Goal: Transaction & Acquisition: Purchase product/service

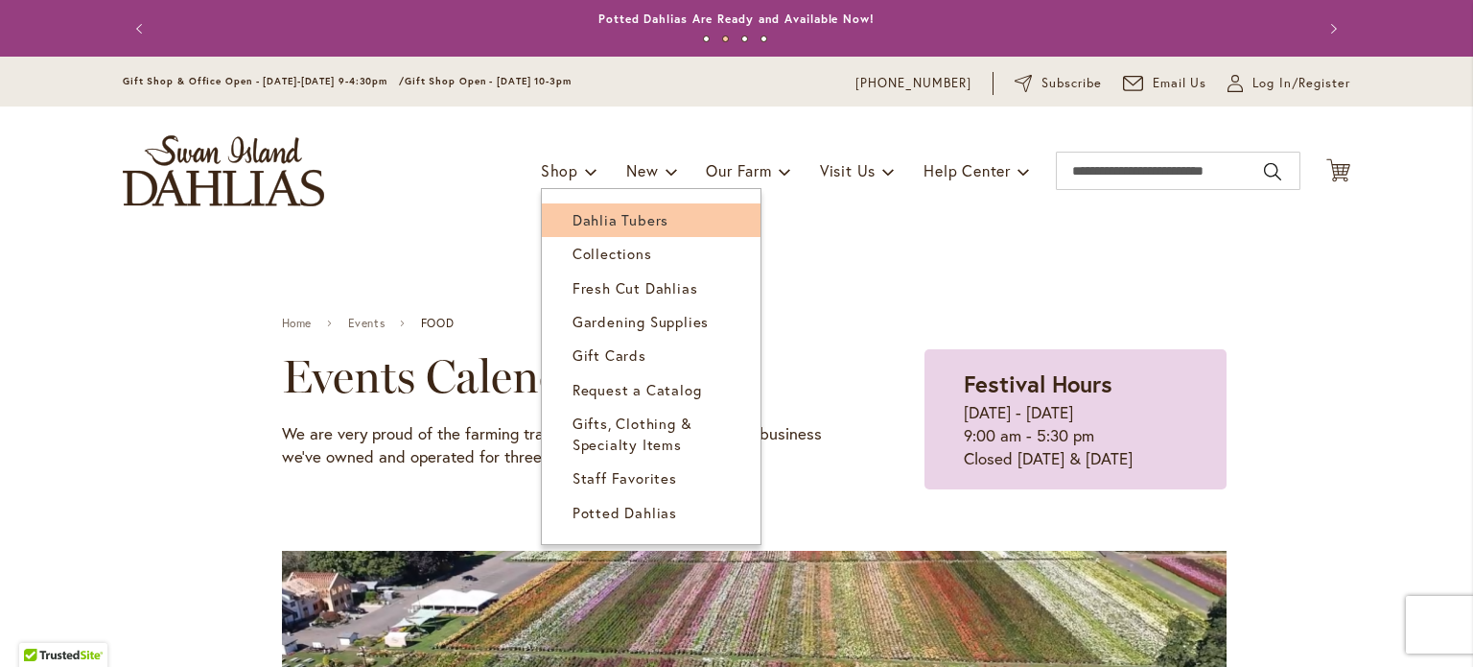
click at [573, 219] on span "Dahlia Tubers" at bounding box center [621, 219] width 96 height 19
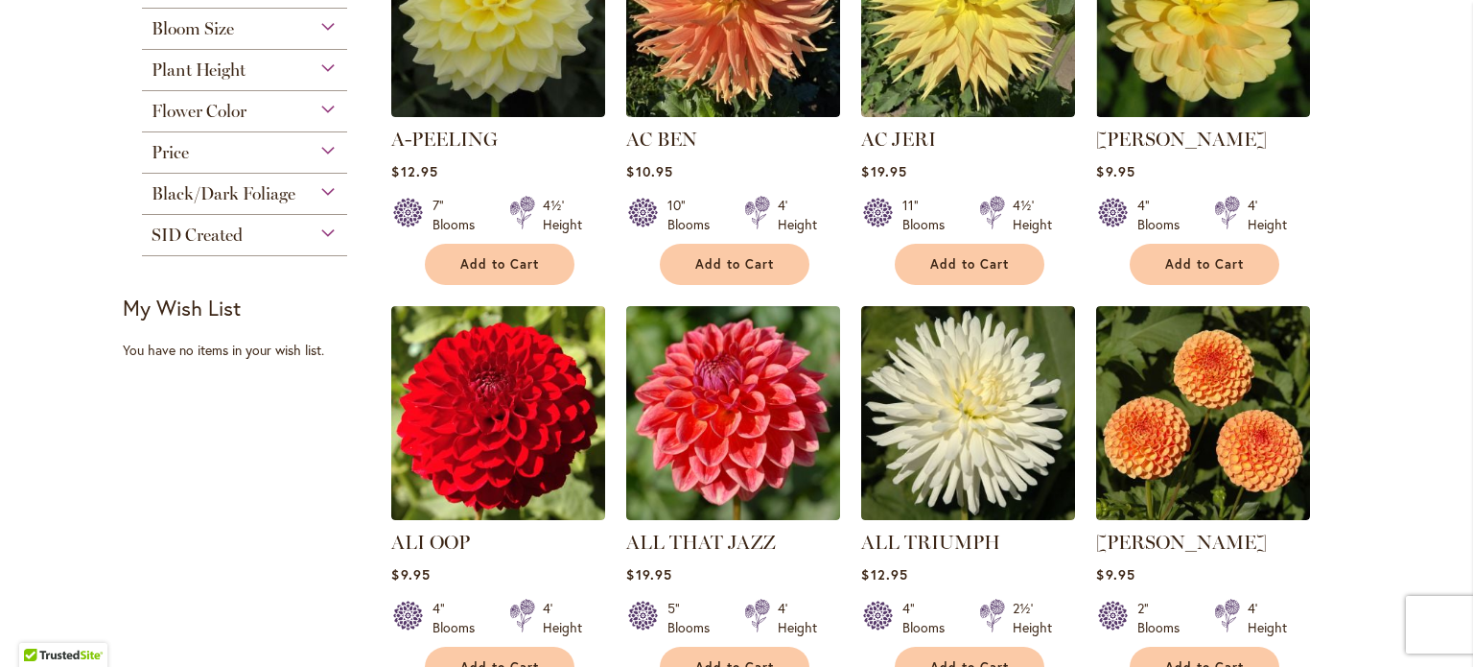
scroll to position [671, 0]
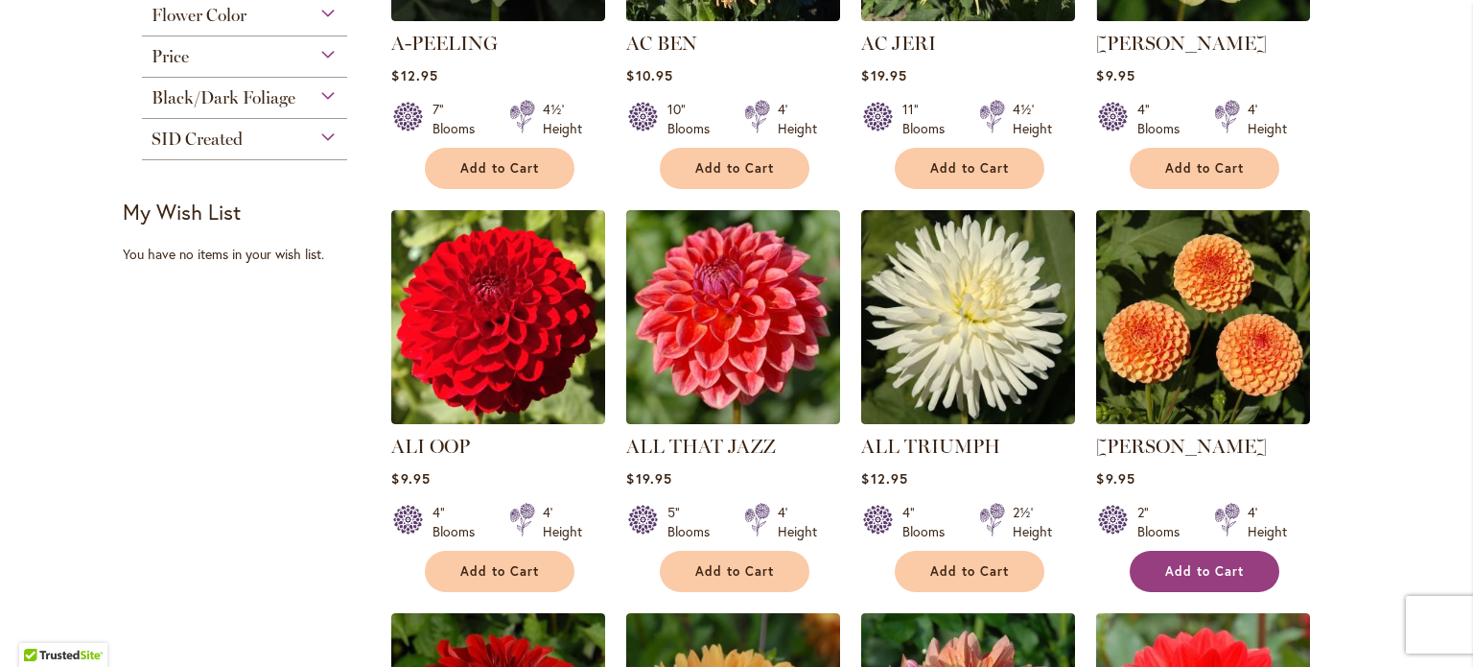
click at [1190, 565] on span "Add to Cart" at bounding box center [1204, 571] width 79 height 16
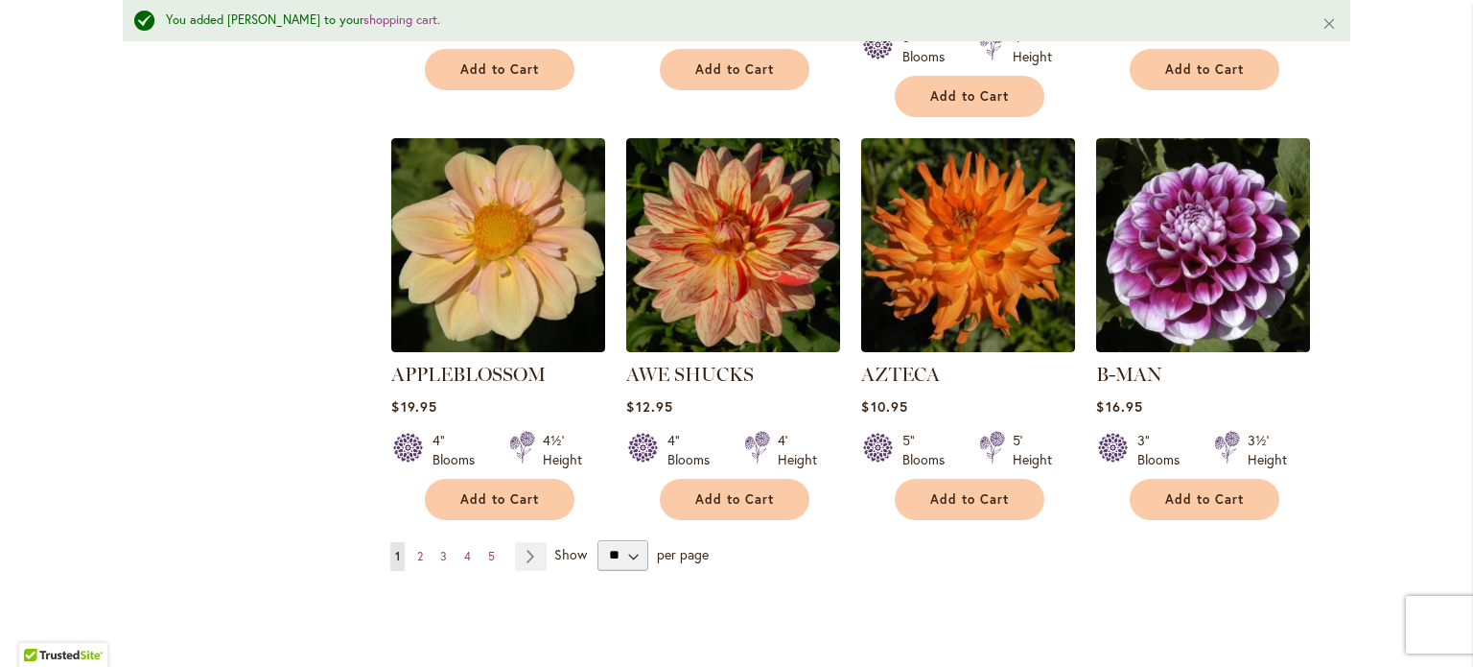
scroll to position [1584, 0]
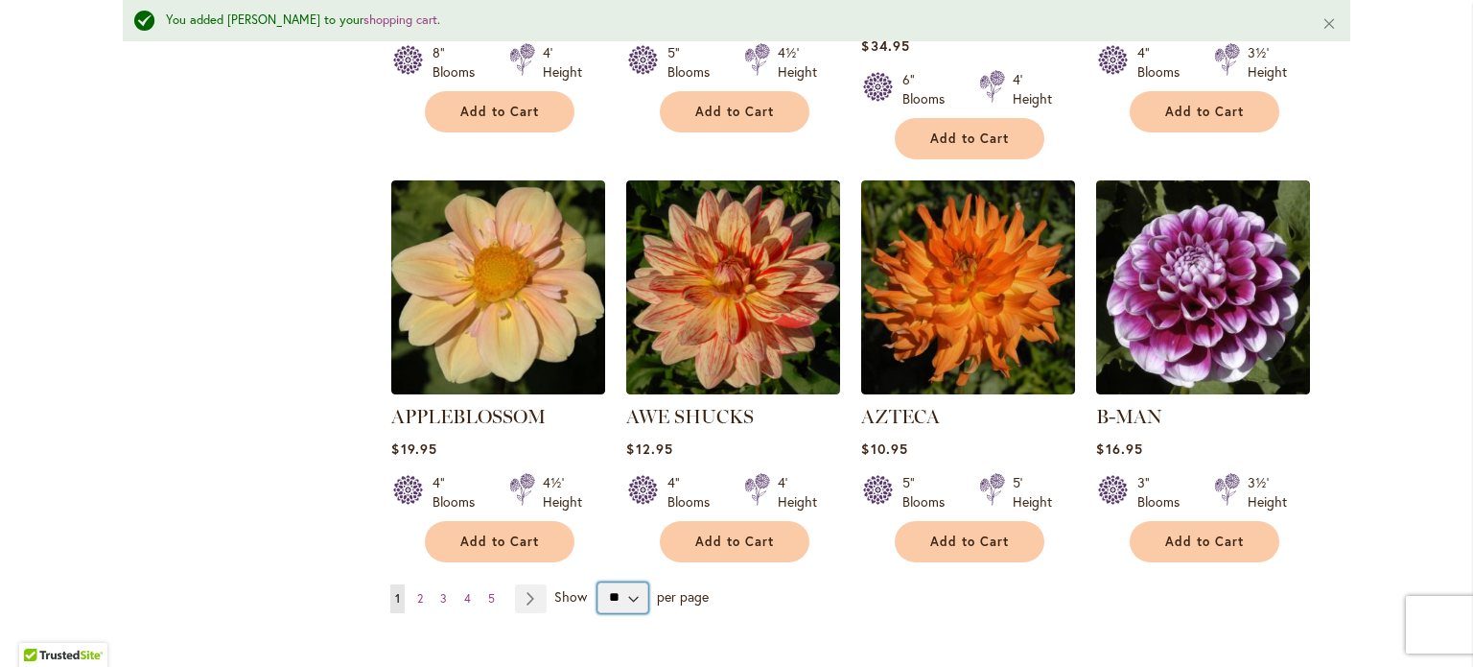
click at [620, 582] on select "** ** ** **" at bounding box center [622, 597] width 51 height 31
select select "**"
click at [597, 582] on select "** ** ** **" at bounding box center [622, 597] width 51 height 31
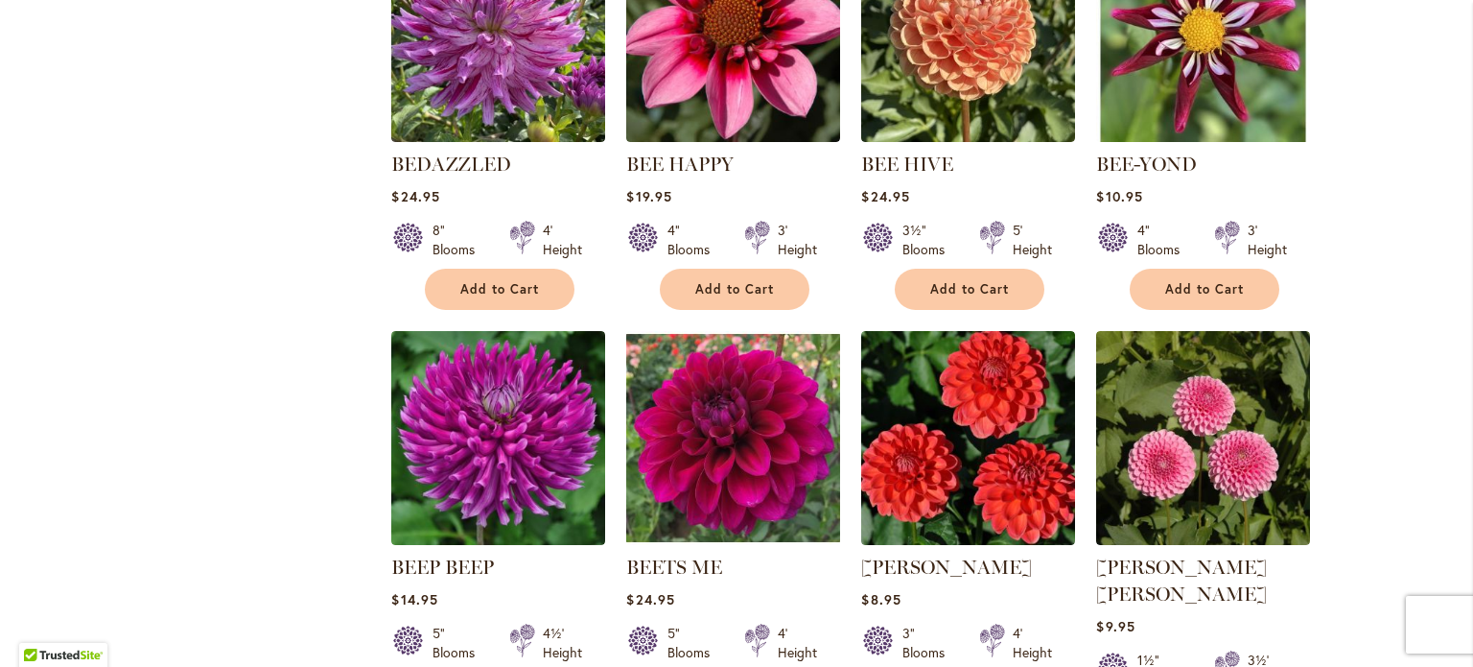
scroll to position [3090, 0]
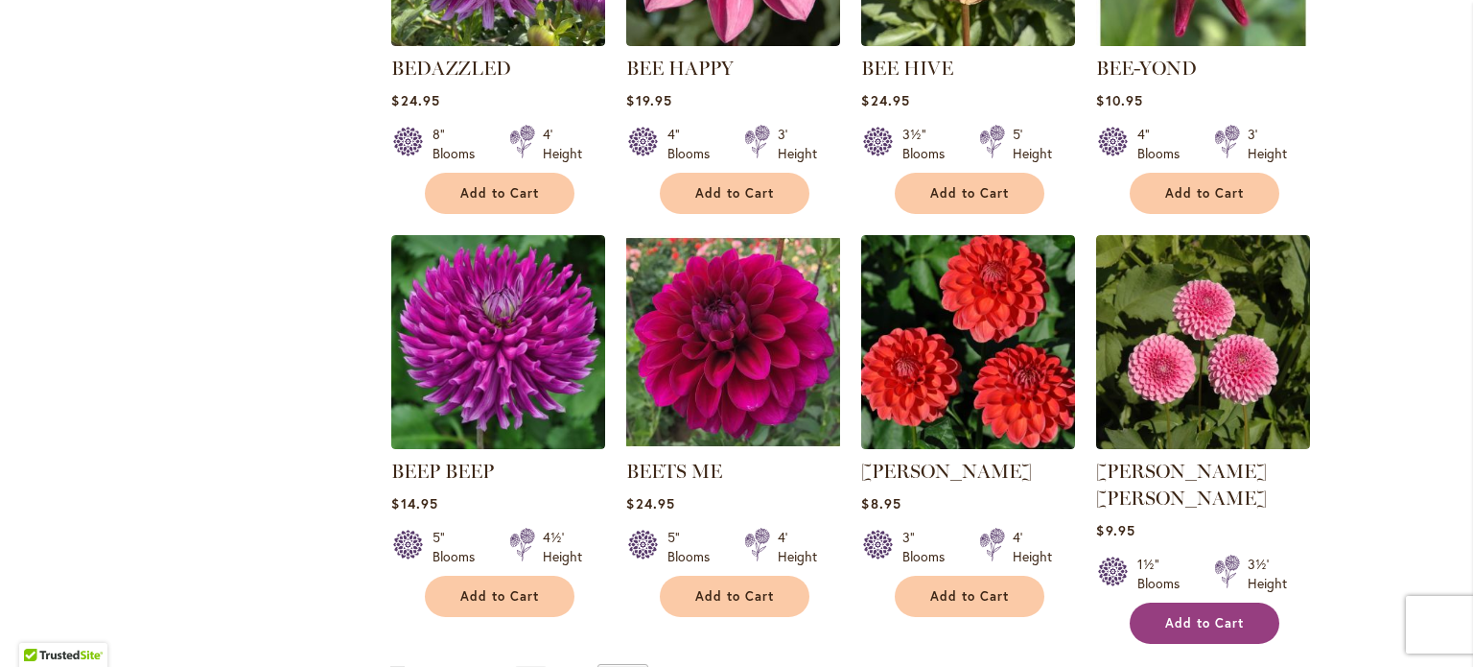
click at [1180, 615] on span "Add to Cart" at bounding box center [1204, 623] width 79 height 16
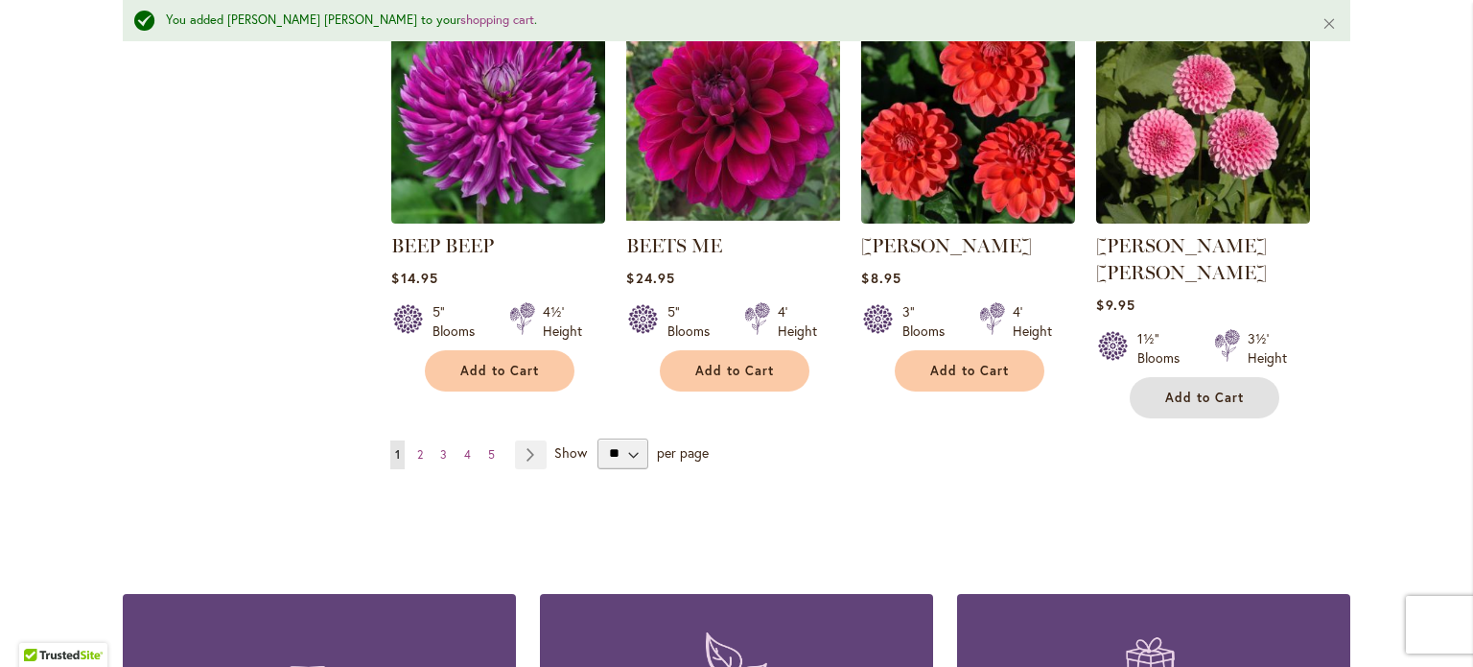
scroll to position [3427, 0]
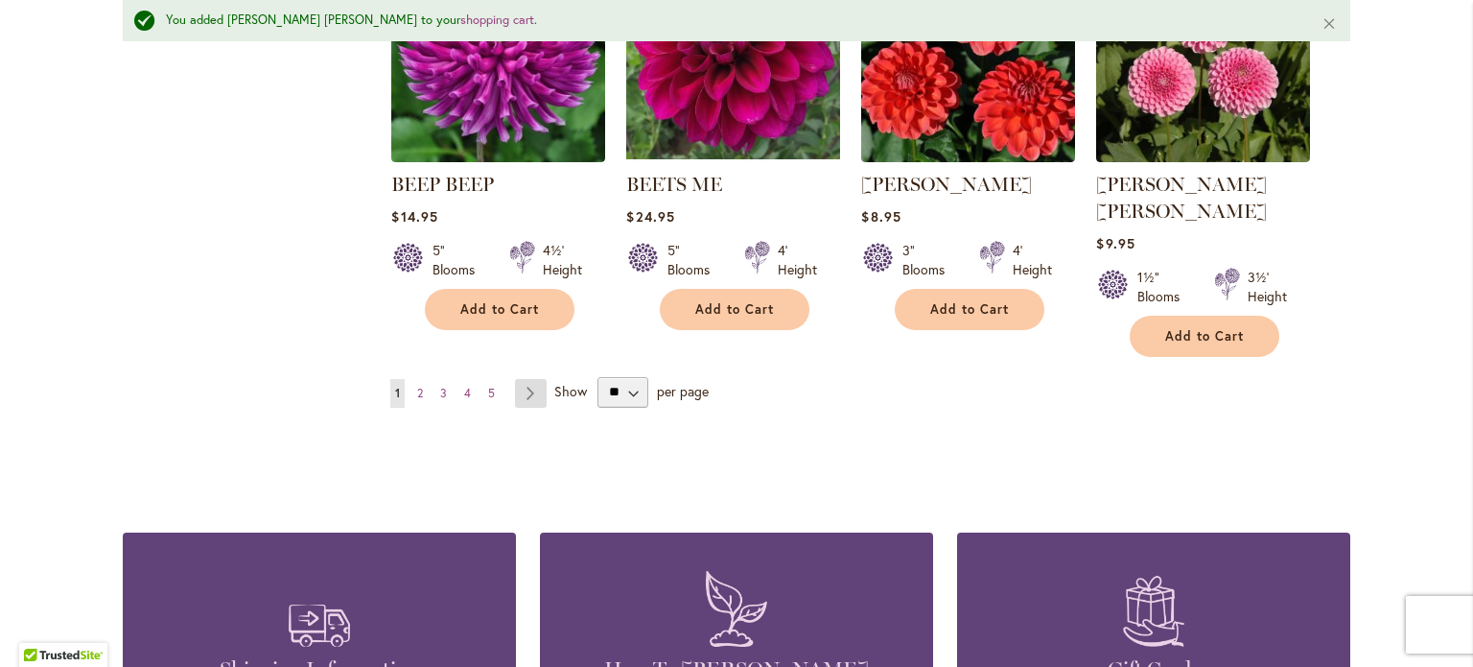
click at [521, 379] on link "Page Next" at bounding box center [531, 393] width 32 height 29
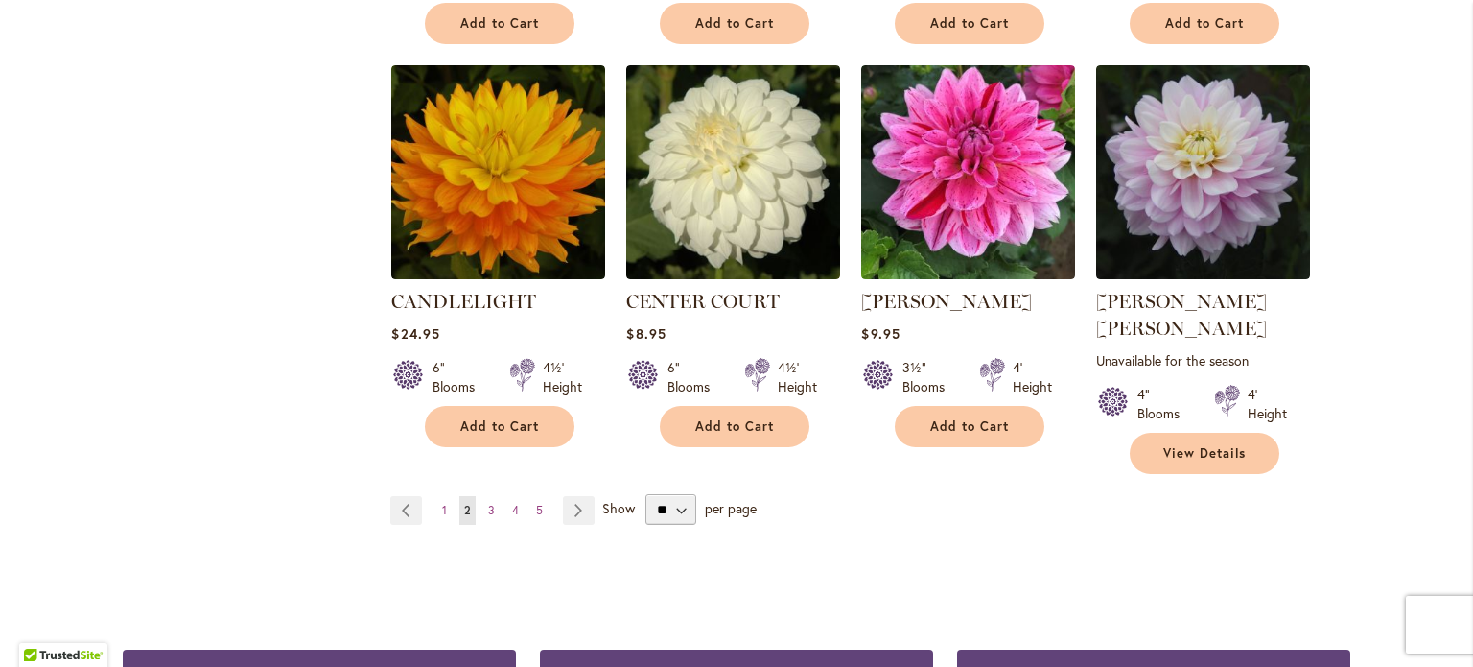
scroll to position [3261, 0]
click at [568, 495] on link "Page Next" at bounding box center [579, 509] width 32 height 29
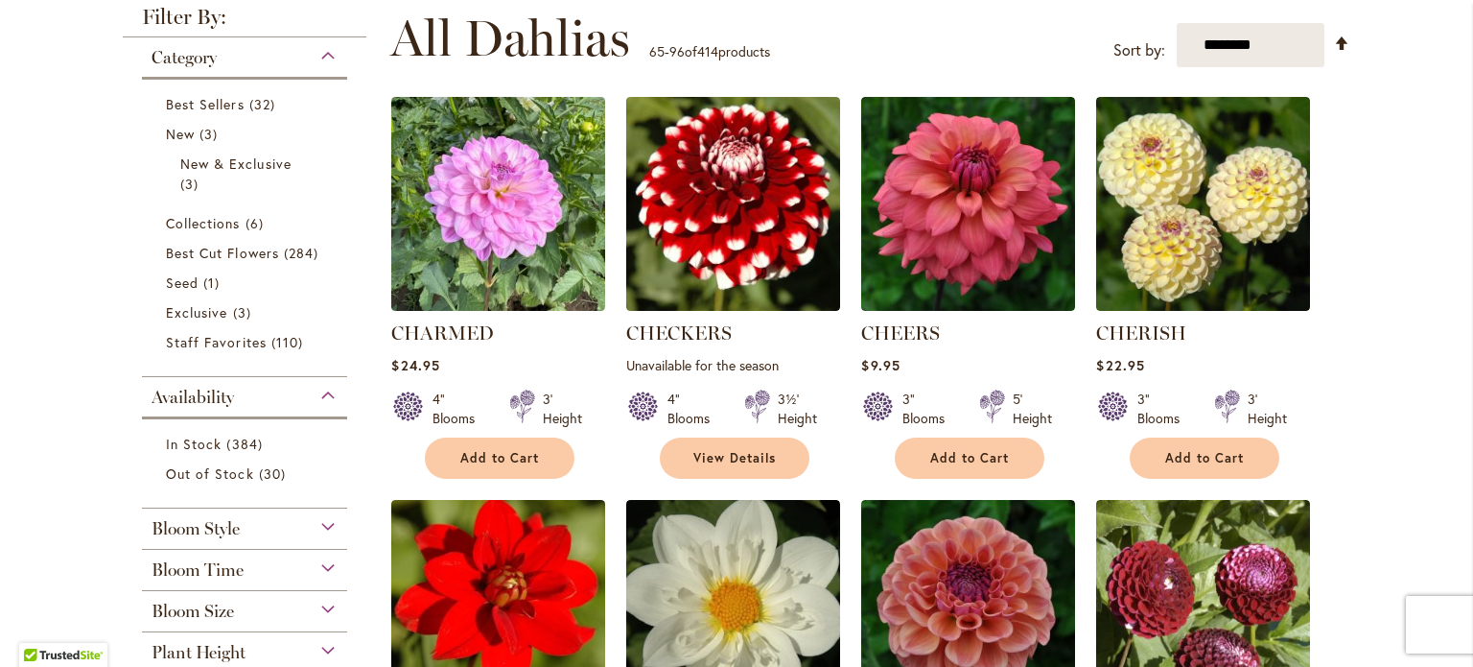
scroll to position [384, 0]
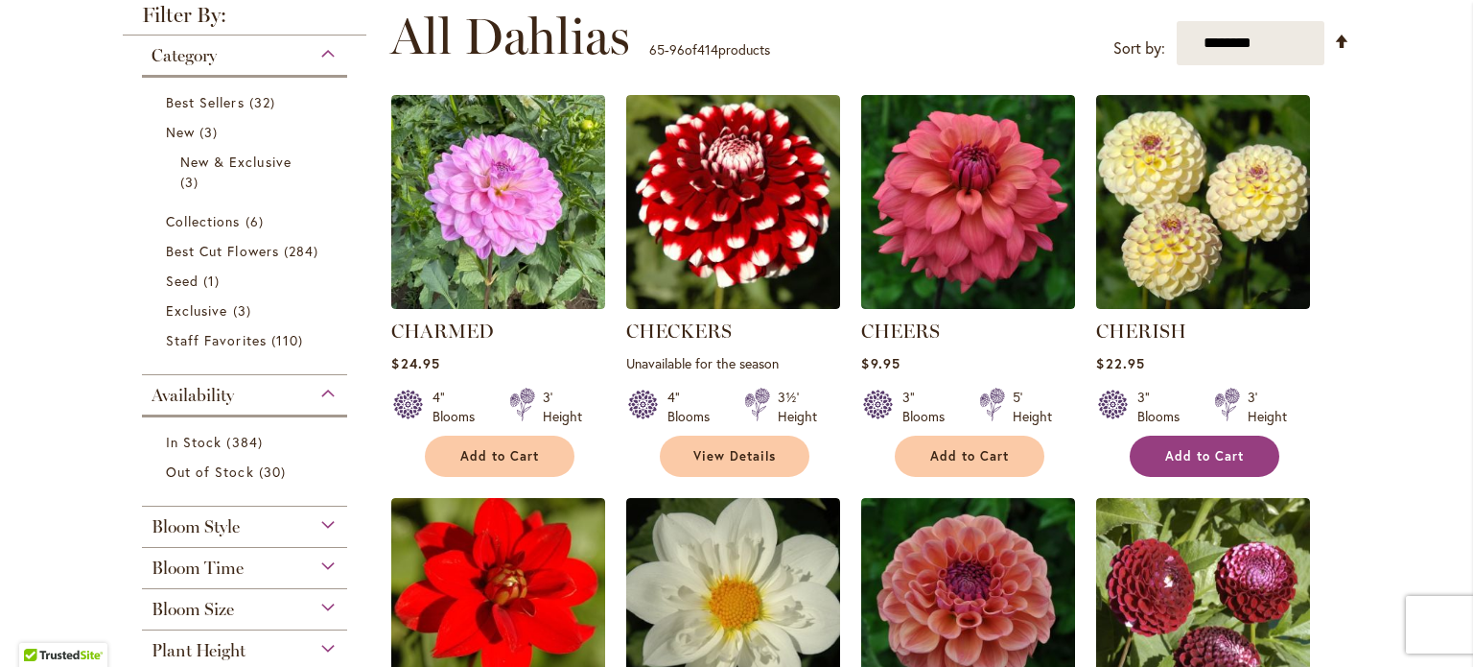
click at [1197, 461] on span "Add to Cart" at bounding box center [1204, 456] width 79 height 16
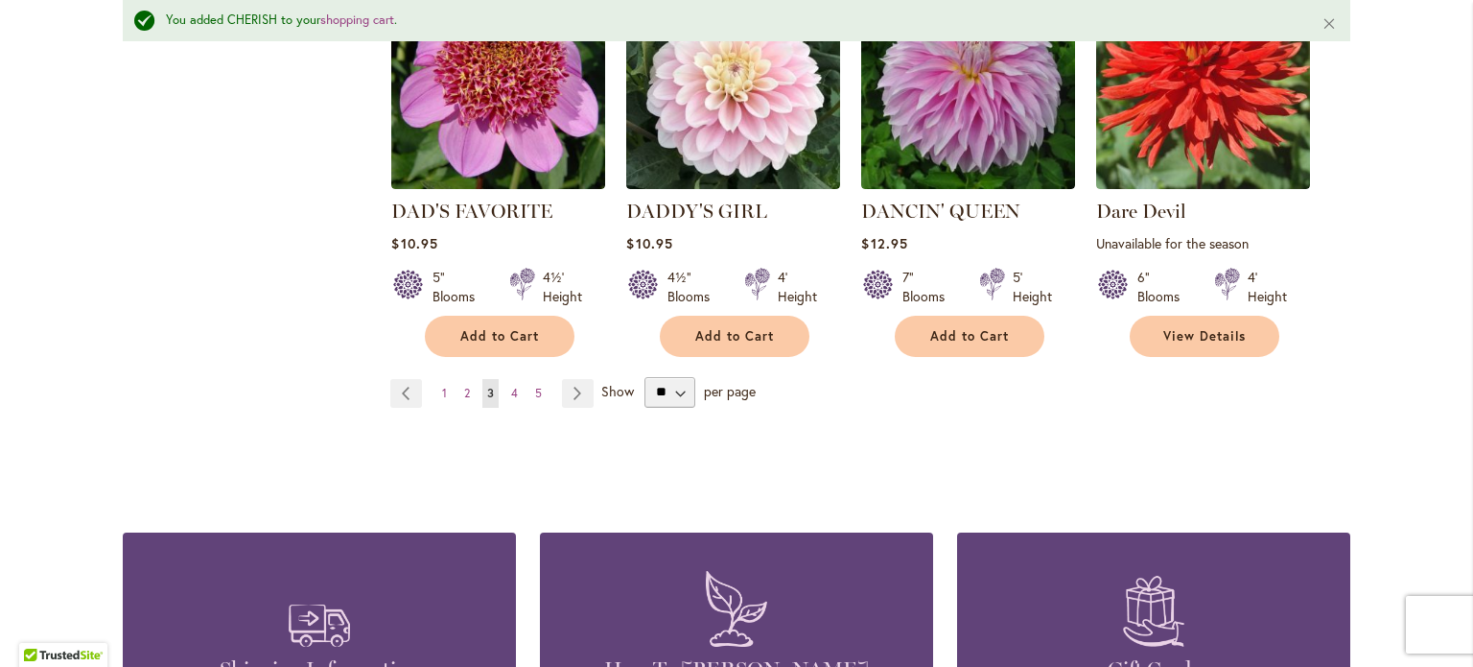
scroll to position [3502, 0]
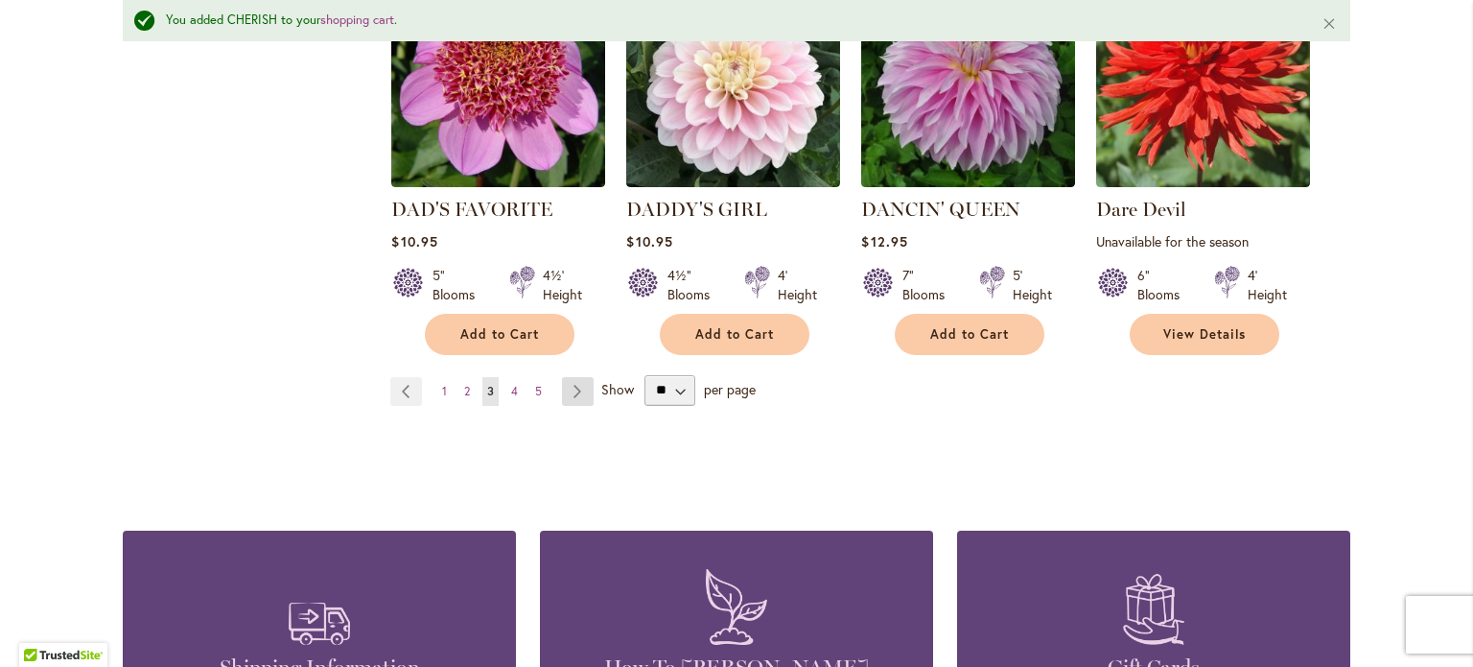
click at [562, 377] on link "Page Next" at bounding box center [578, 391] width 32 height 29
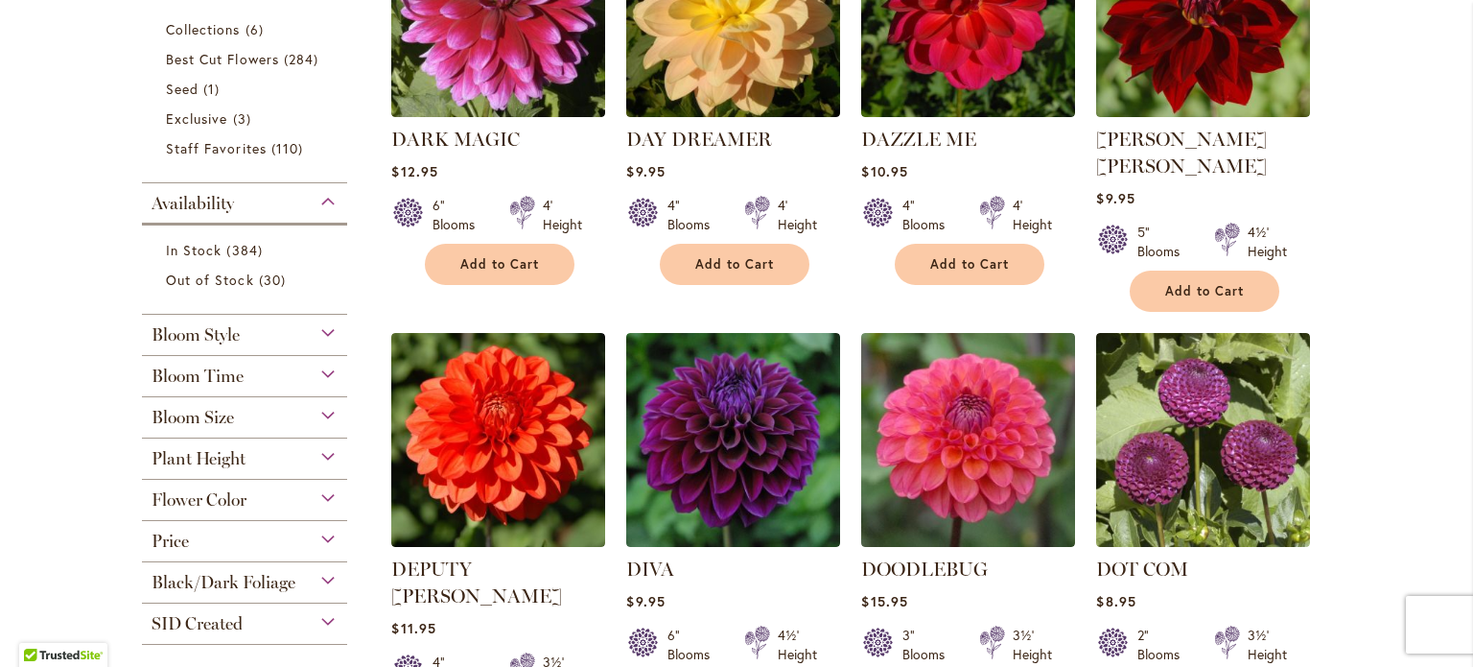
scroll to position [671, 0]
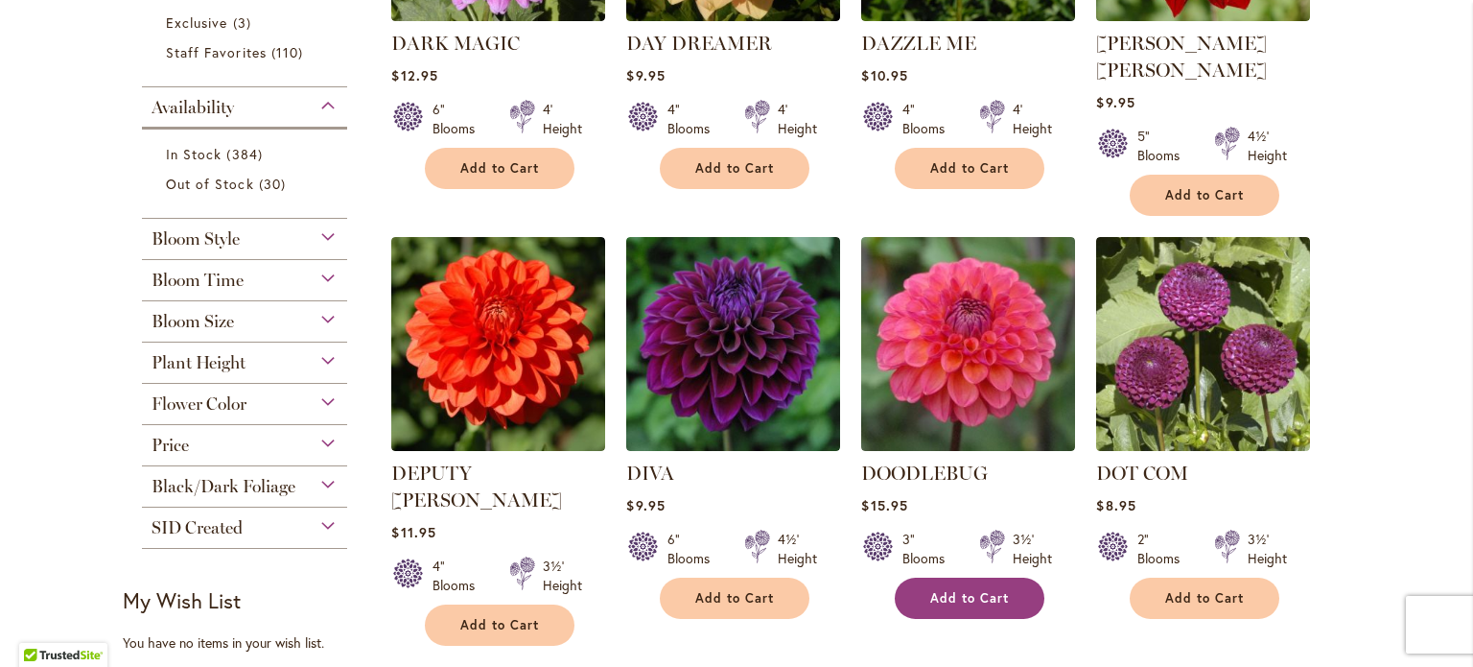
click at [944, 590] on span "Add to Cart" at bounding box center [969, 598] width 79 height 16
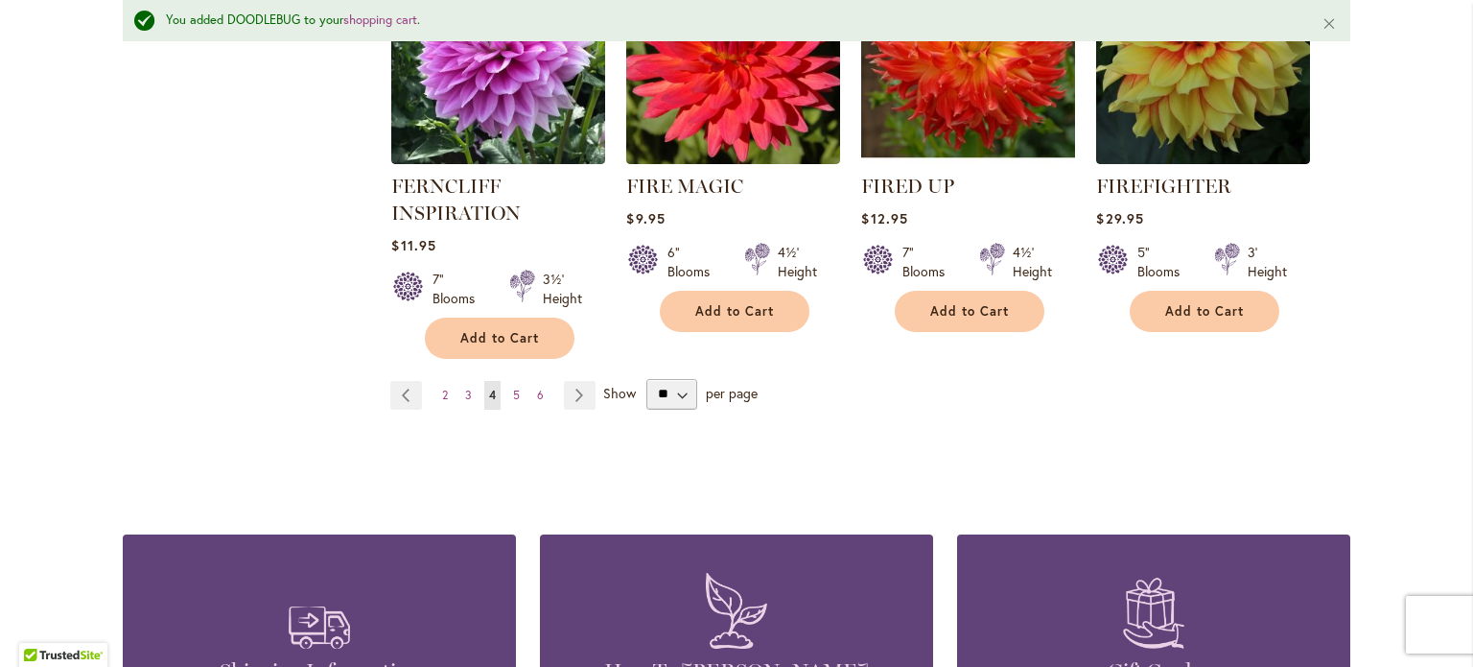
scroll to position [3502, 0]
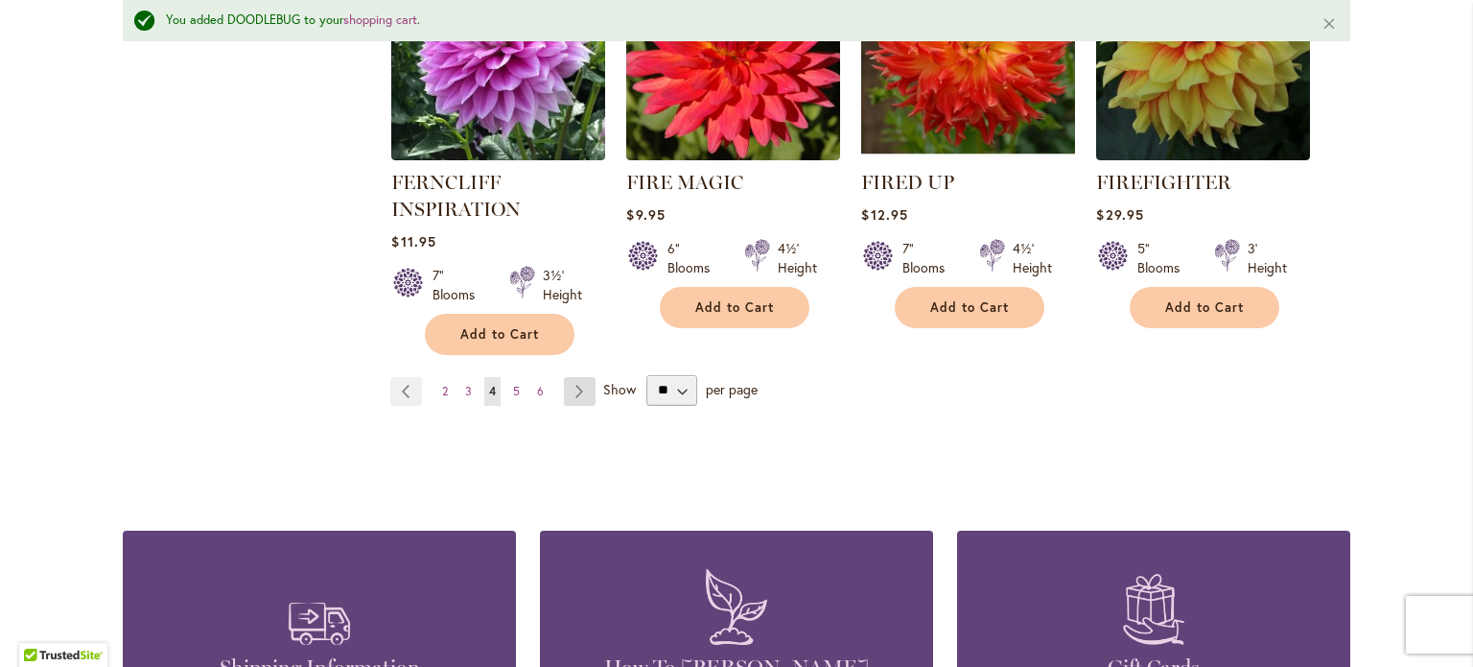
click at [569, 377] on link "Page Next" at bounding box center [580, 391] width 32 height 29
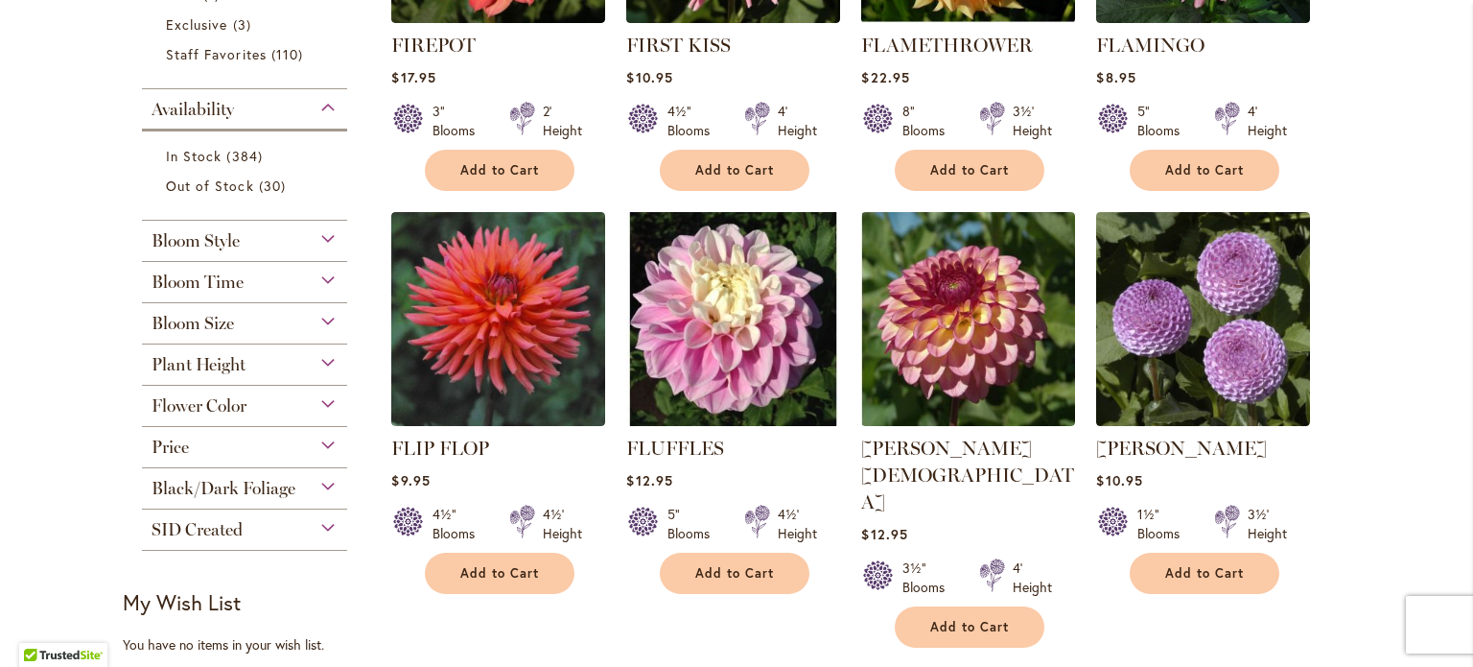
scroll to position [671, 0]
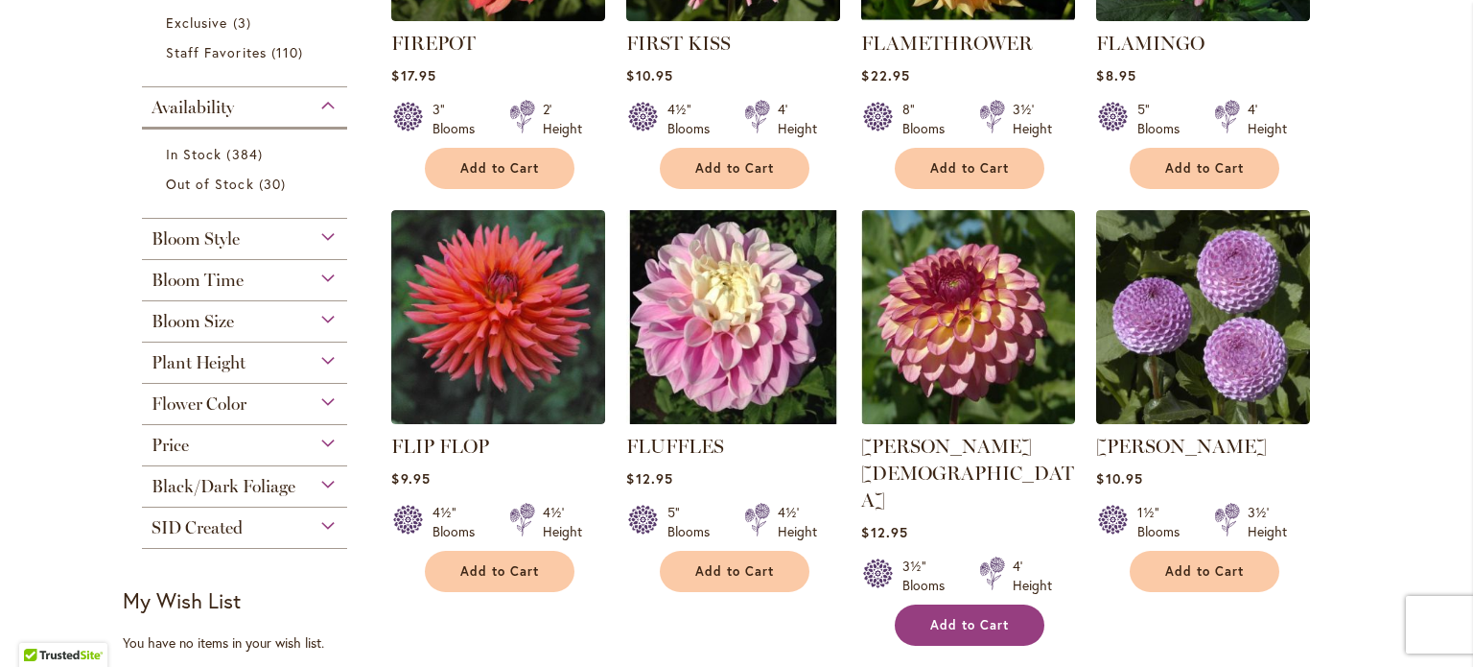
click at [980, 617] on span "Add to Cart" at bounding box center [969, 625] width 79 height 16
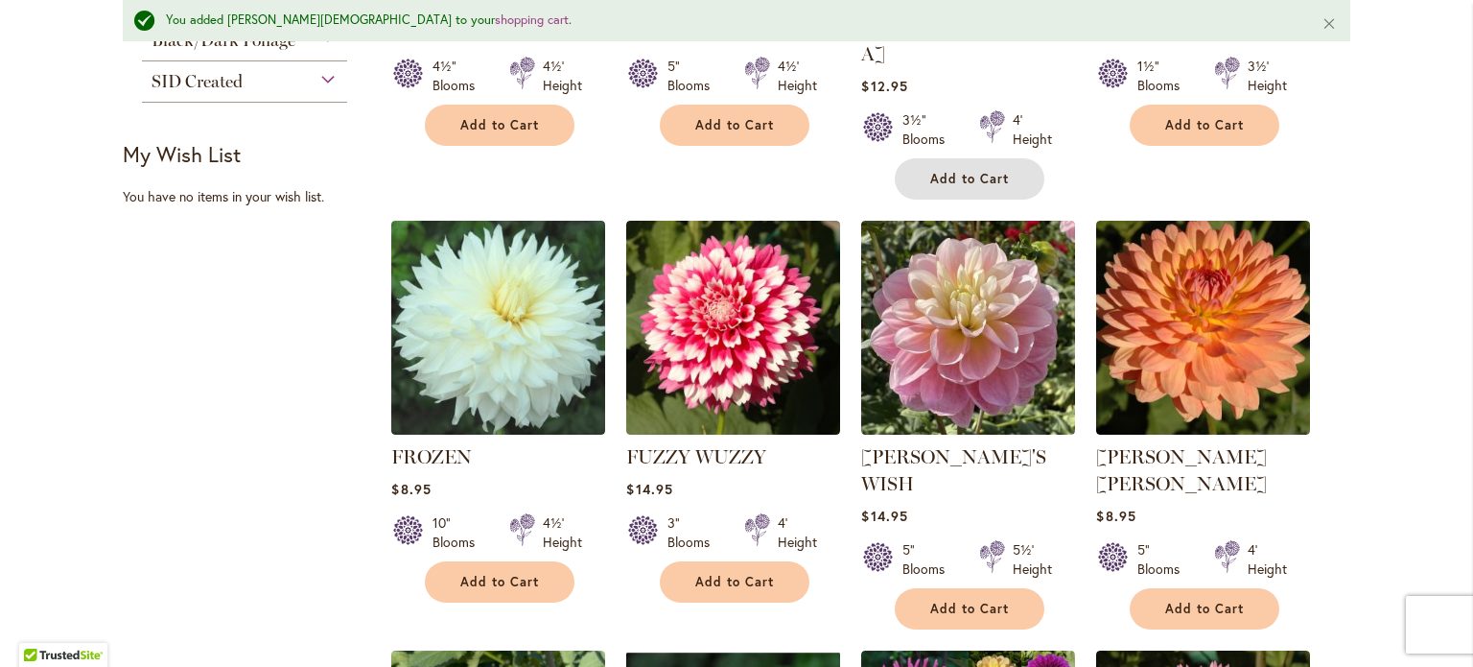
scroll to position [1201, 0]
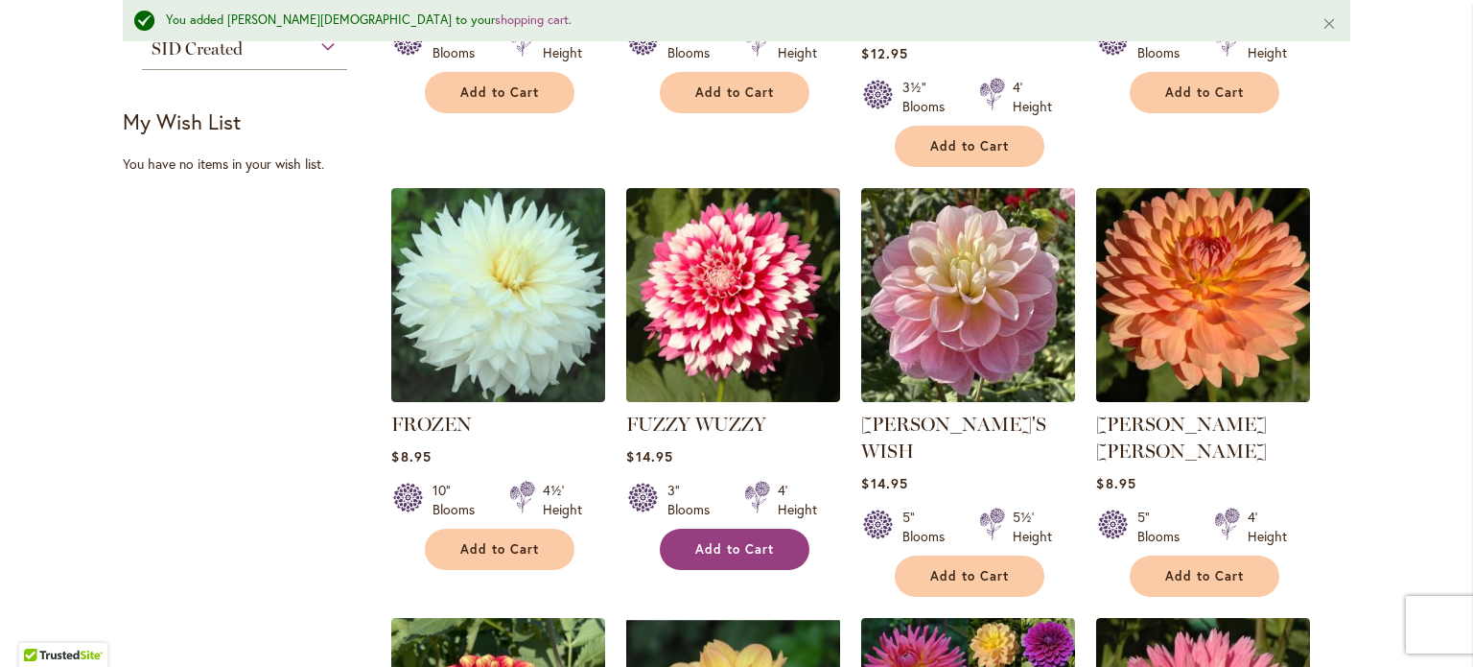
click at [753, 541] on span "Add to Cart" at bounding box center [734, 549] width 79 height 16
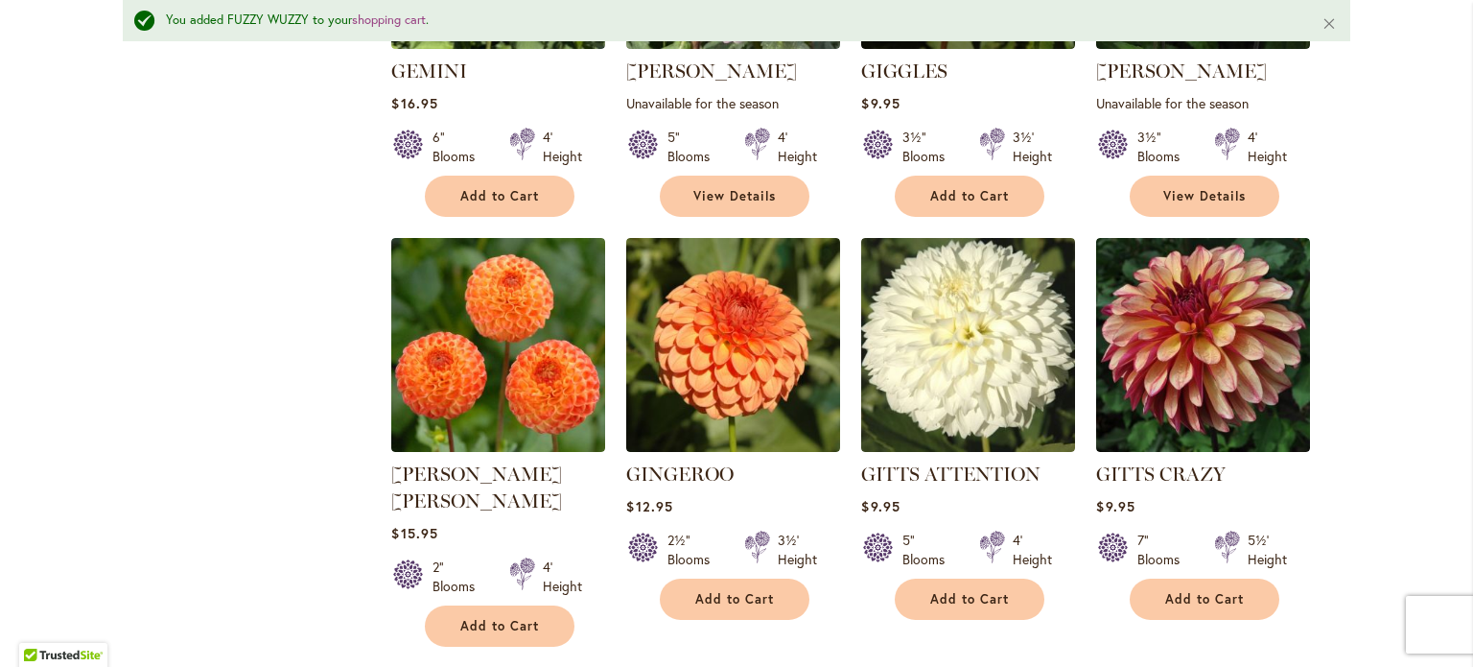
scroll to position [2447, 0]
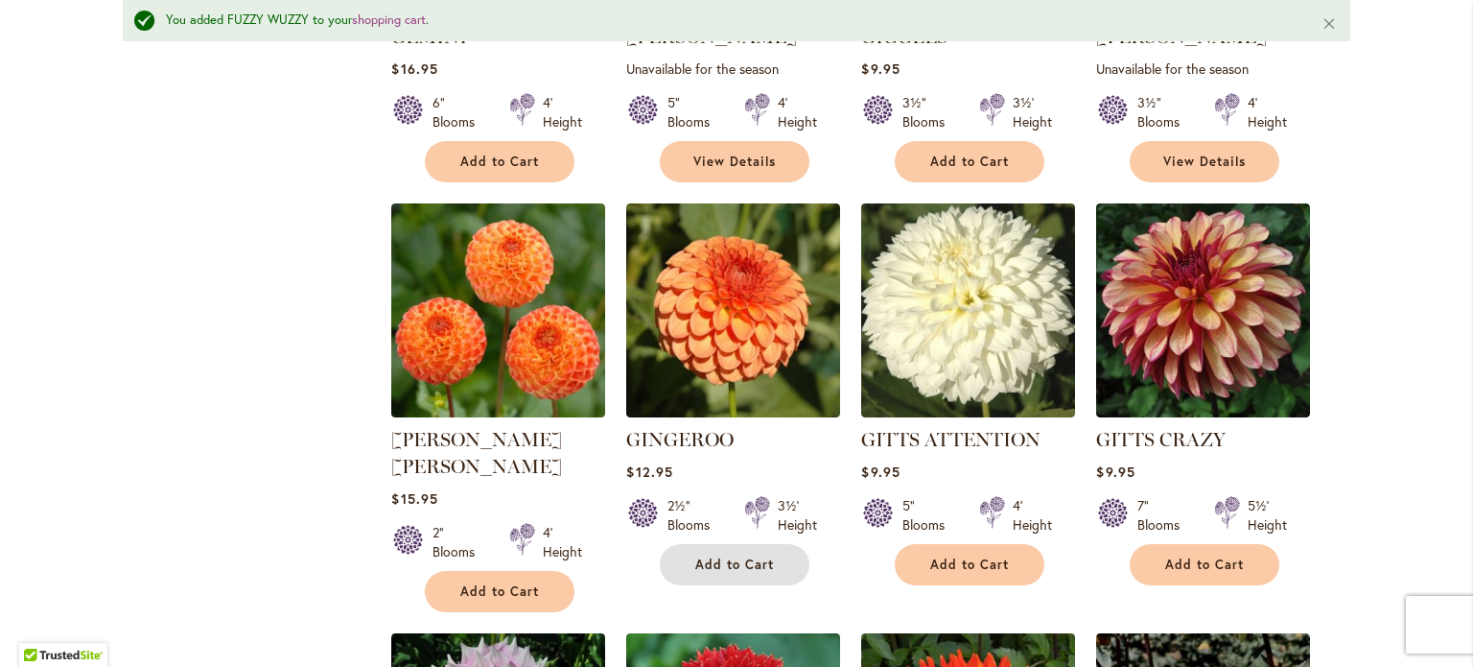
drag, startPoint x: 754, startPoint y: 482, endPoint x: 775, endPoint y: 463, distance: 28.5
click at [760, 544] on button "Add to Cart" at bounding box center [735, 564] width 150 height 41
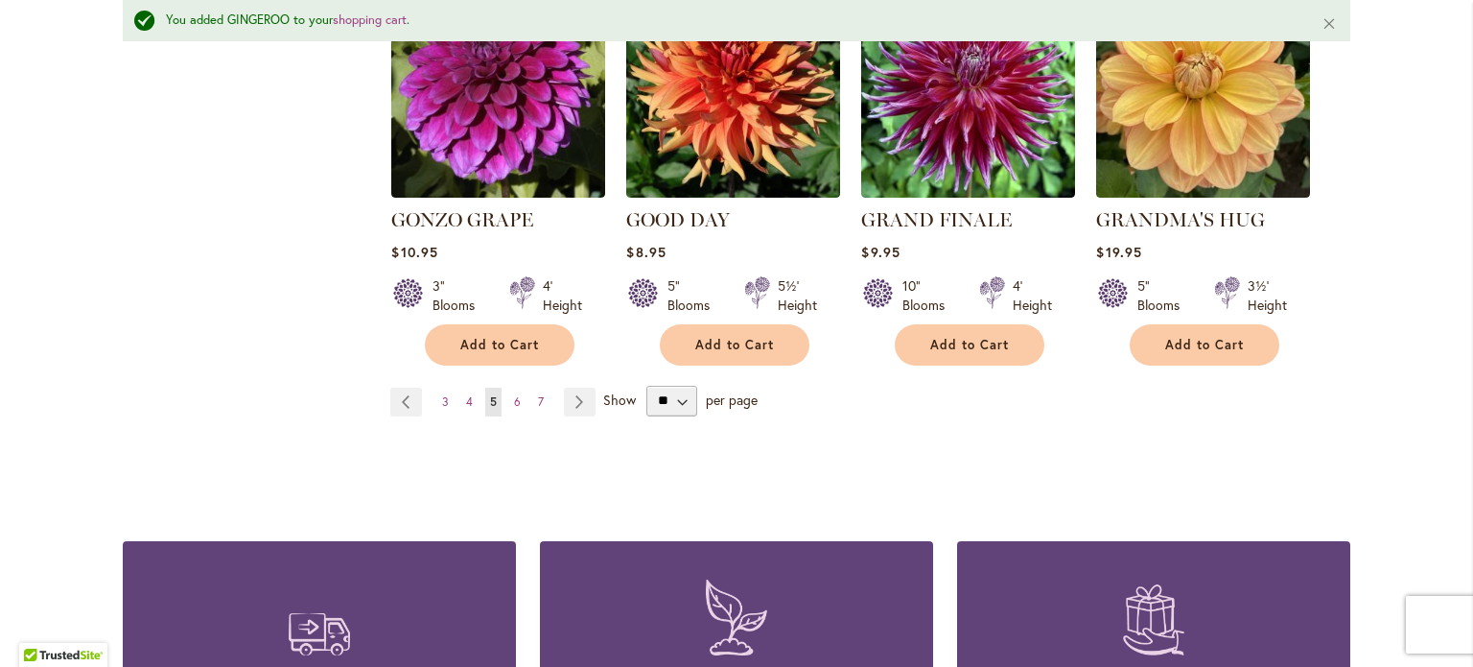
scroll to position [3502, 0]
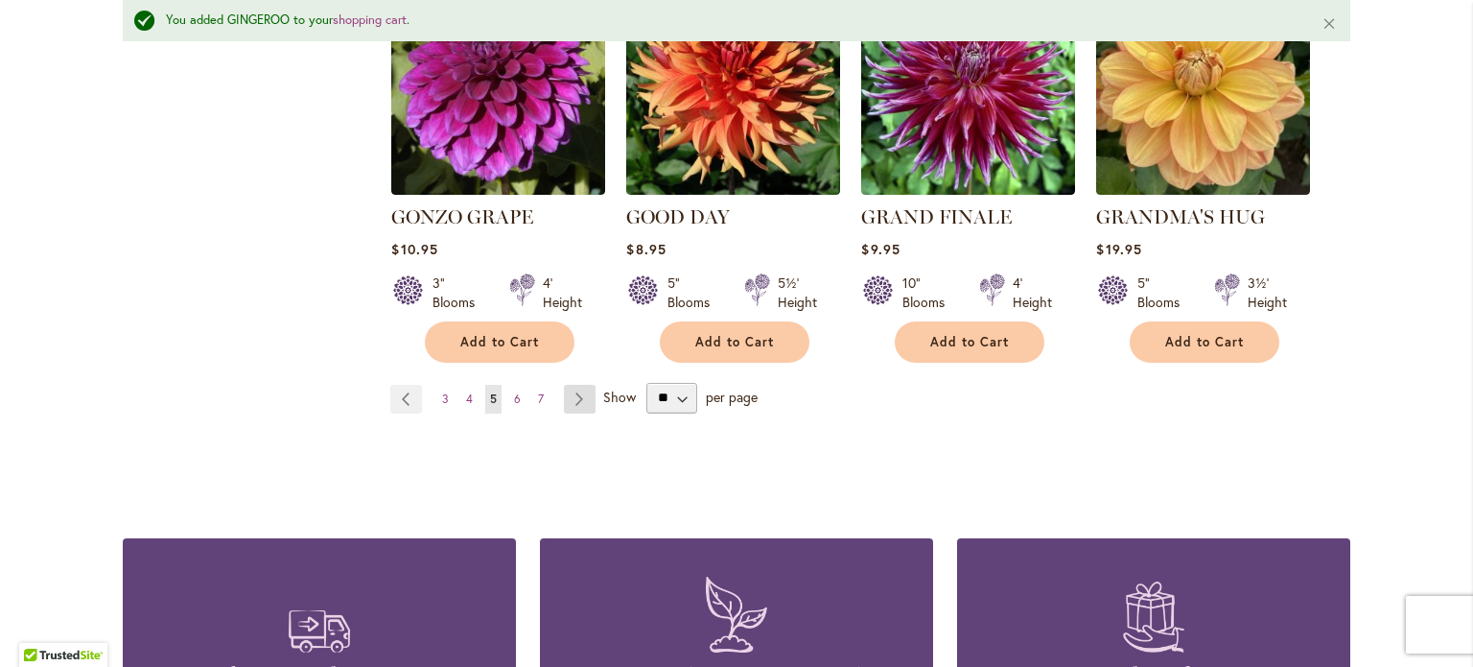
click at [570, 385] on link "Page Next" at bounding box center [580, 399] width 32 height 29
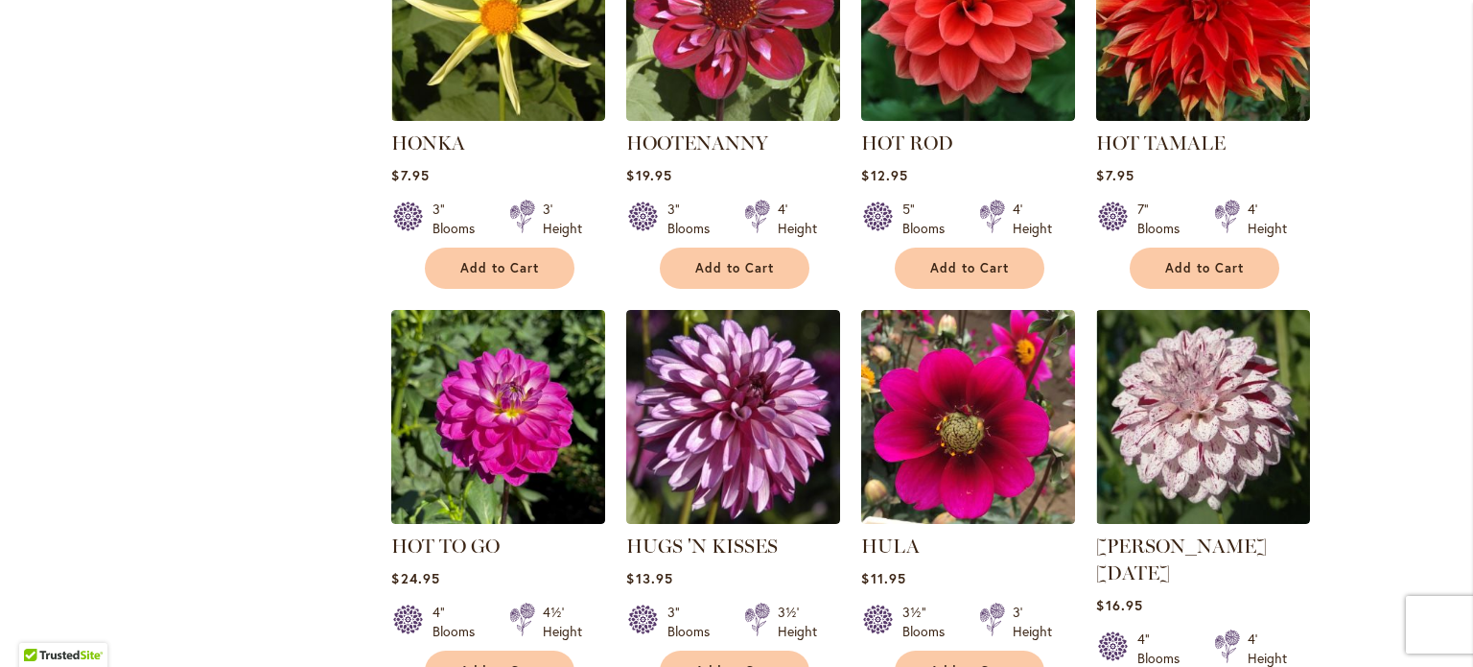
scroll to position [2781, 0]
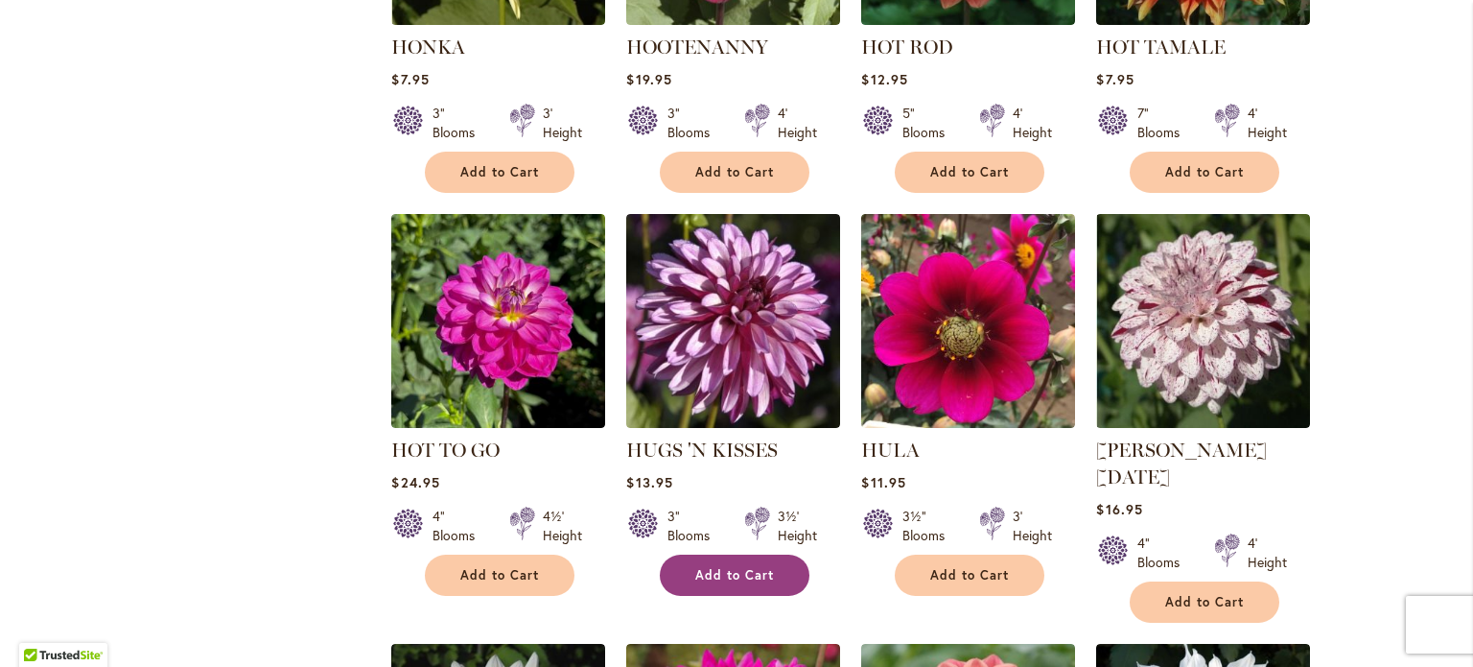
click at [747, 567] on span "Add to Cart" at bounding box center [734, 575] width 79 height 16
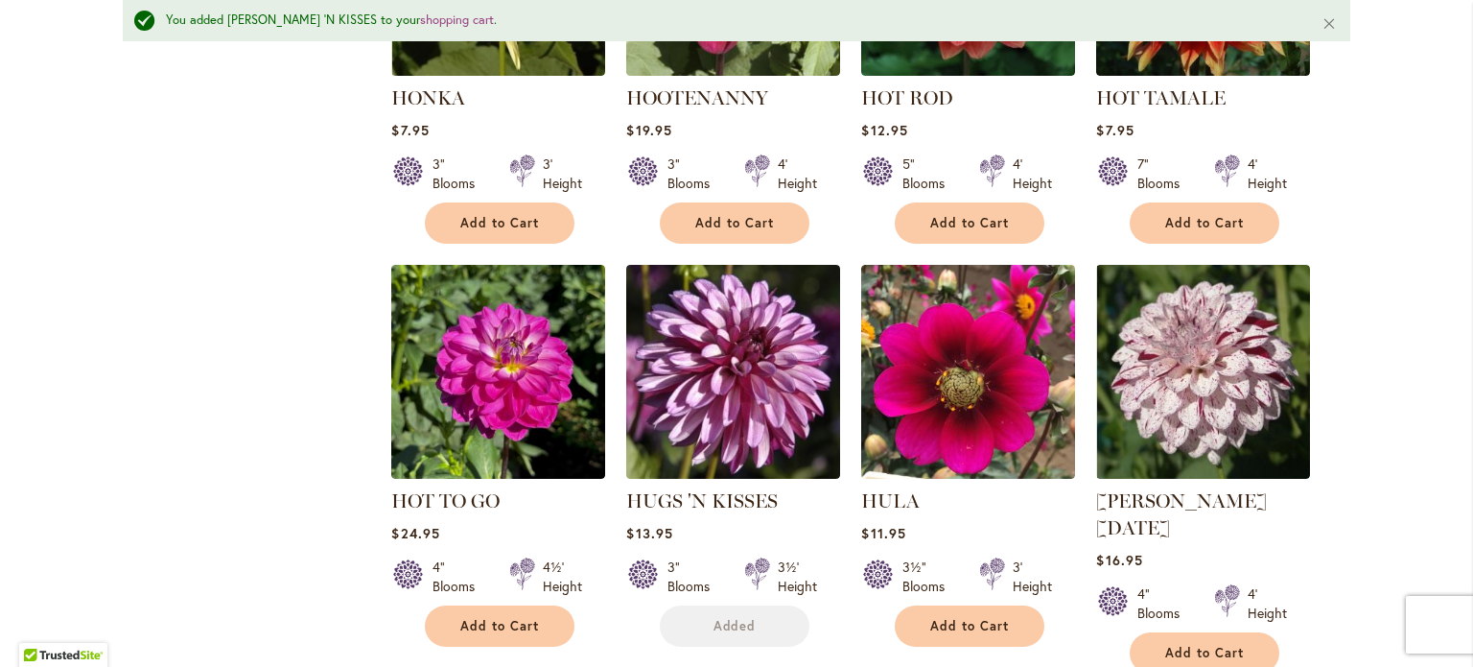
scroll to position [2831, 0]
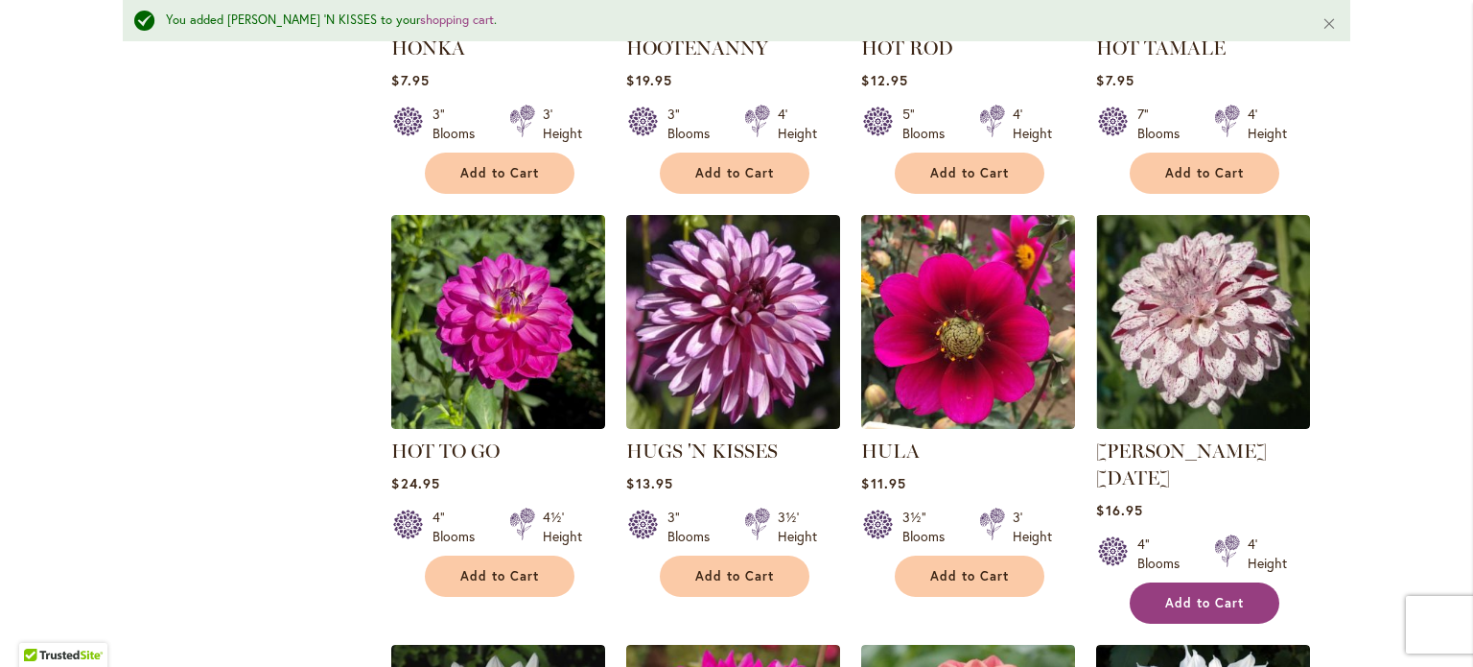
click at [1187, 595] on span "Add to Cart" at bounding box center [1204, 603] width 79 height 16
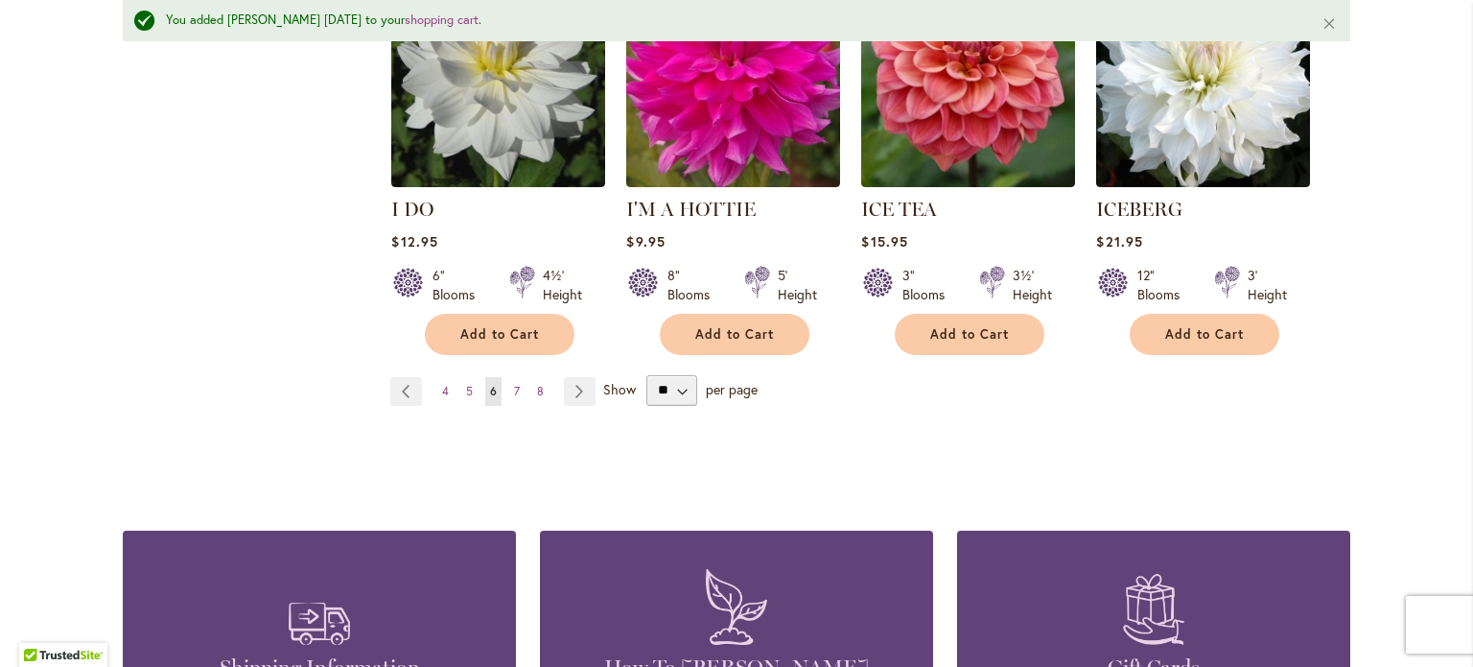
scroll to position [3406, 0]
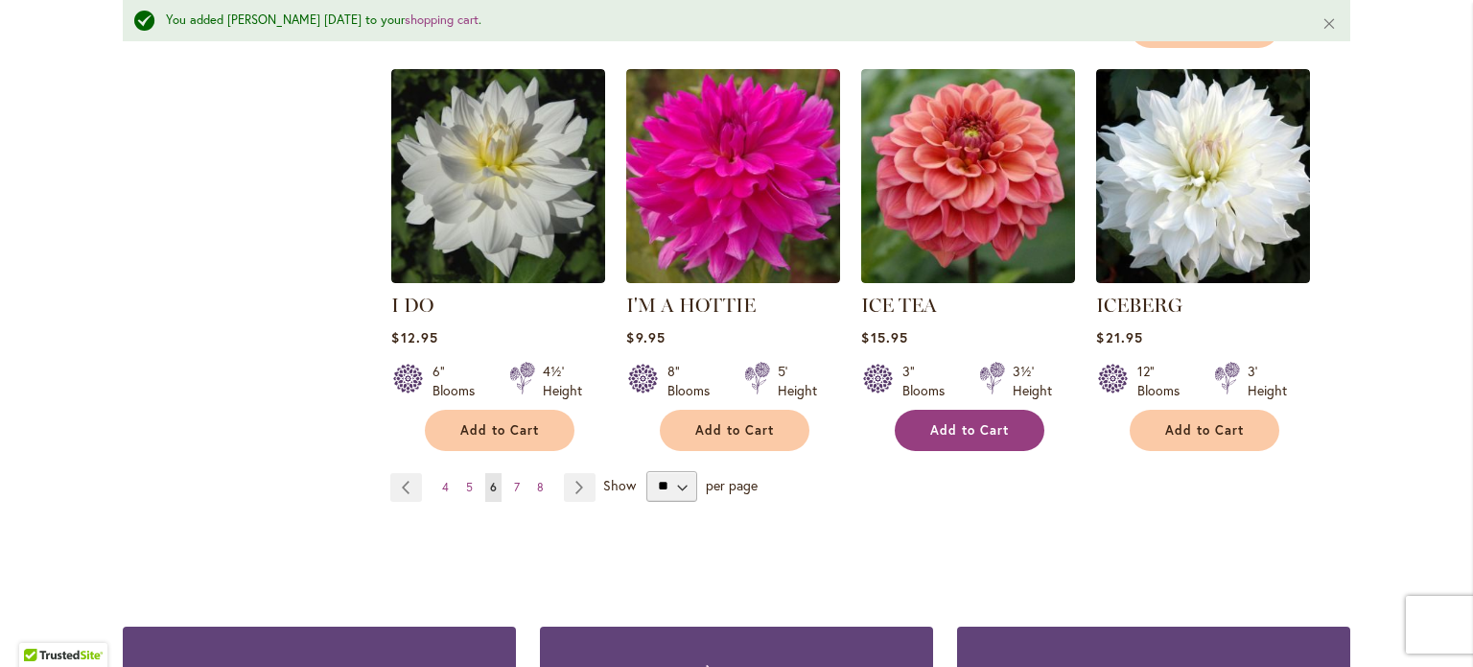
click at [973, 422] on span "Add to Cart" at bounding box center [969, 430] width 79 height 16
click at [573, 473] on link "Page Next" at bounding box center [580, 487] width 32 height 29
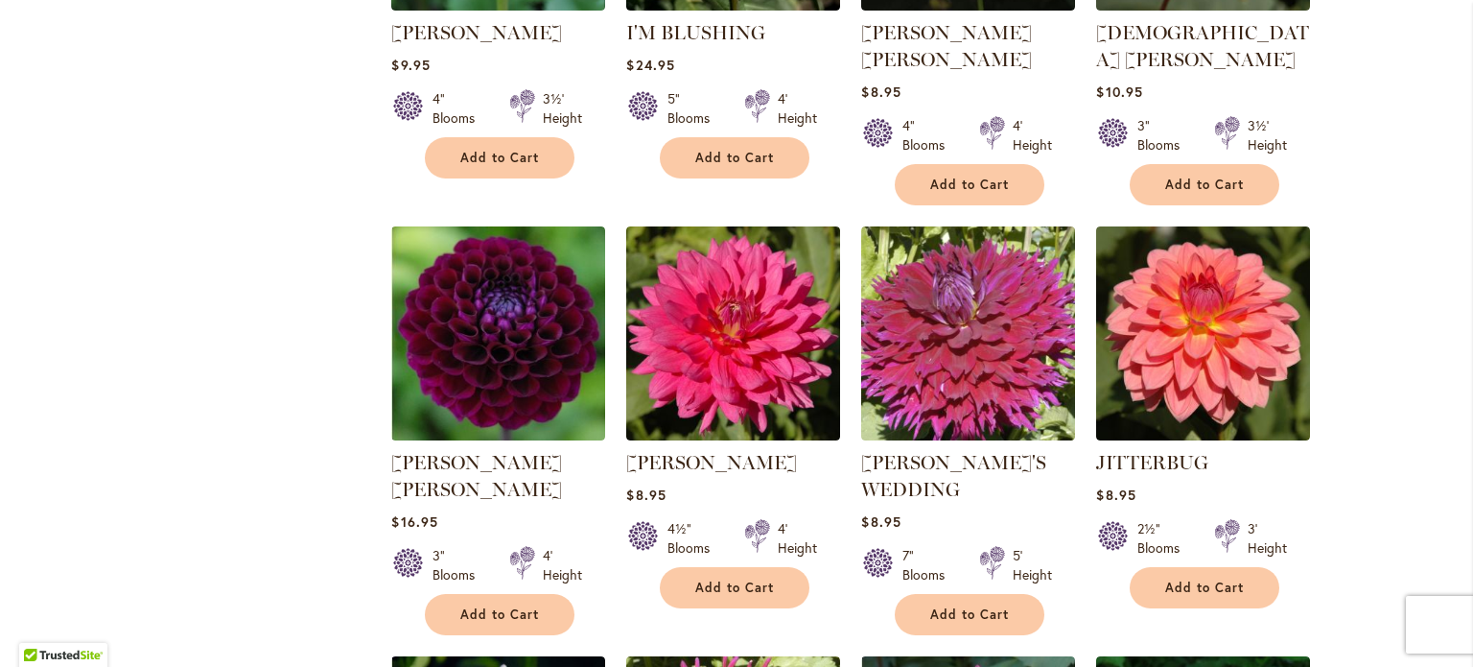
scroll to position [1534, 0]
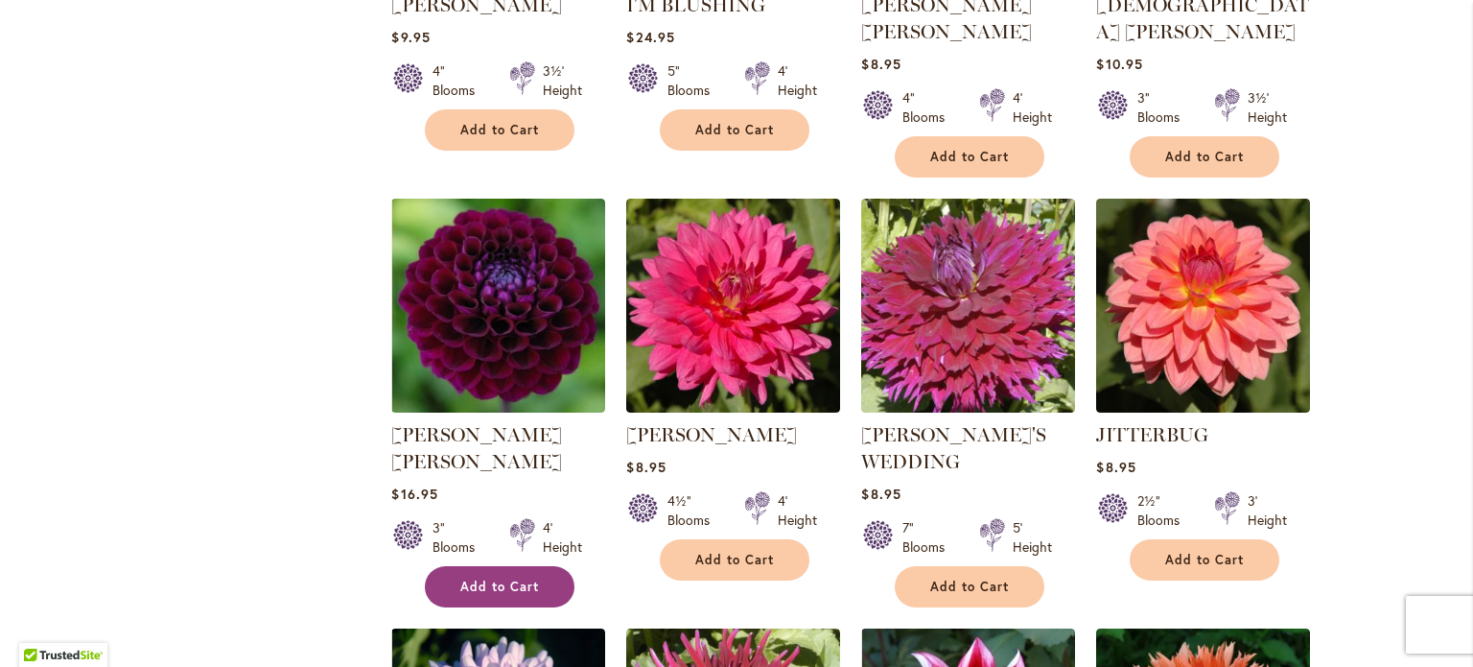
click at [503, 578] on span "Add to Cart" at bounding box center [499, 586] width 79 height 16
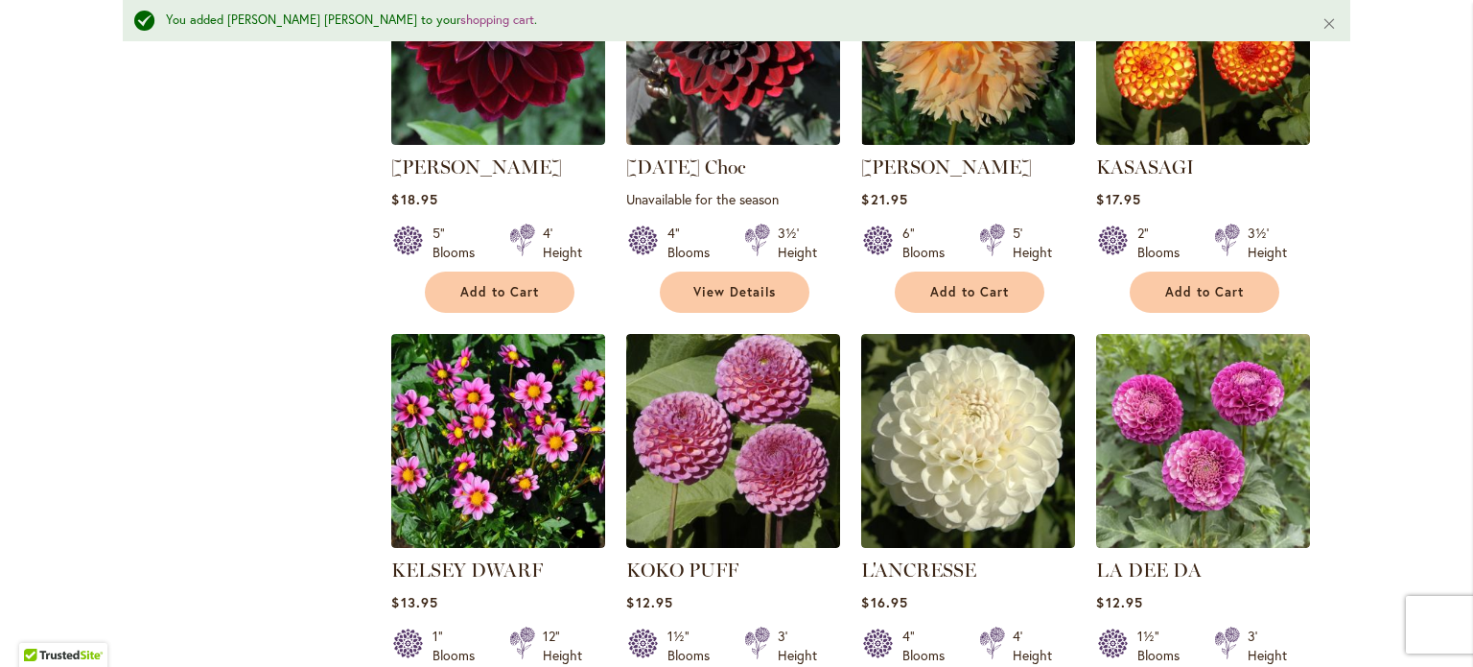
scroll to position [2781, 0]
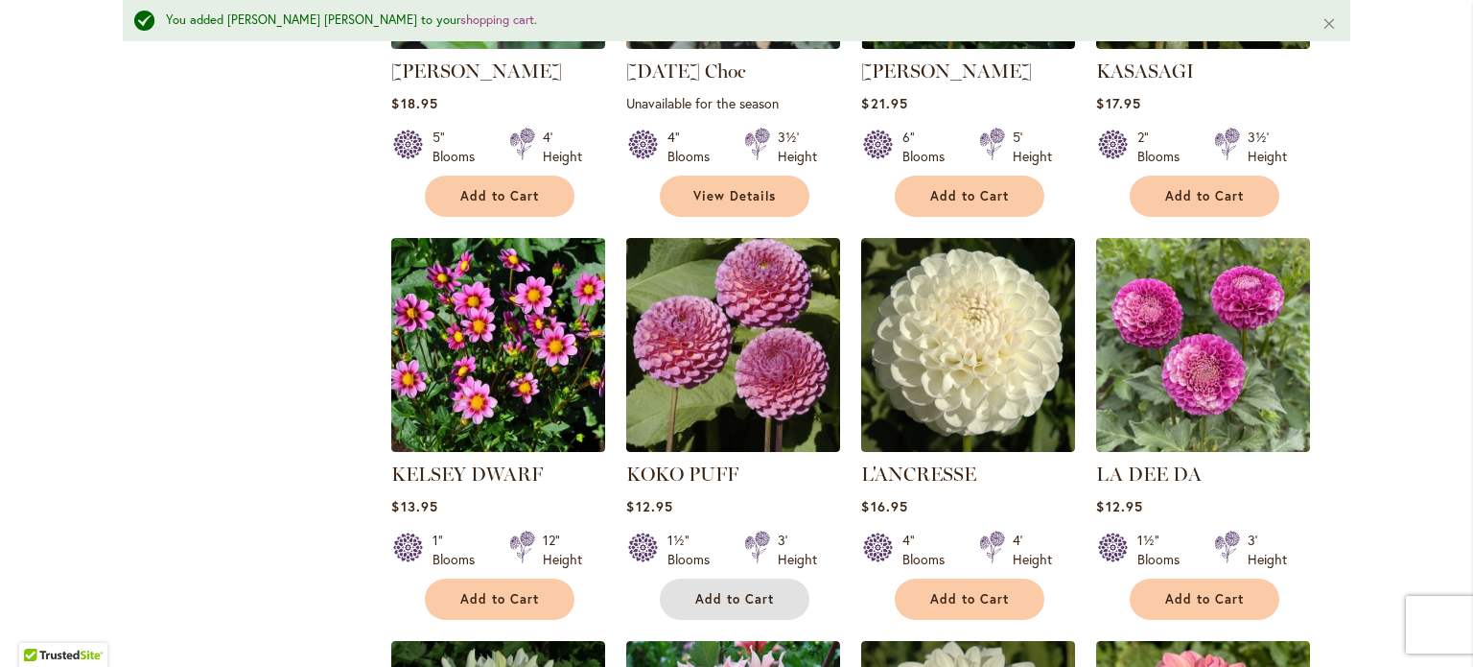
drag, startPoint x: 725, startPoint y: 570, endPoint x: 791, endPoint y: 521, distance: 82.3
click at [725, 591] on span "Add to Cart" at bounding box center [734, 599] width 79 height 16
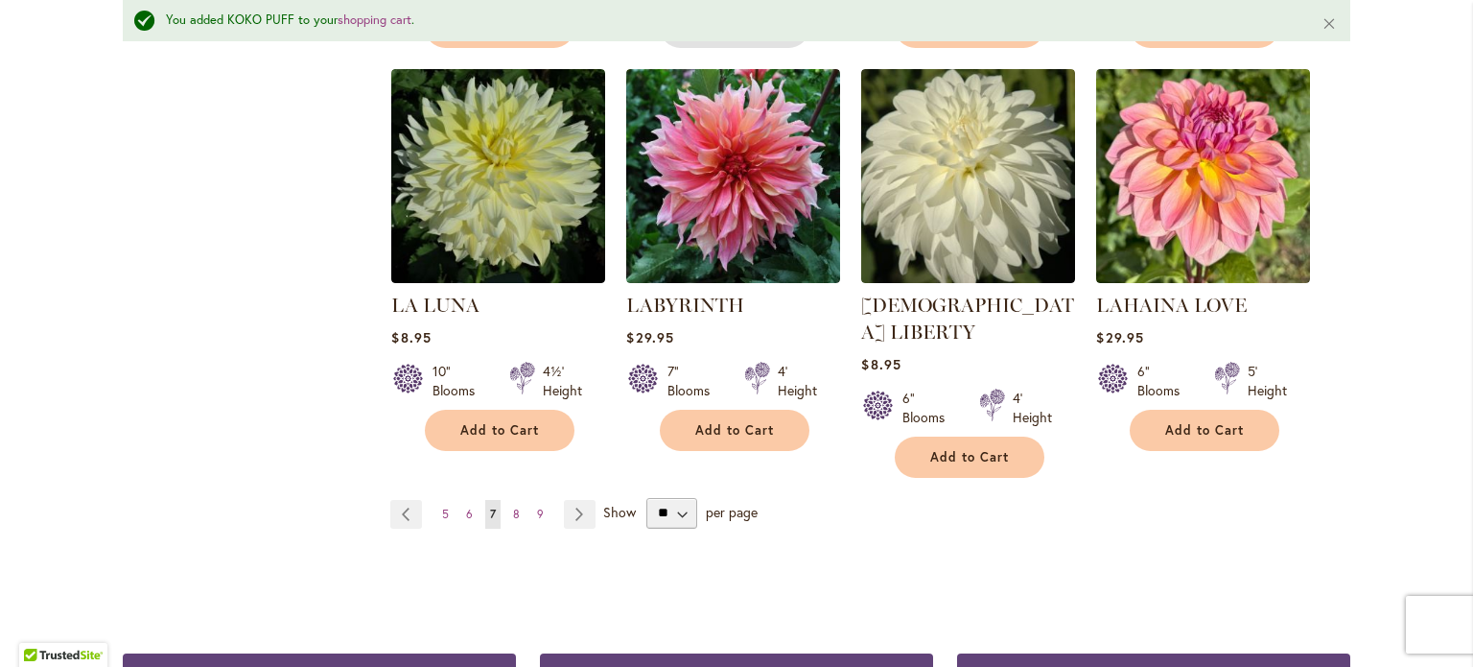
scroll to position [3452, 0]
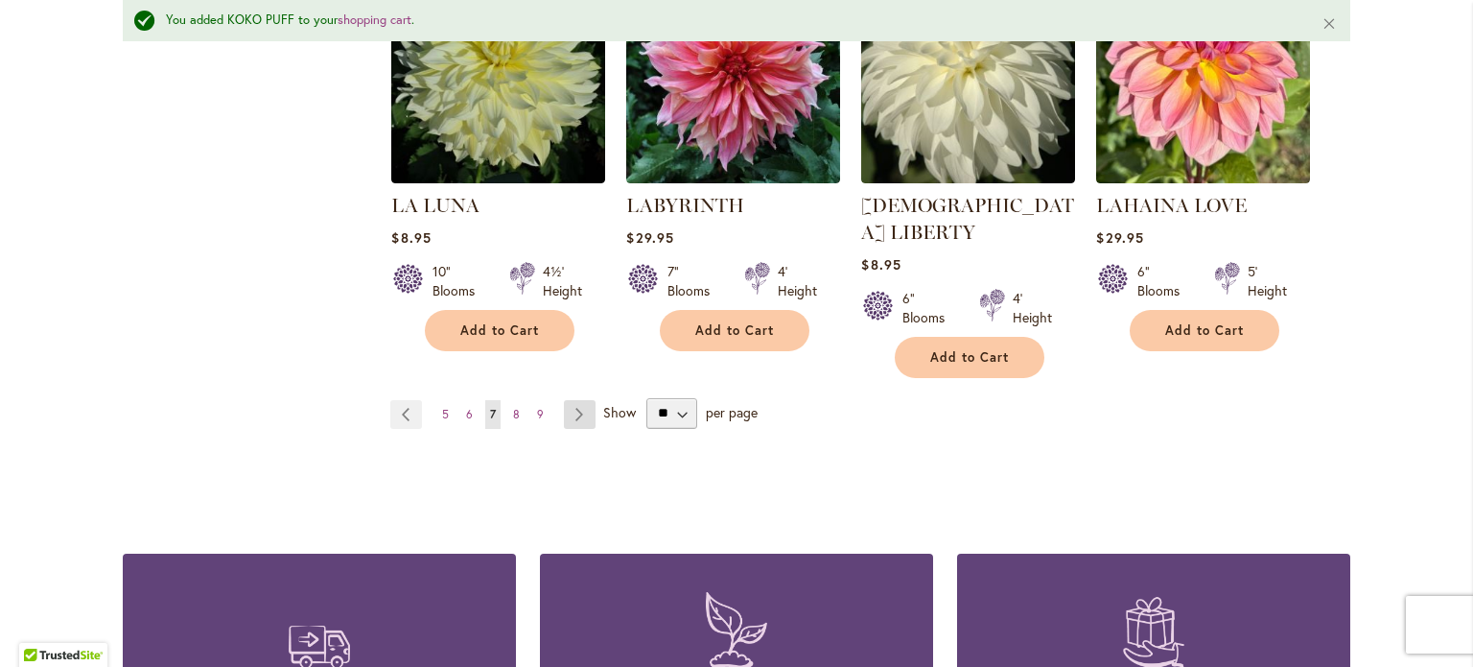
click at [575, 400] on link "Page Next" at bounding box center [580, 414] width 32 height 29
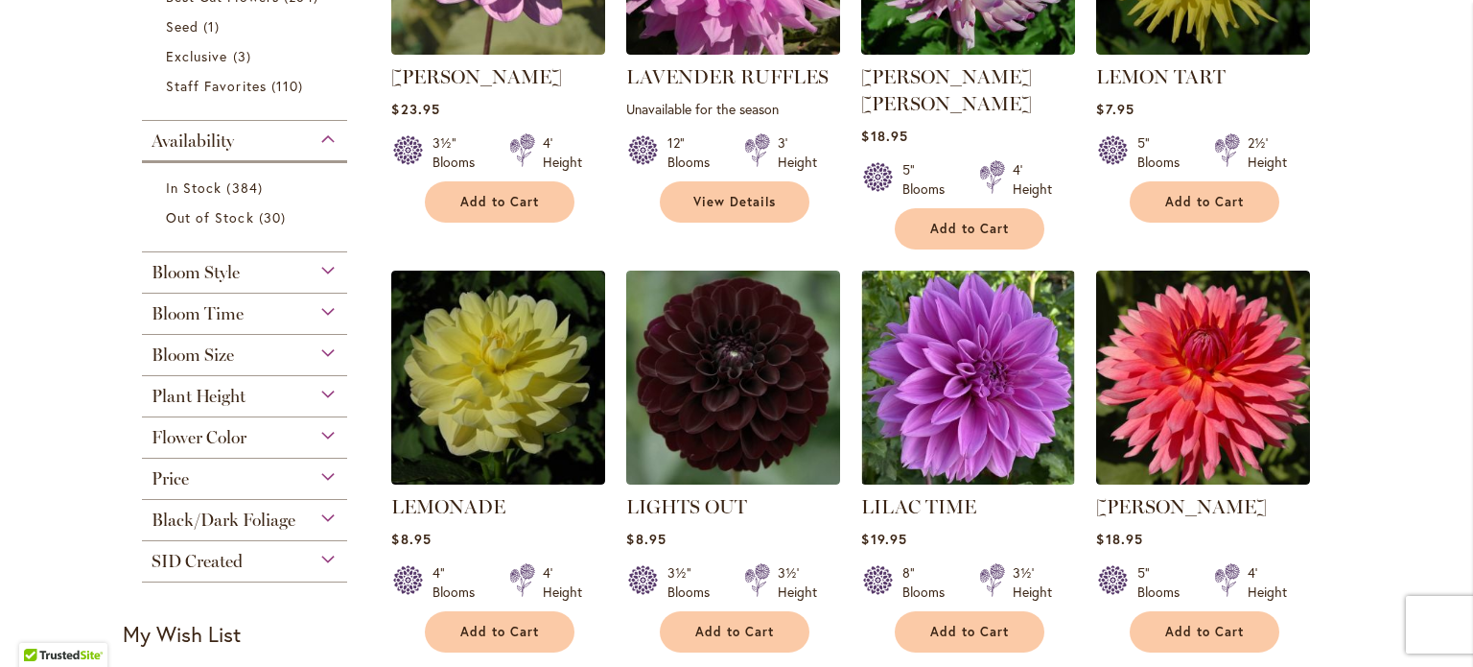
scroll to position [671, 0]
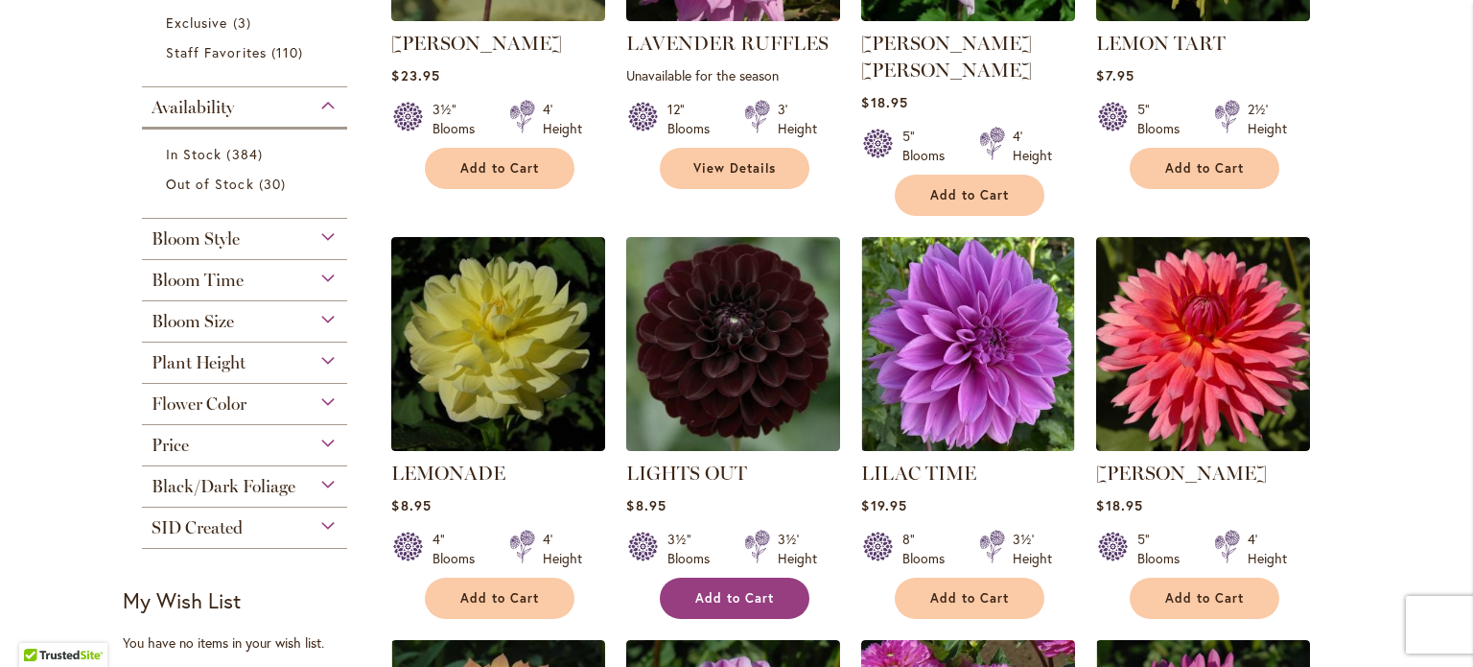
click at [706, 577] on button "Add to Cart" at bounding box center [735, 597] width 150 height 41
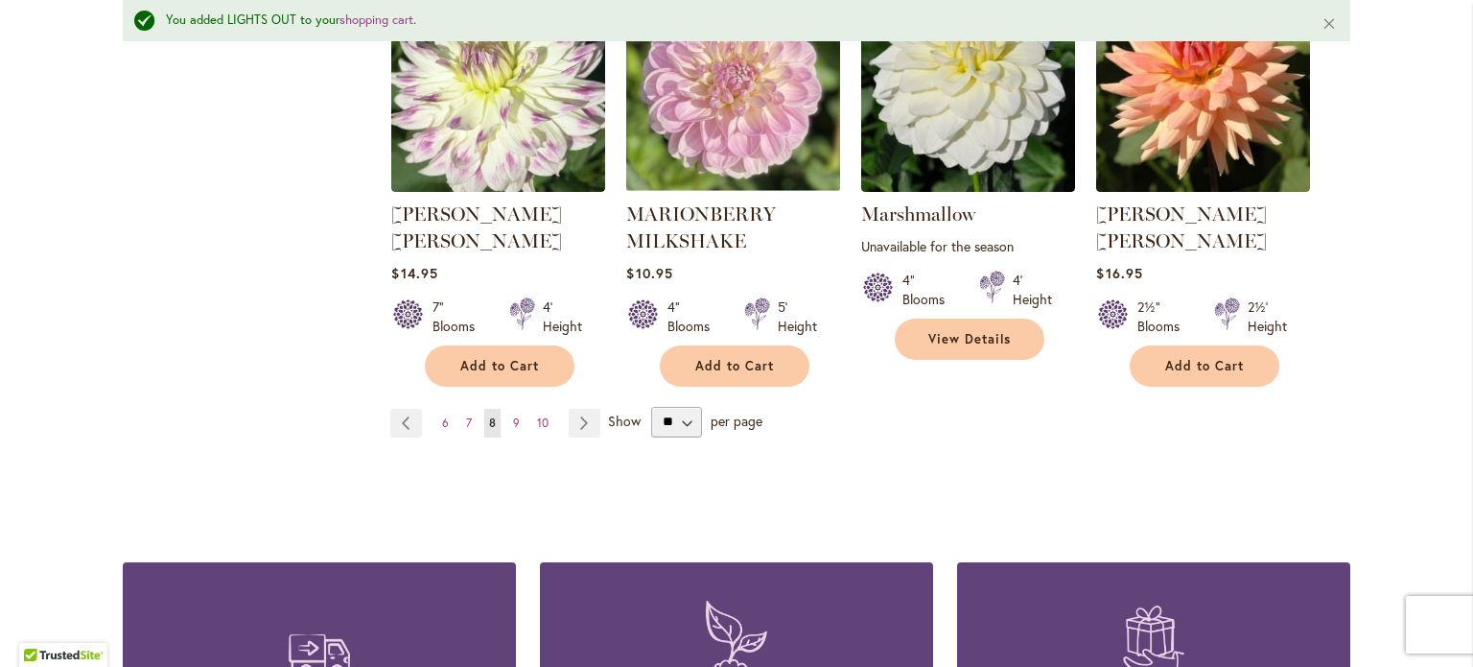
scroll to position [3502, 0]
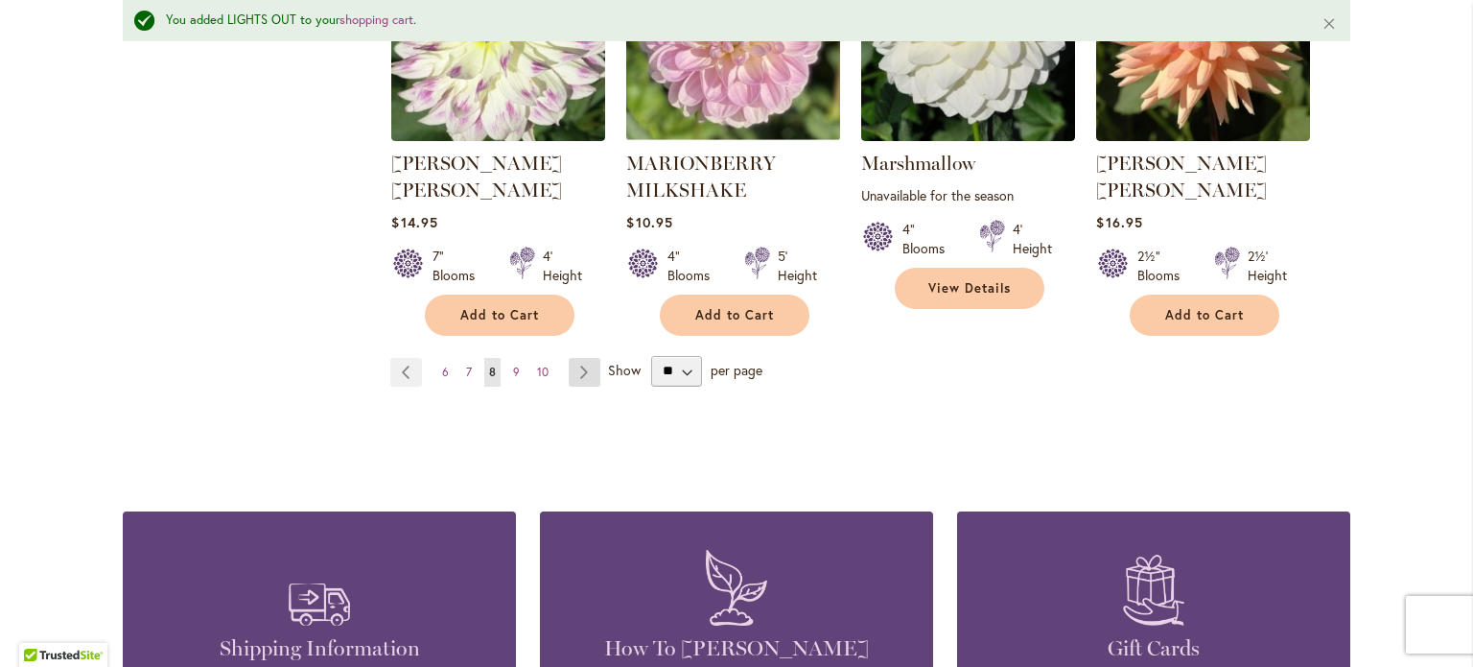
click at [572, 358] on link "Page Next" at bounding box center [585, 372] width 32 height 29
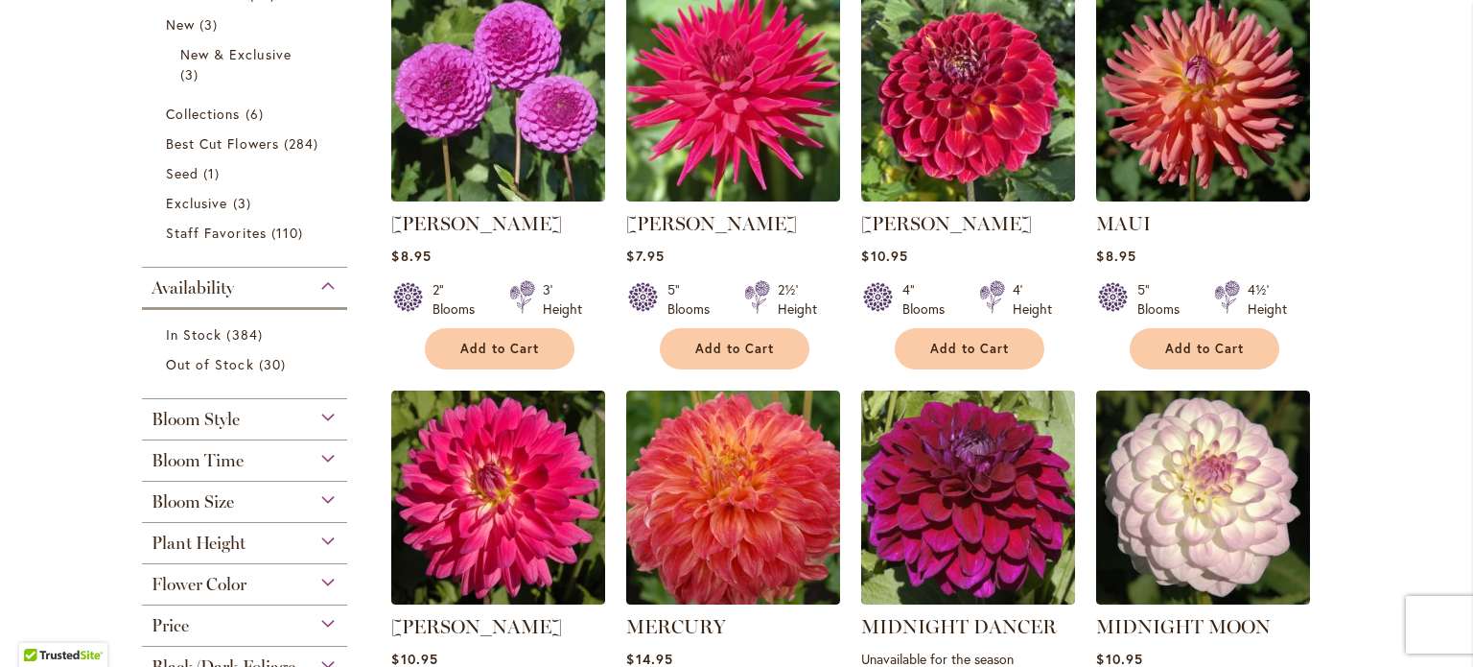
scroll to position [575, 0]
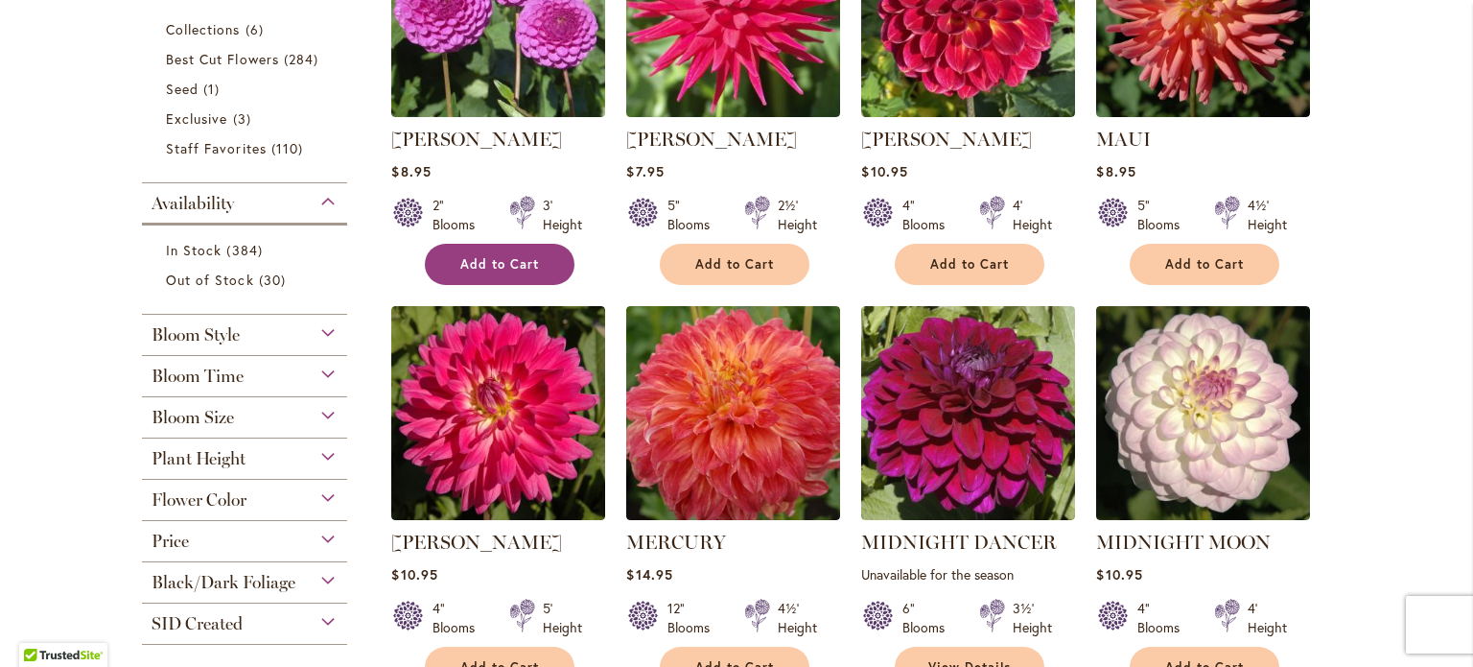
click at [503, 260] on span "Add to Cart" at bounding box center [499, 264] width 79 height 16
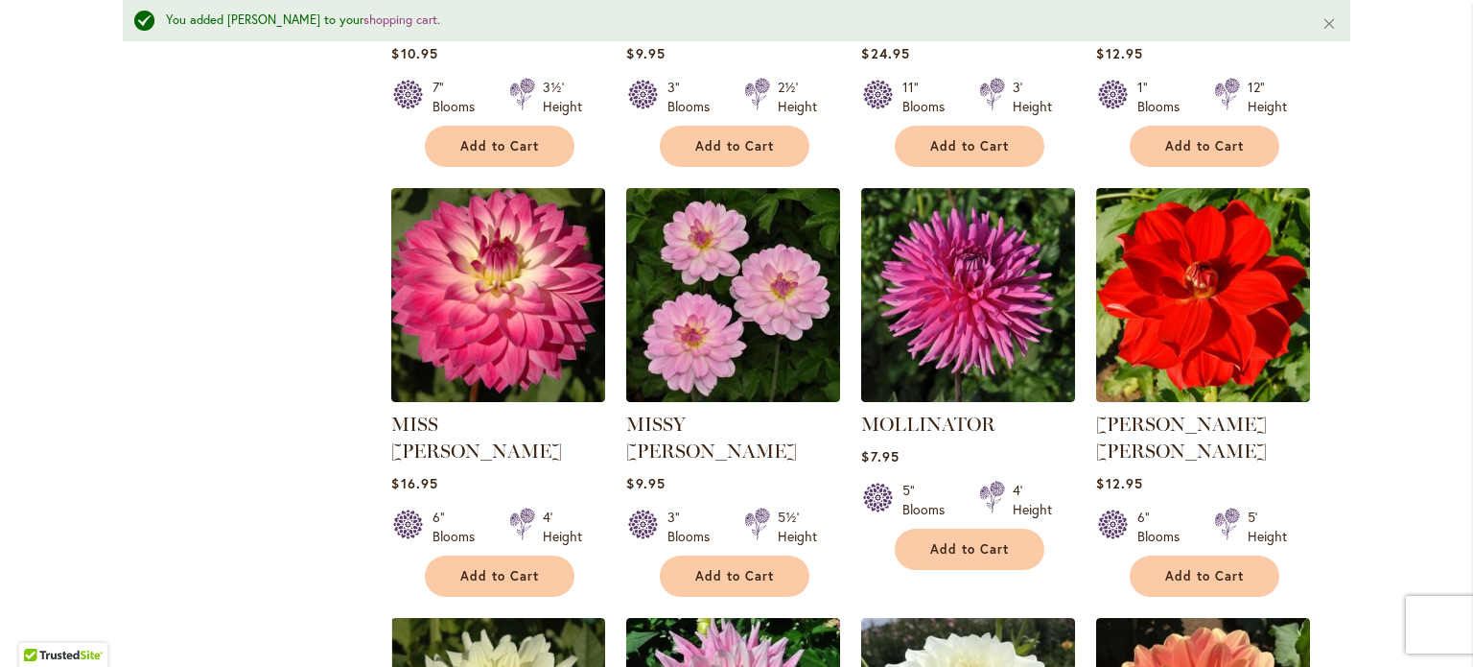
scroll to position [1584, 0]
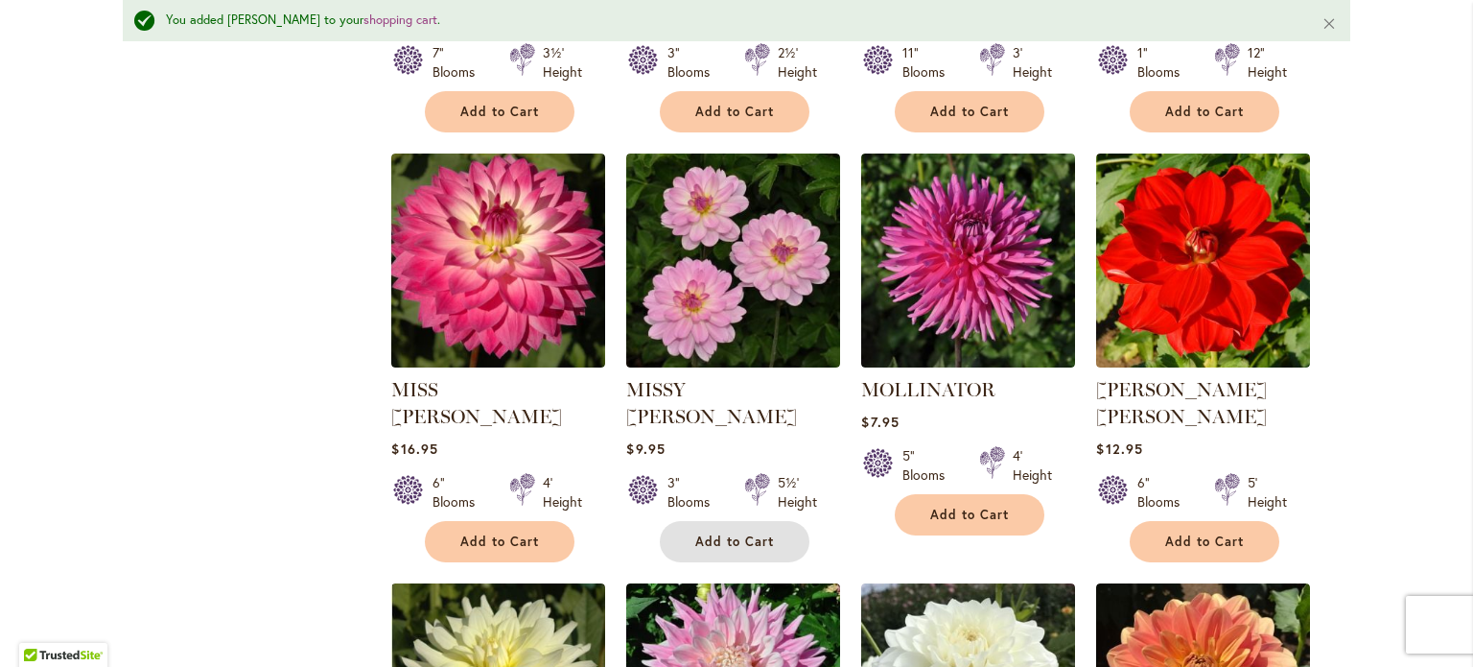
click at [749, 533] on span "Add to Cart" at bounding box center [734, 541] width 79 height 16
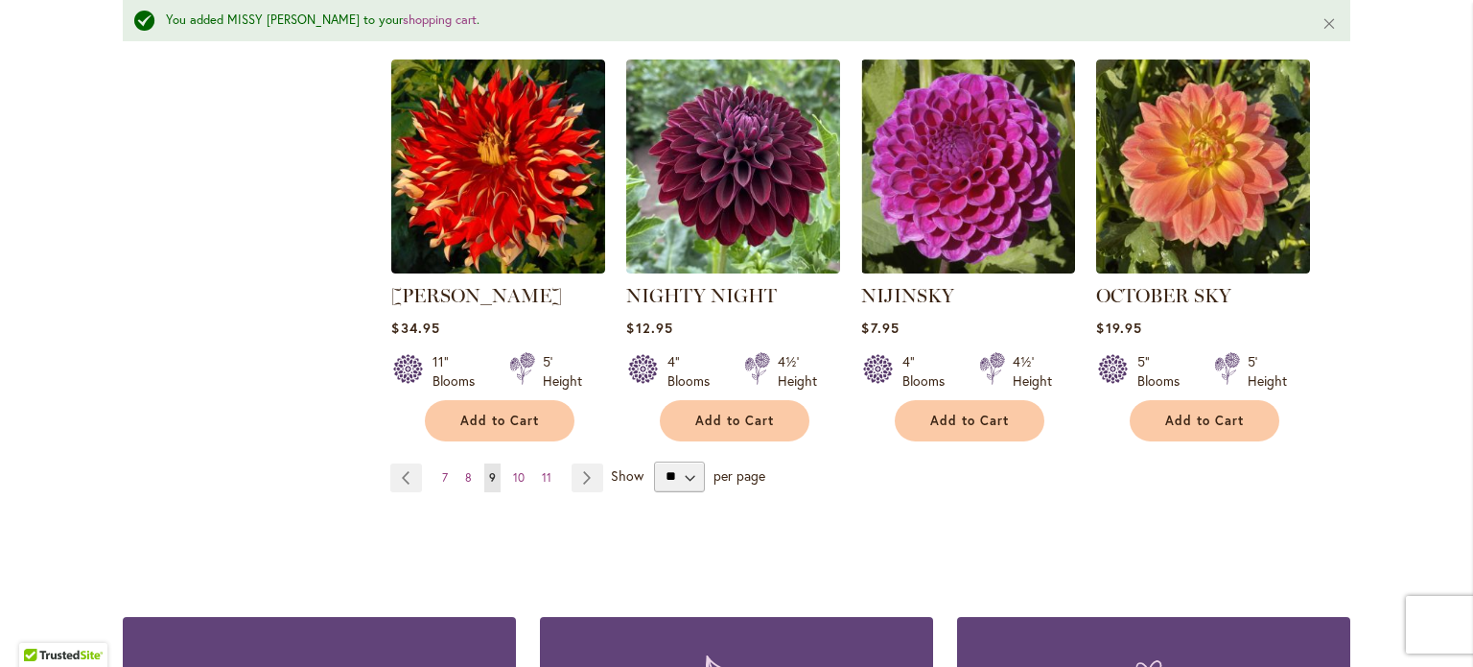
scroll to position [3406, 0]
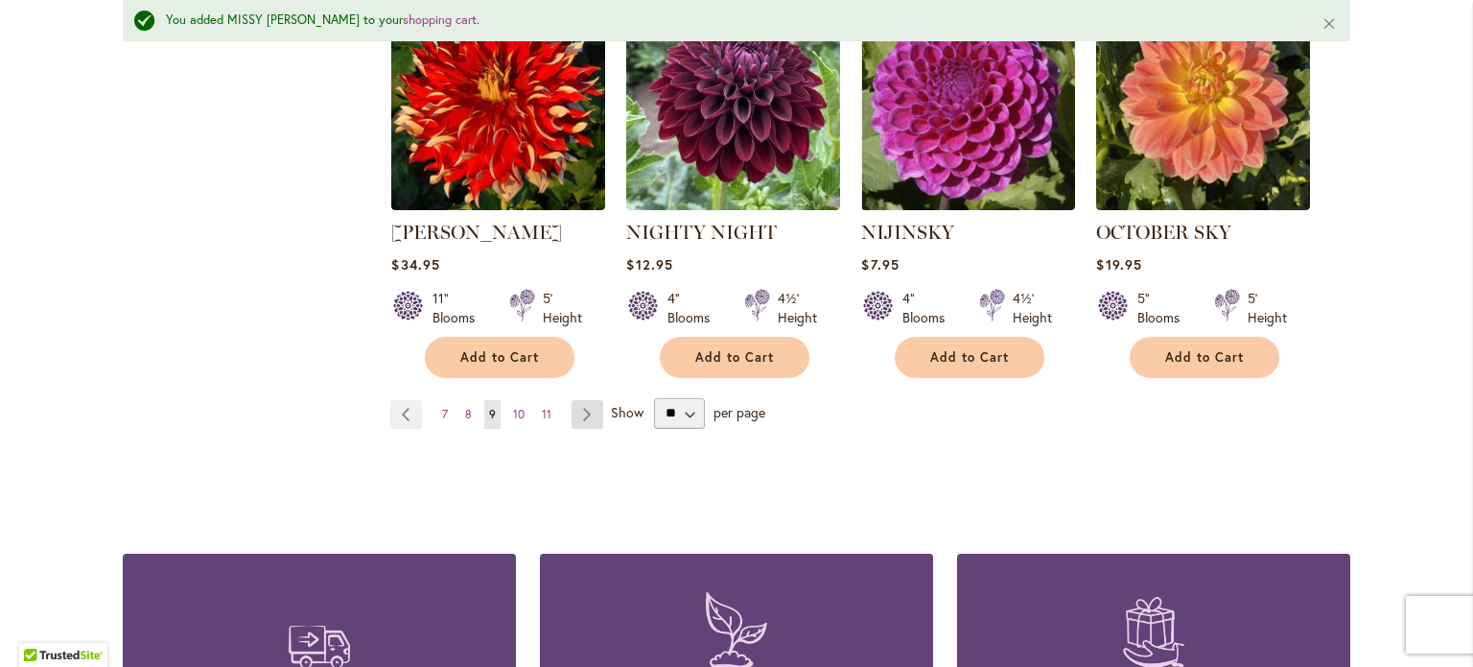
click at [572, 400] on link "Page Next" at bounding box center [588, 414] width 32 height 29
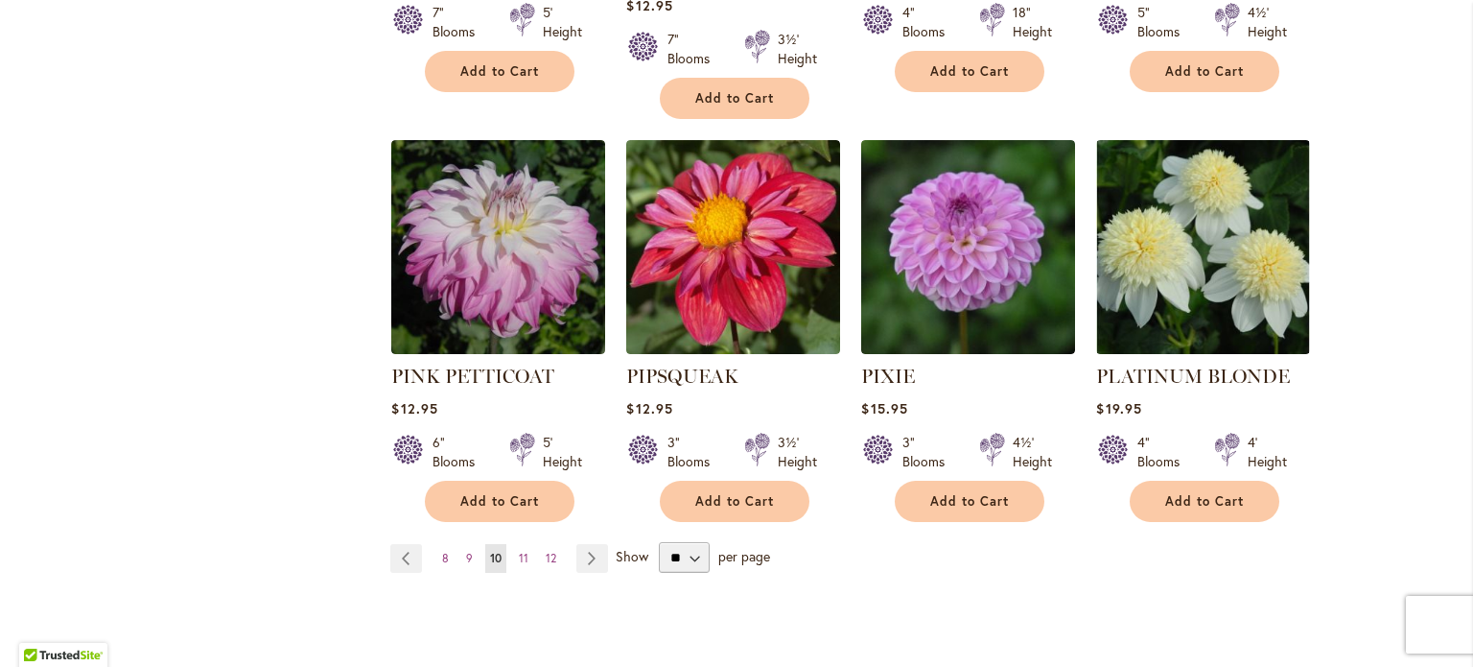
scroll to position [3357, 0]
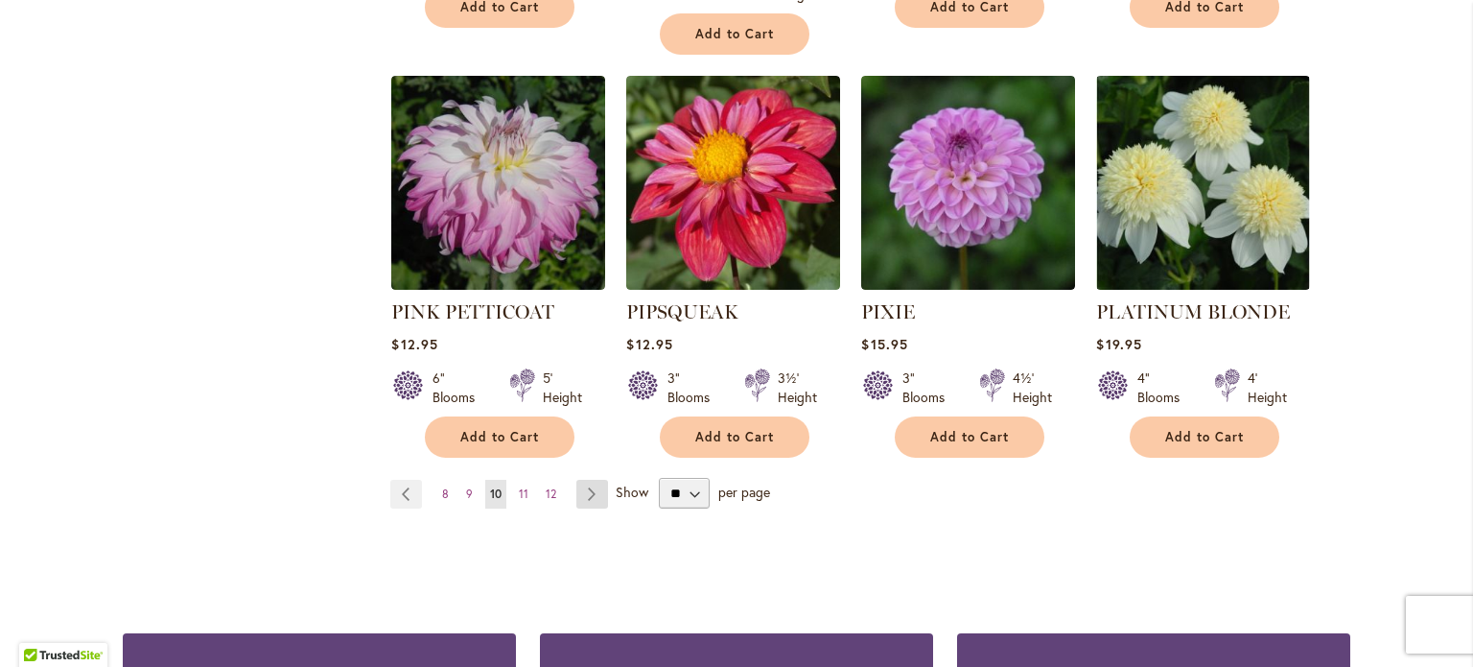
click at [581, 480] on link "Page Next" at bounding box center [592, 494] width 32 height 29
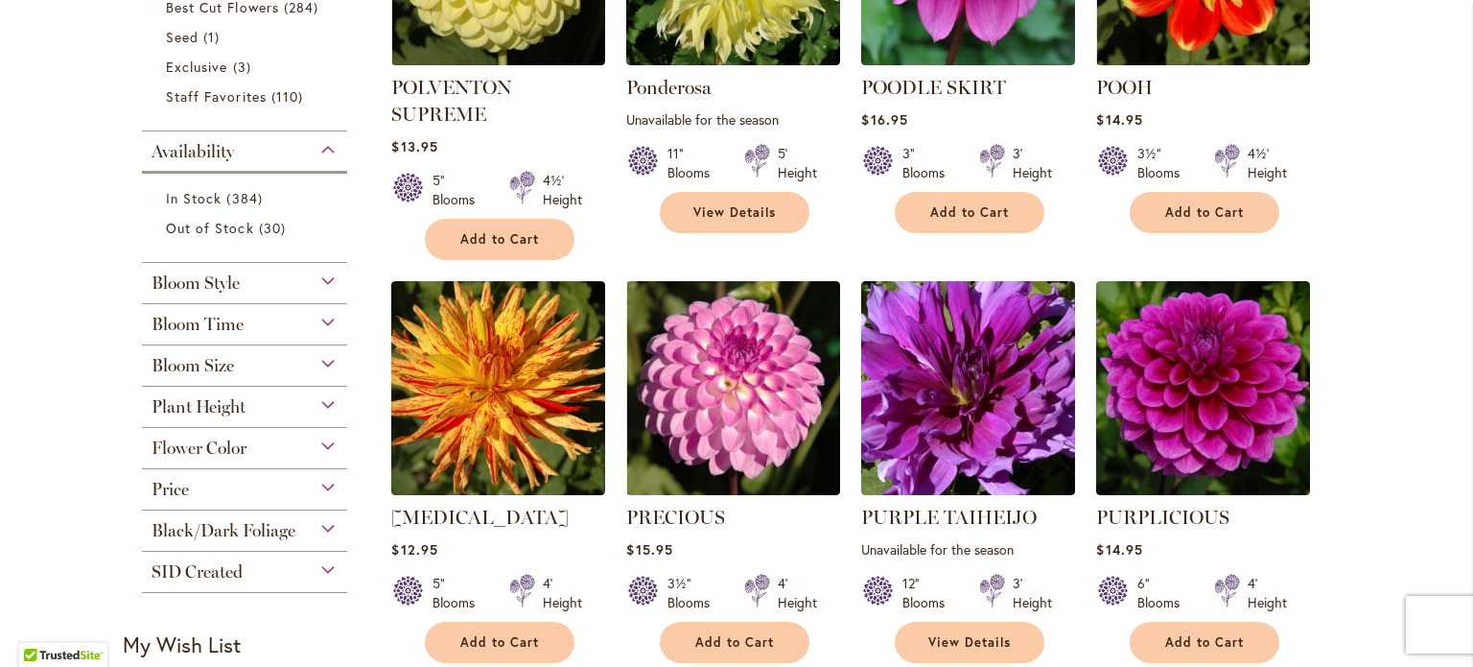
scroll to position [671, 0]
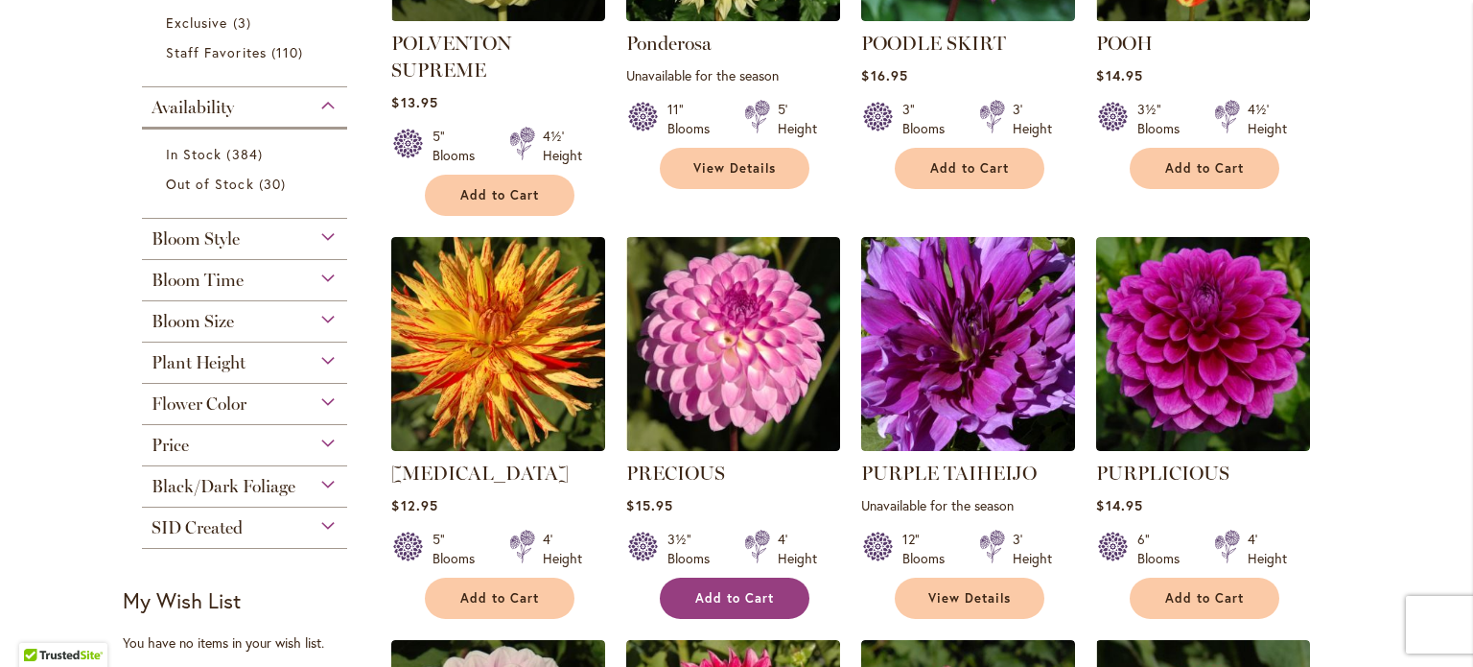
click at [725, 584] on button "Add to Cart" at bounding box center [735, 597] width 150 height 41
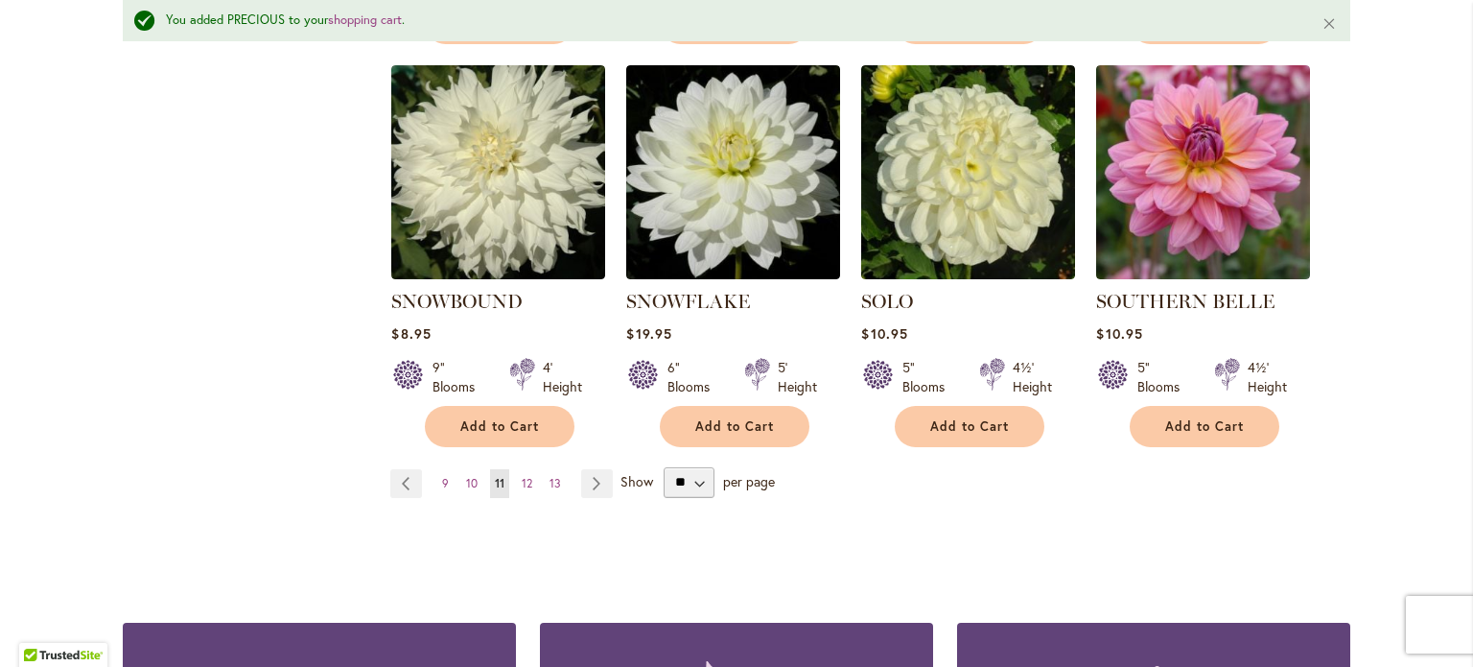
scroll to position [3406, 0]
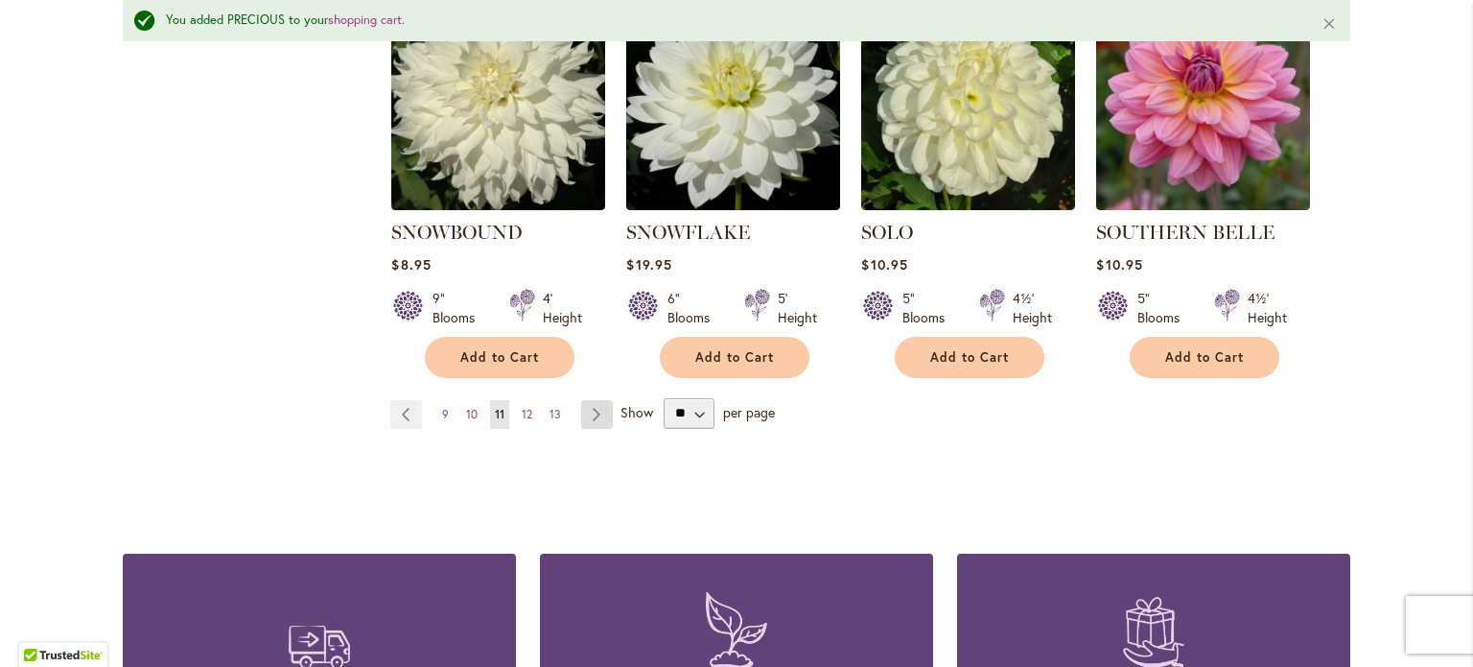
click at [589, 400] on link "Page Next" at bounding box center [597, 414] width 32 height 29
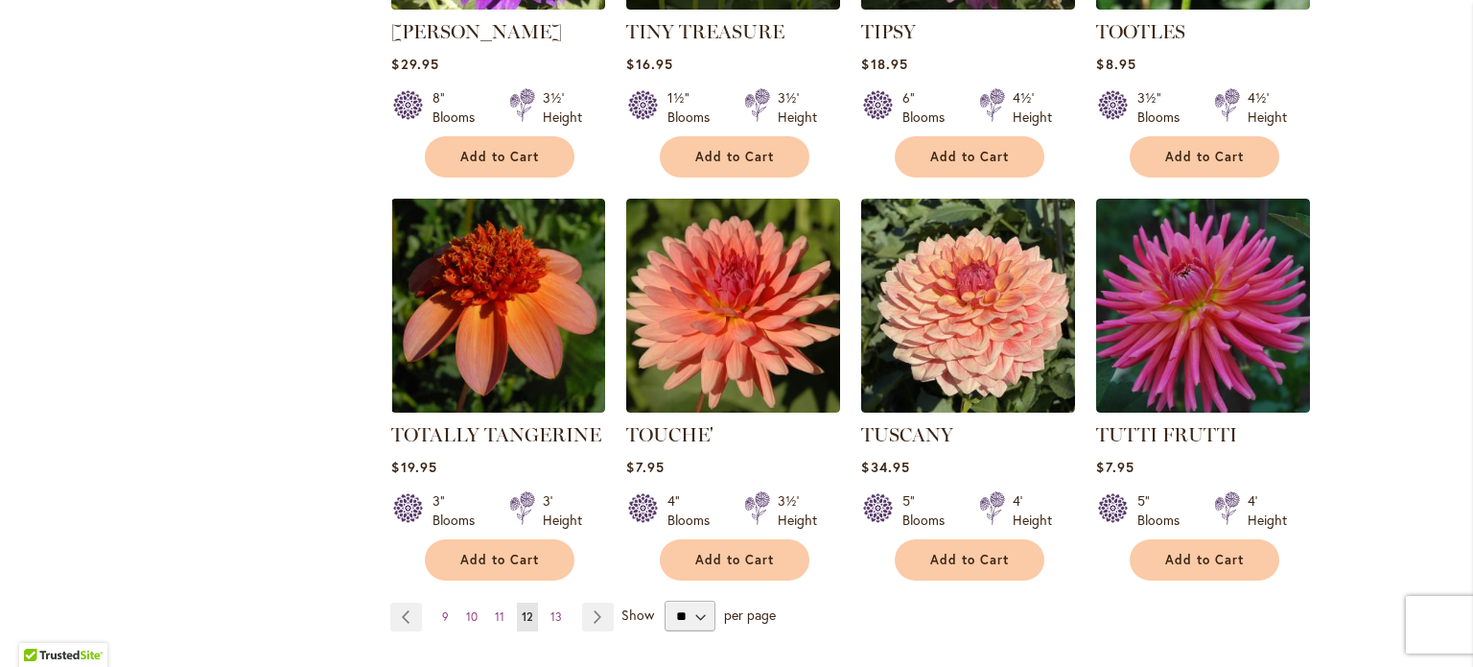
scroll to position [3165, 0]
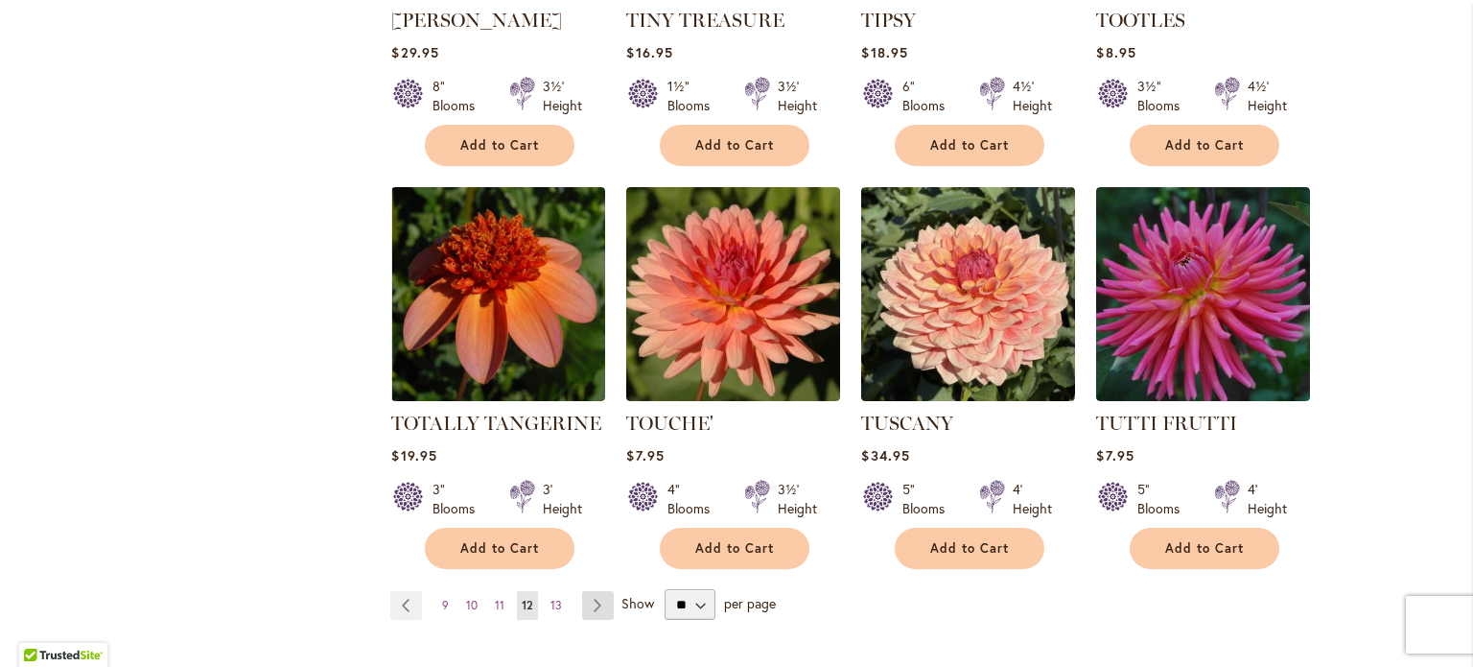
click at [599, 591] on link "Page Next" at bounding box center [598, 605] width 32 height 29
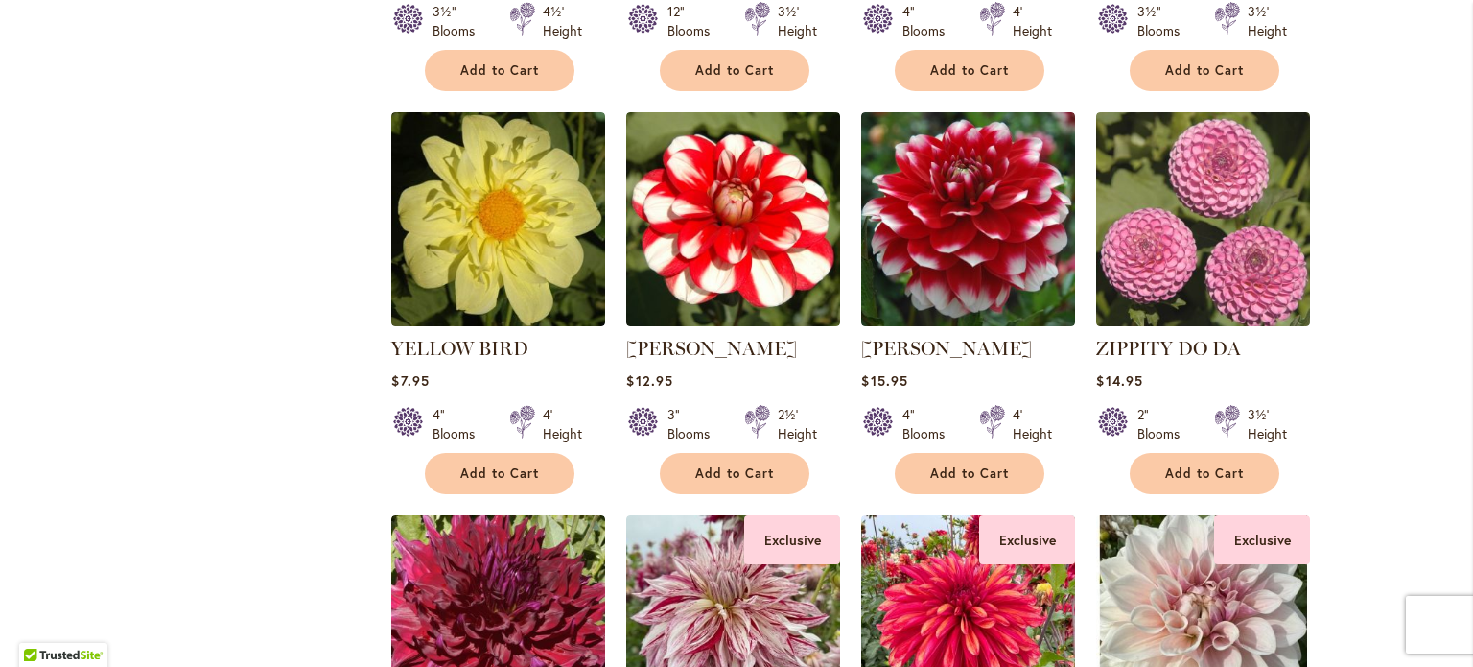
scroll to position [2493, 0]
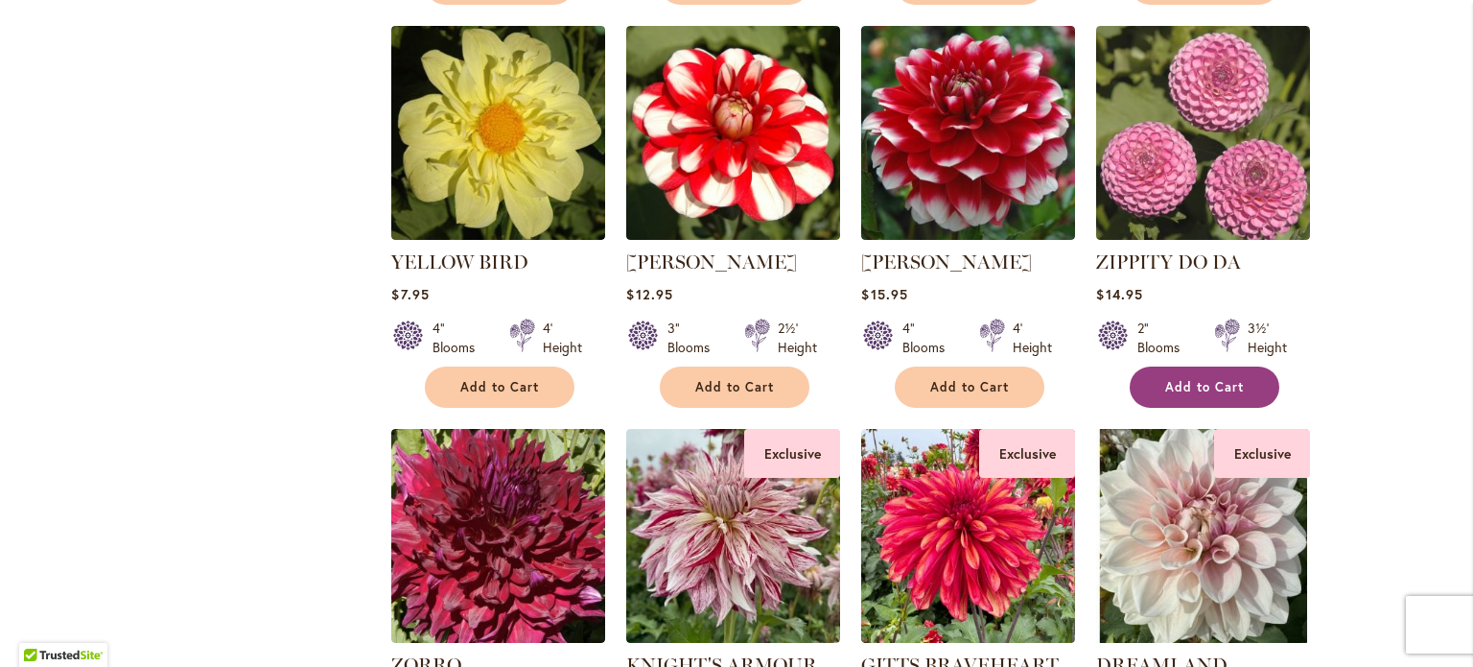
click at [1193, 379] on span "Add to Cart" at bounding box center [1204, 387] width 79 height 16
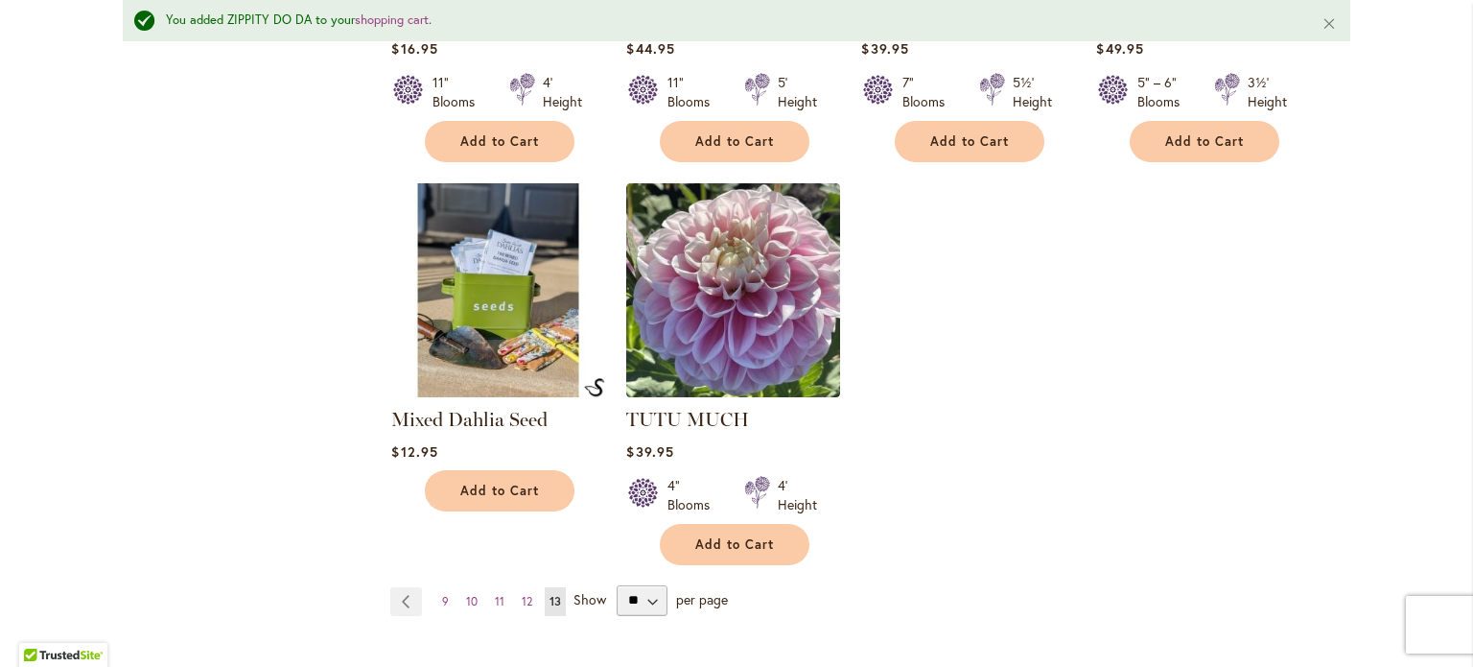
scroll to position [3502, 0]
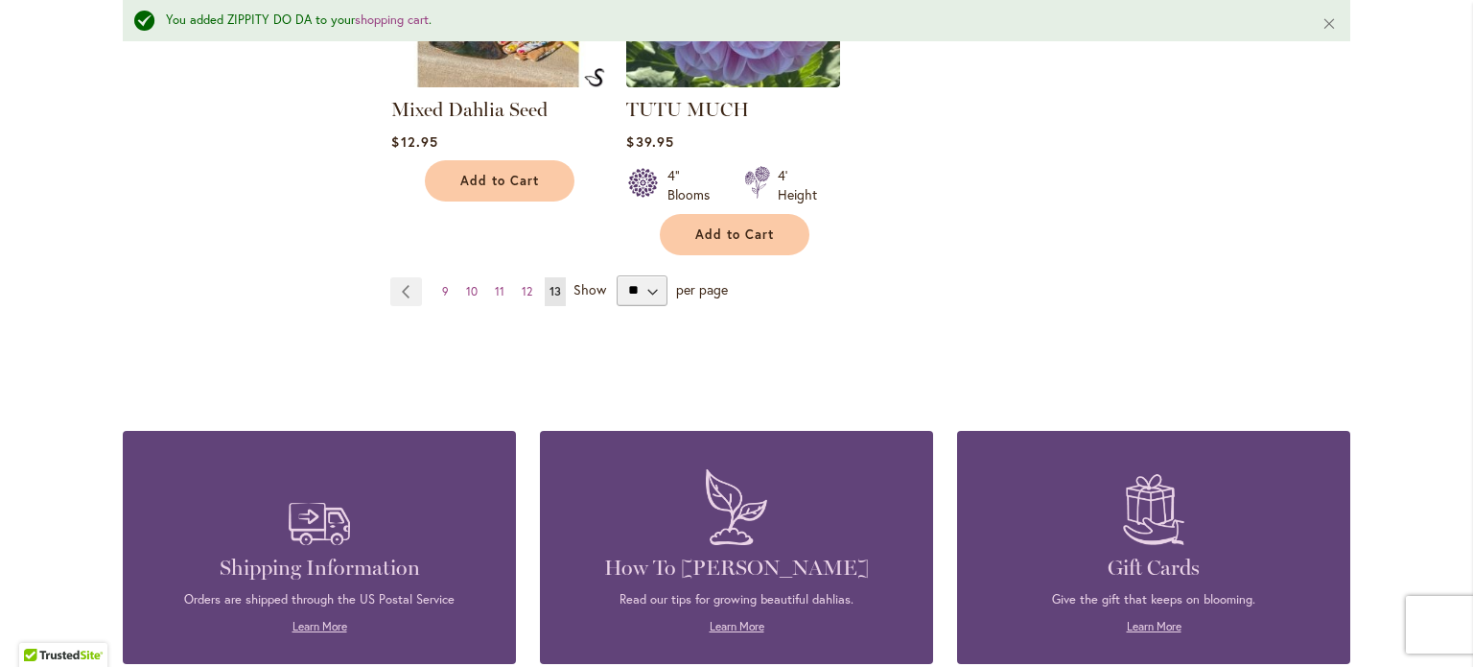
click at [595, 279] on span "Show" at bounding box center [589, 288] width 33 height 18
click at [617, 275] on select "** ** ** **" at bounding box center [642, 290] width 51 height 31
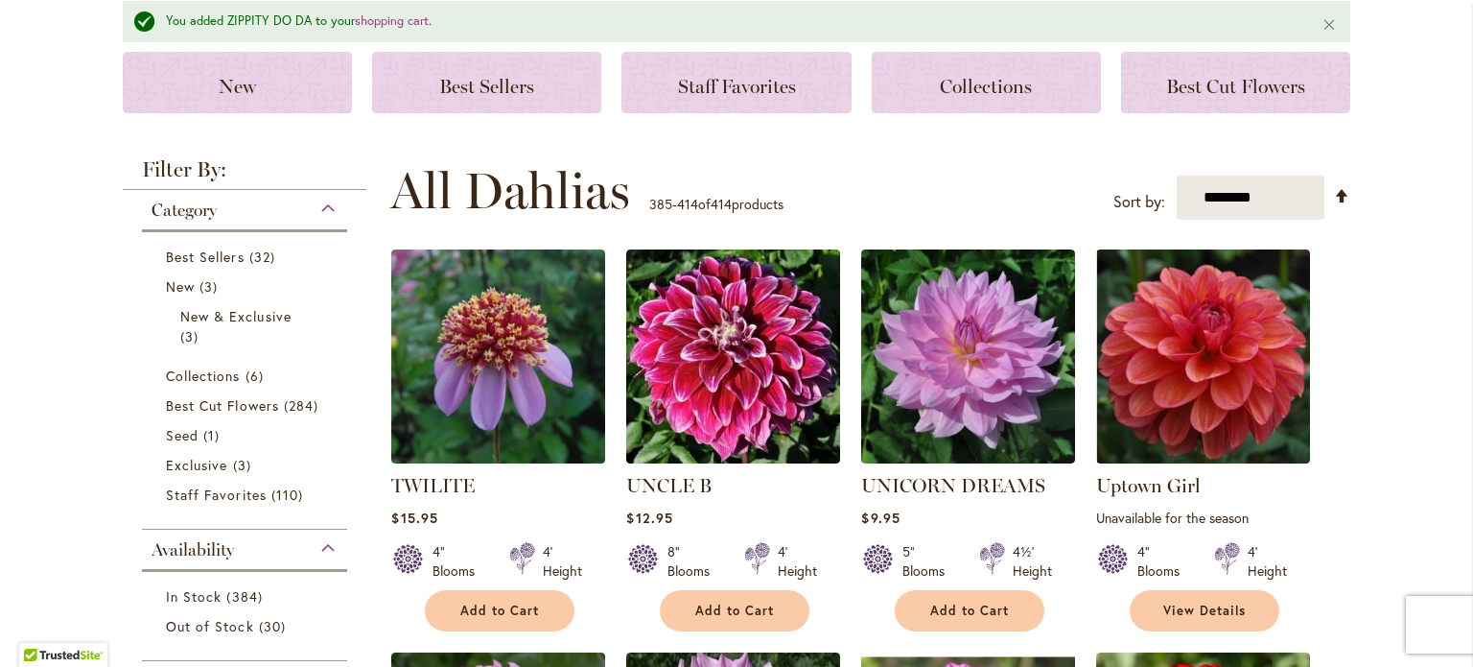
scroll to position [0, 0]
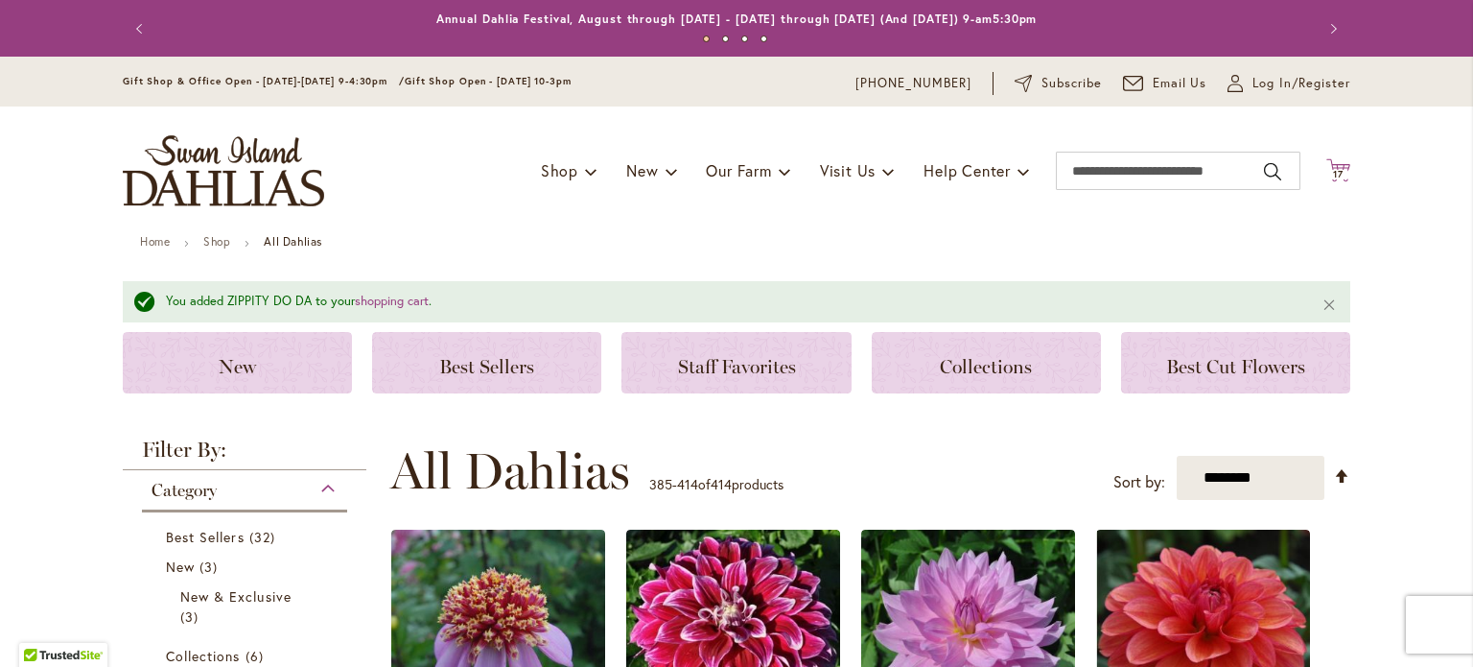
click at [1335, 169] on span "17" at bounding box center [1338, 174] width 11 height 12
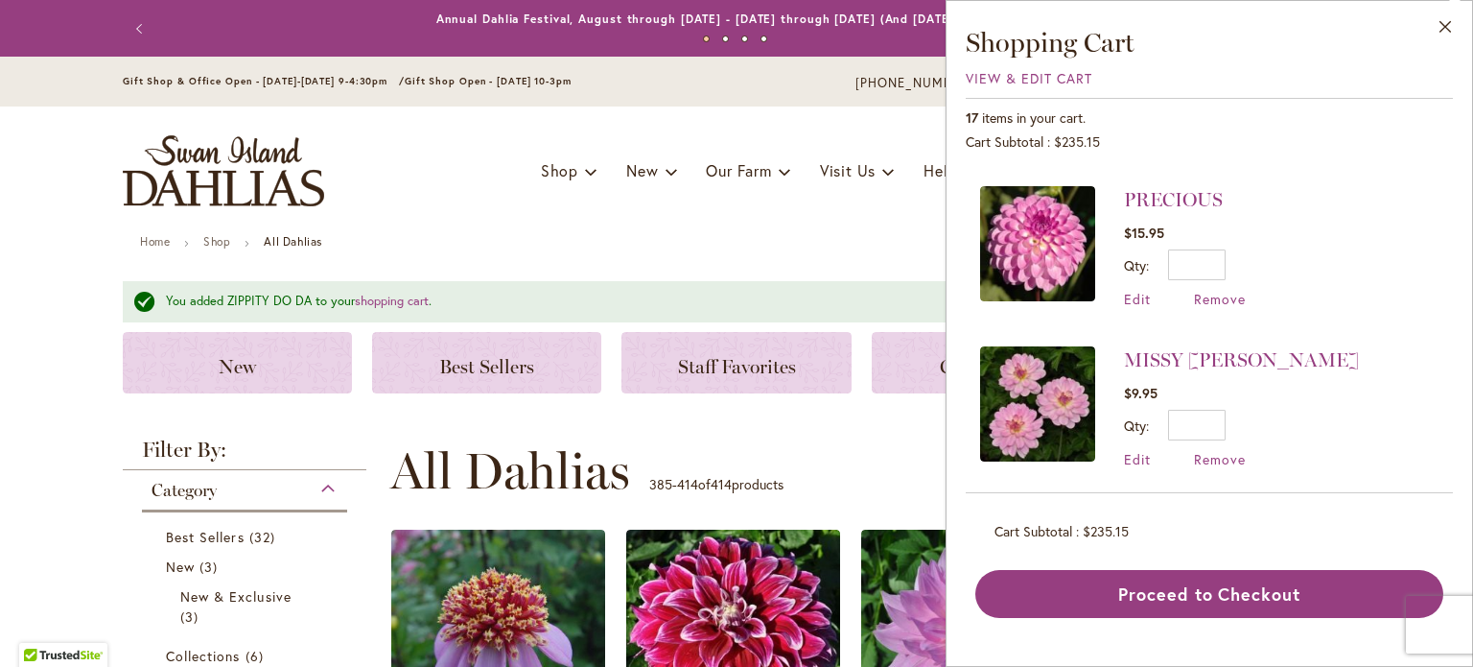
scroll to position [288, 0]
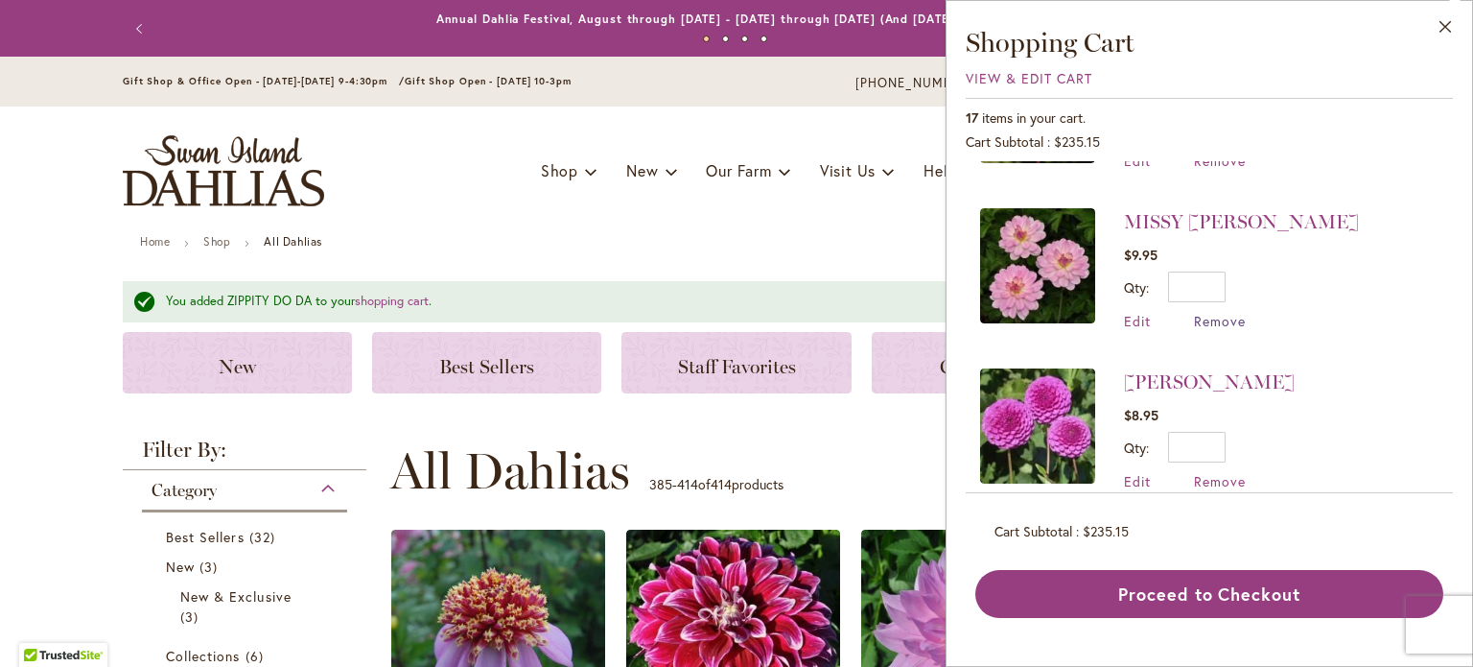
click at [1222, 312] on span "Remove" at bounding box center [1220, 321] width 52 height 18
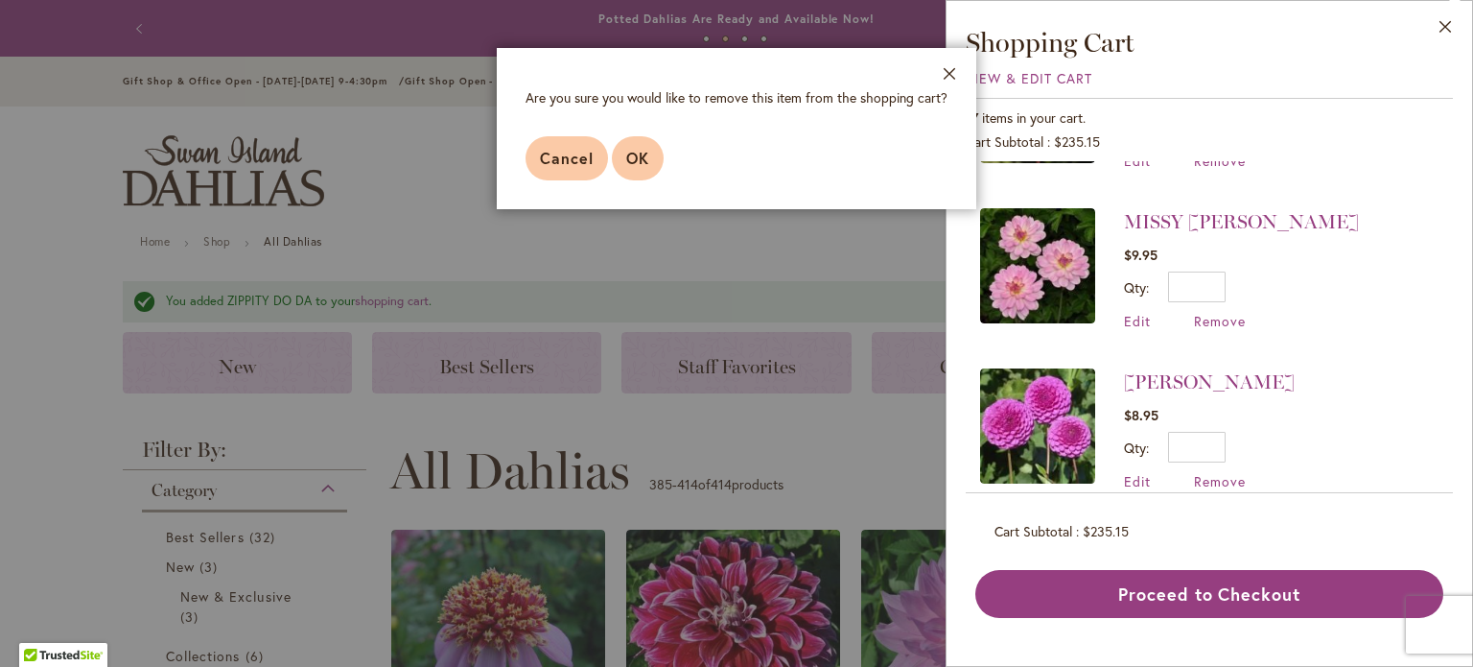
click at [652, 169] on button "OK" at bounding box center [638, 158] width 52 height 44
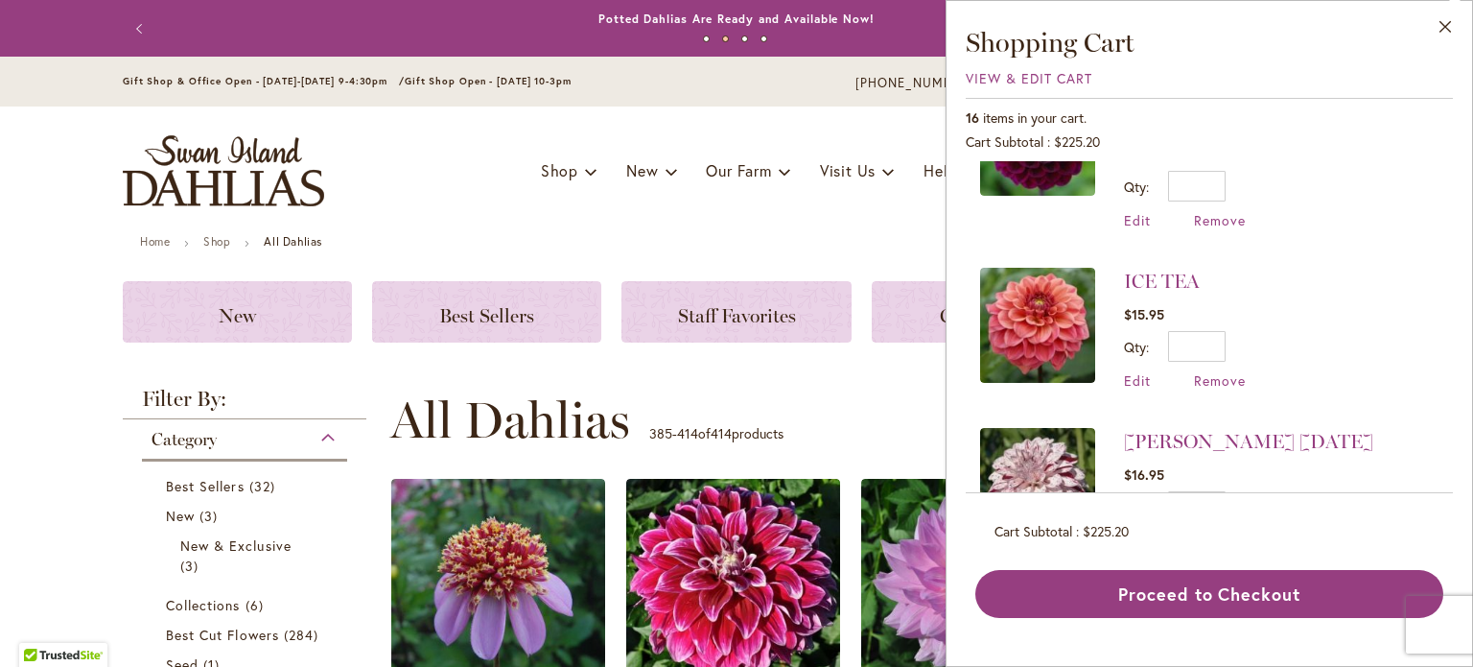
scroll to position [863, 0]
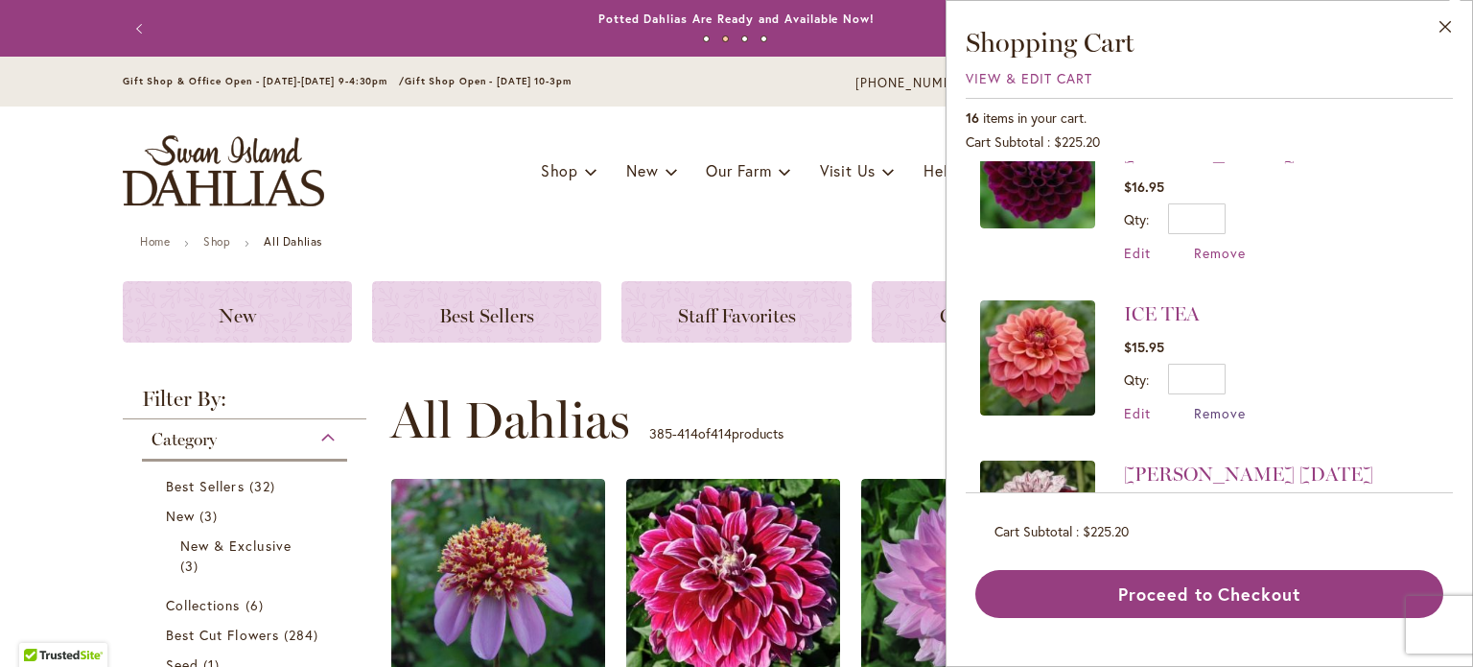
click at [1199, 404] on span "Remove" at bounding box center [1220, 413] width 52 height 18
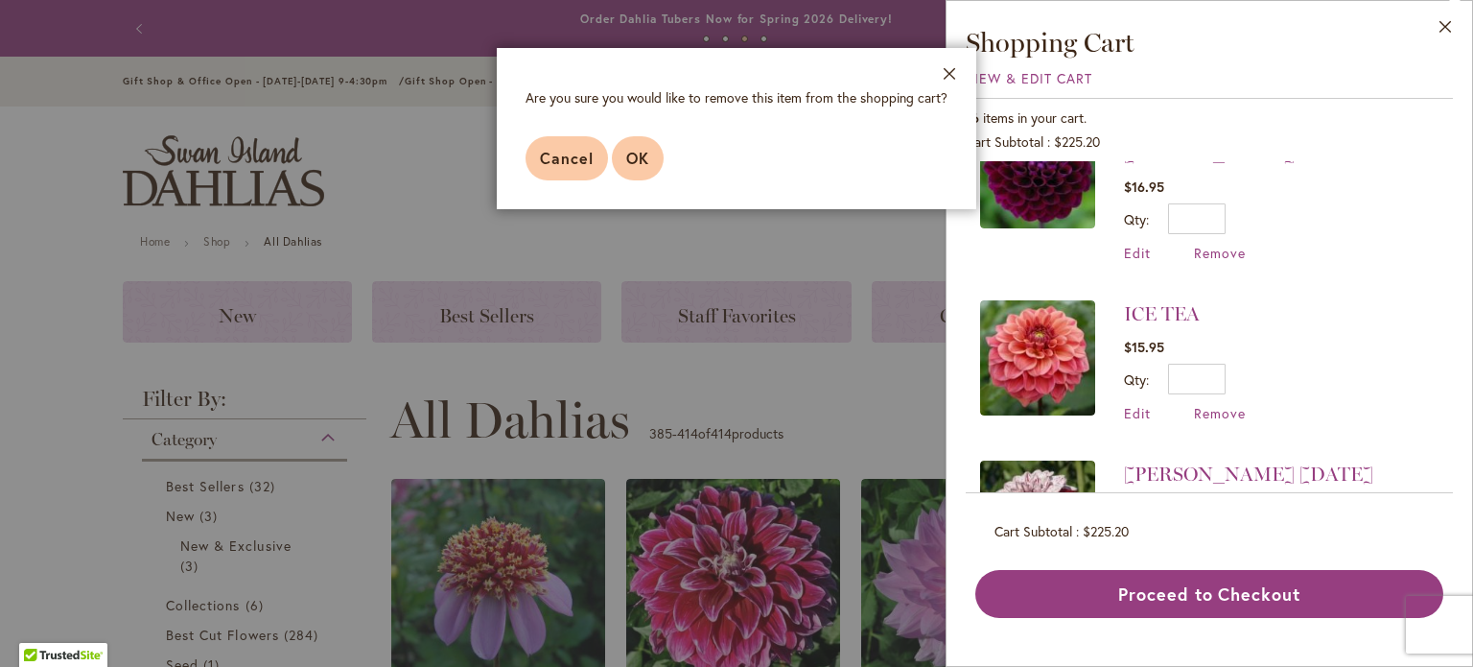
click at [621, 145] on button "OK" at bounding box center [638, 158] width 52 height 44
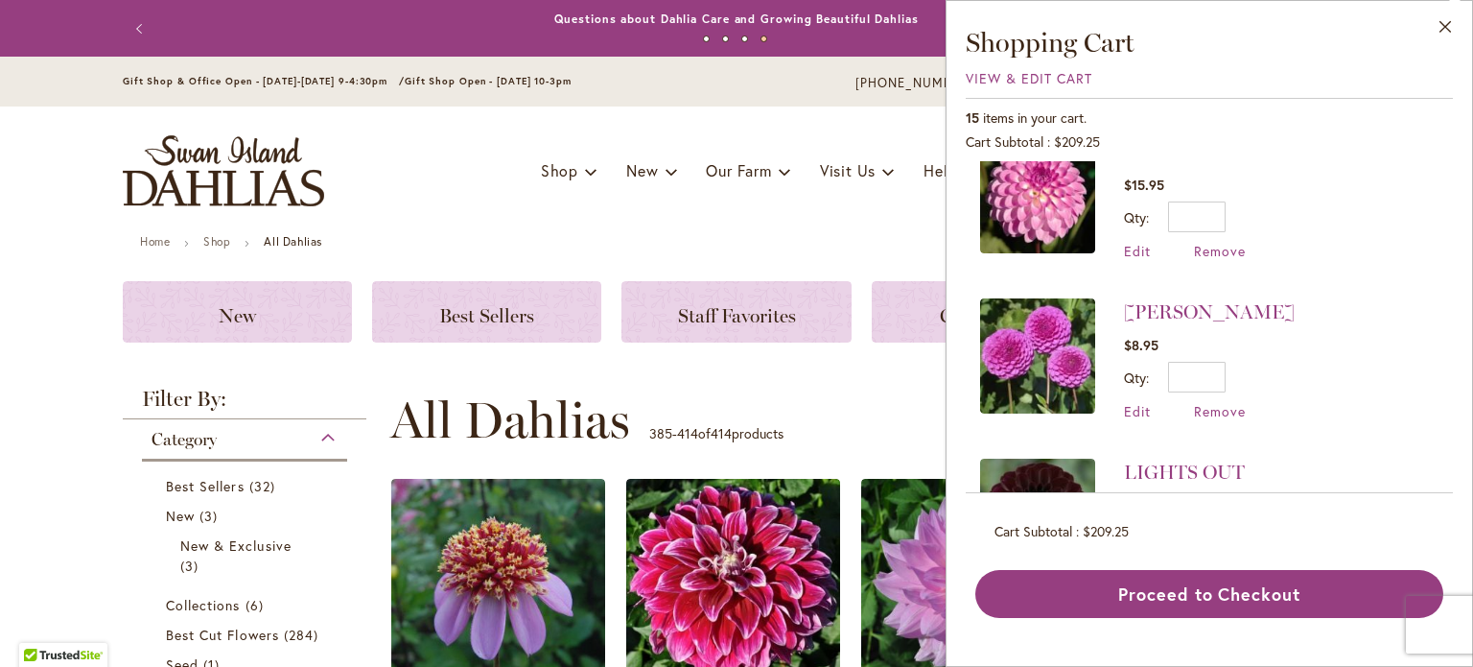
scroll to position [0, 0]
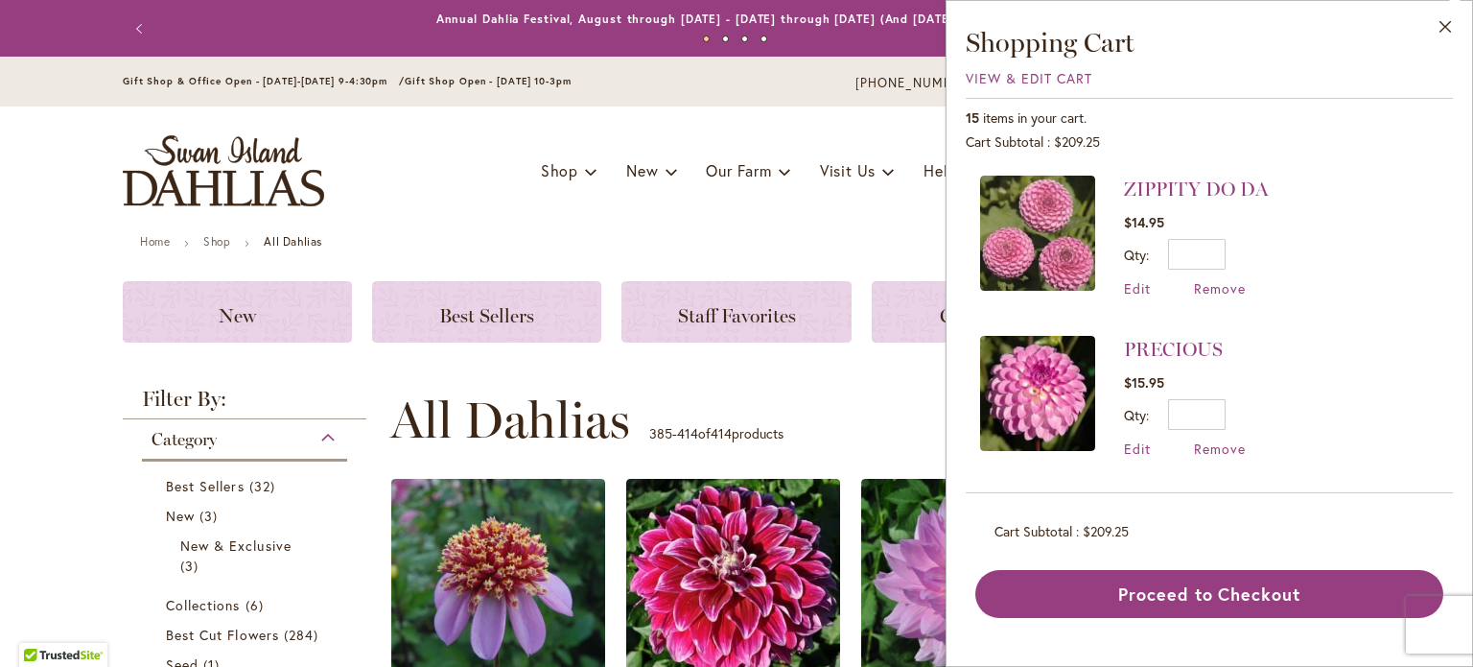
click at [1061, 220] on img at bounding box center [1037, 232] width 115 height 115
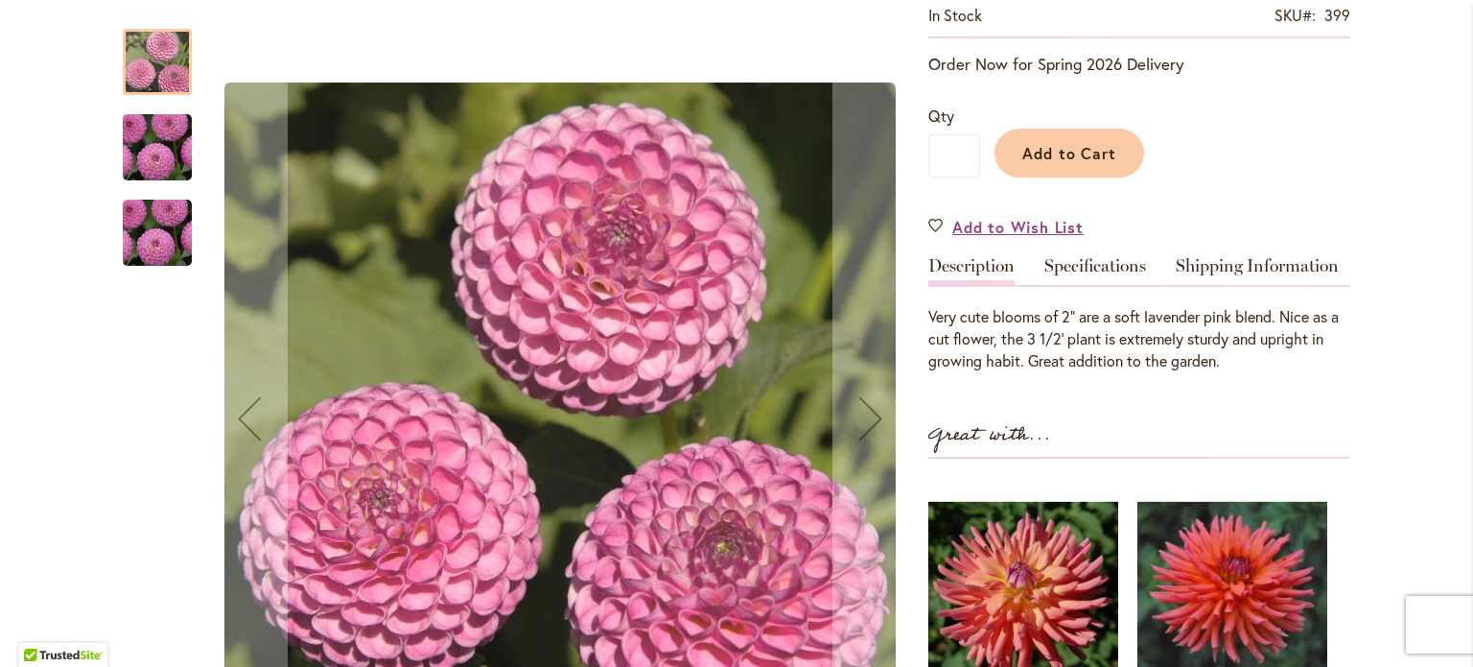
scroll to position [288, 0]
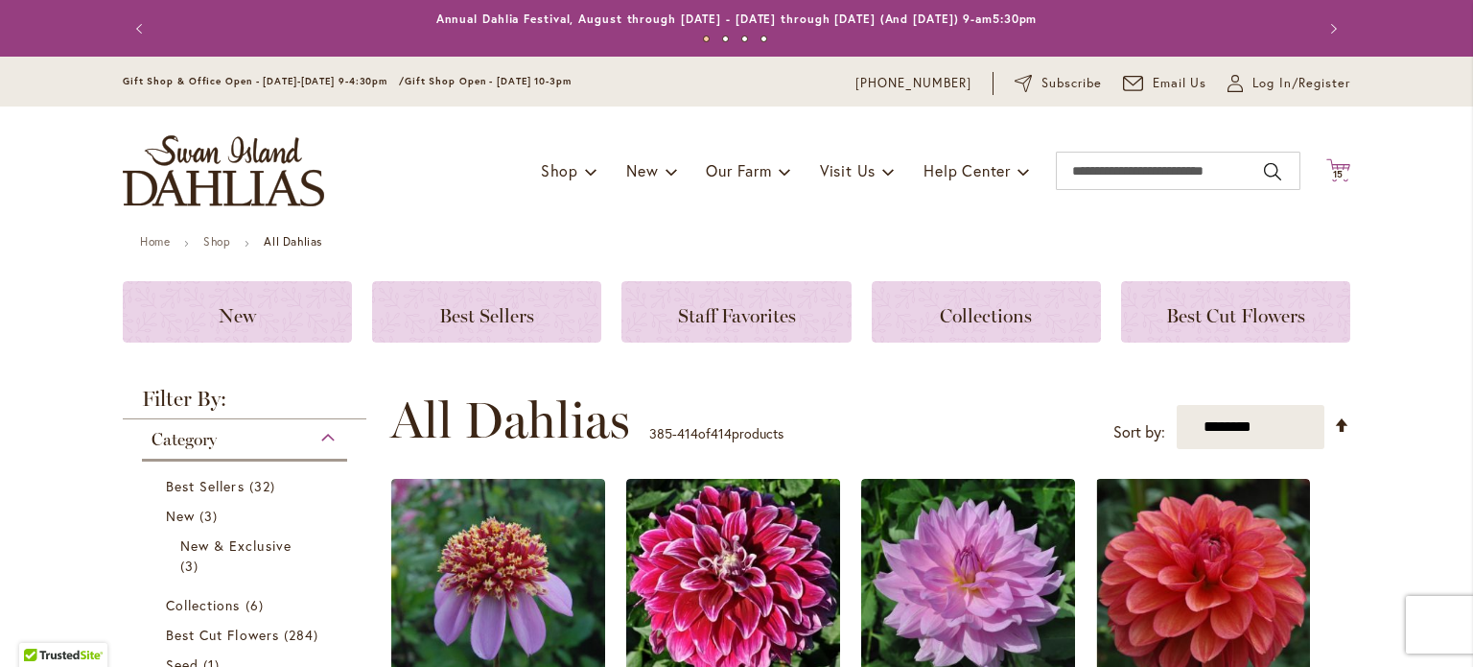
click at [1333, 171] on span "15" at bounding box center [1339, 174] width 12 height 12
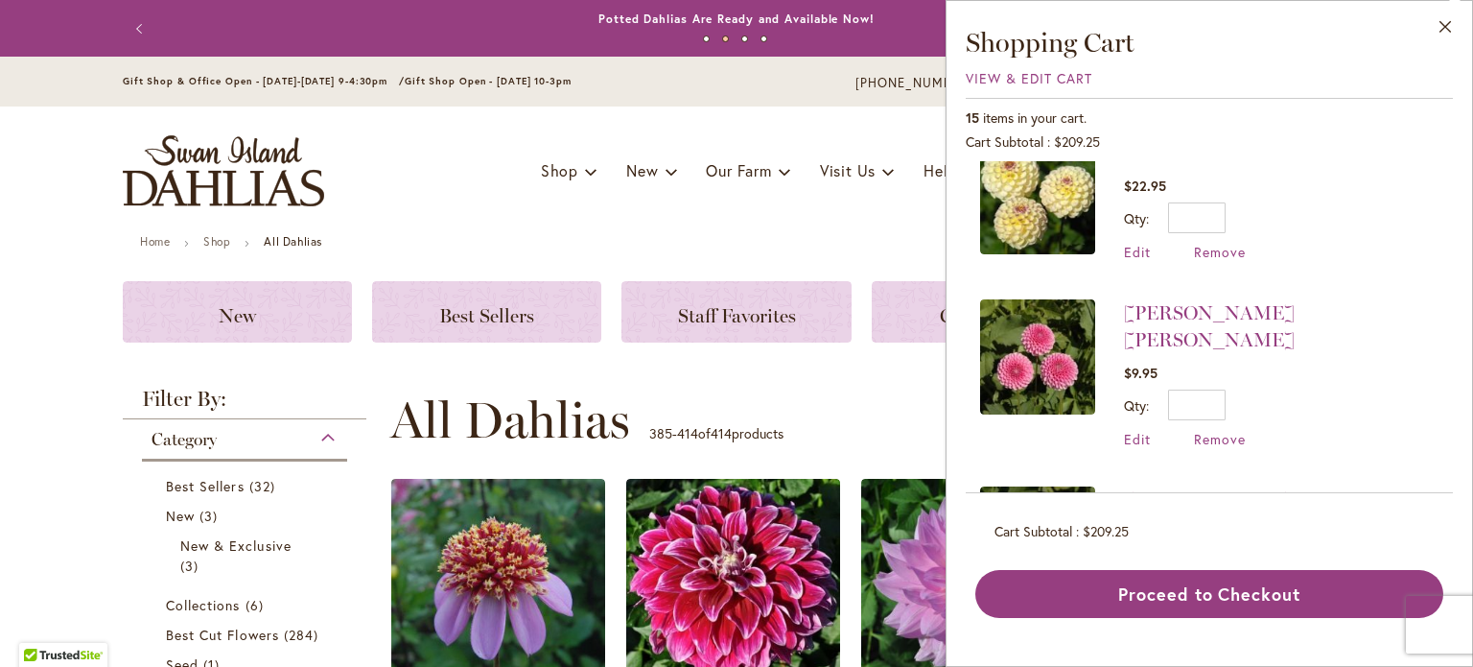
scroll to position [2014, 0]
click at [1044, 297] on img at bounding box center [1037, 354] width 115 height 115
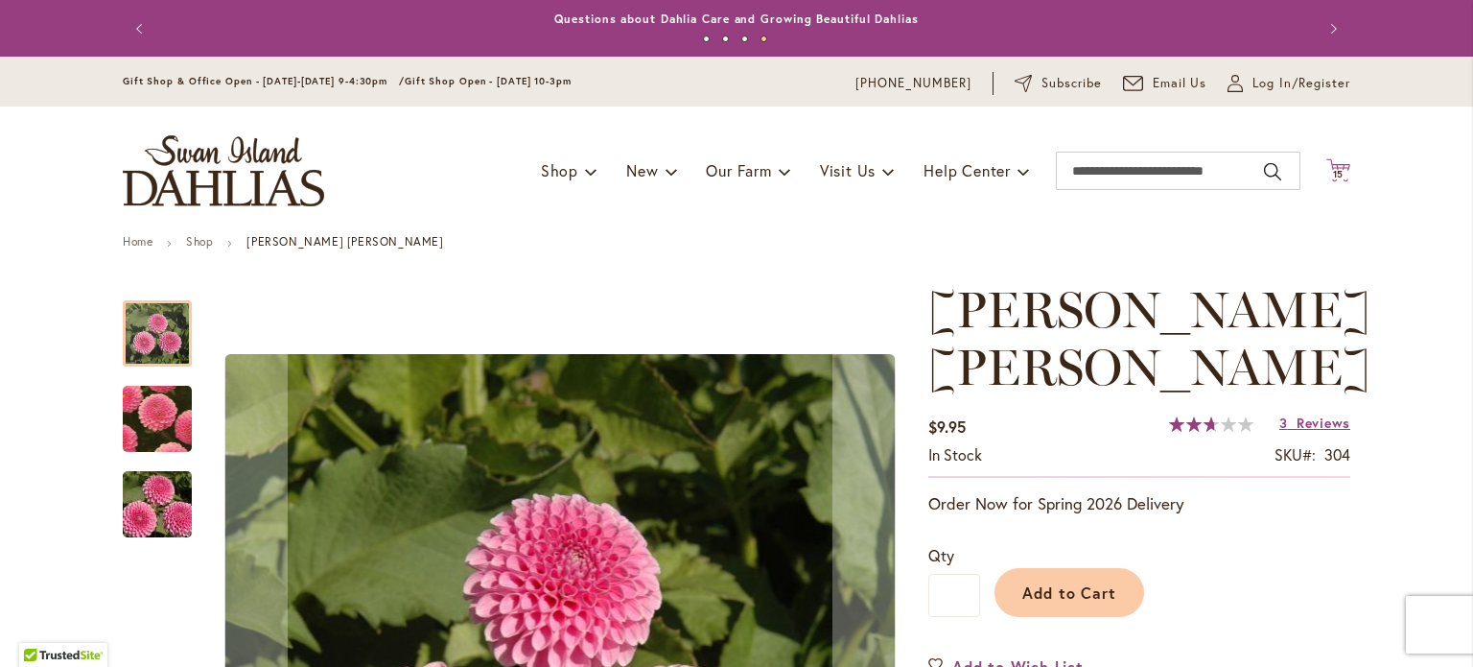
click at [1337, 162] on icon "Cart .cls-1 { fill: #231f20; }" at bounding box center [1338, 170] width 24 height 24
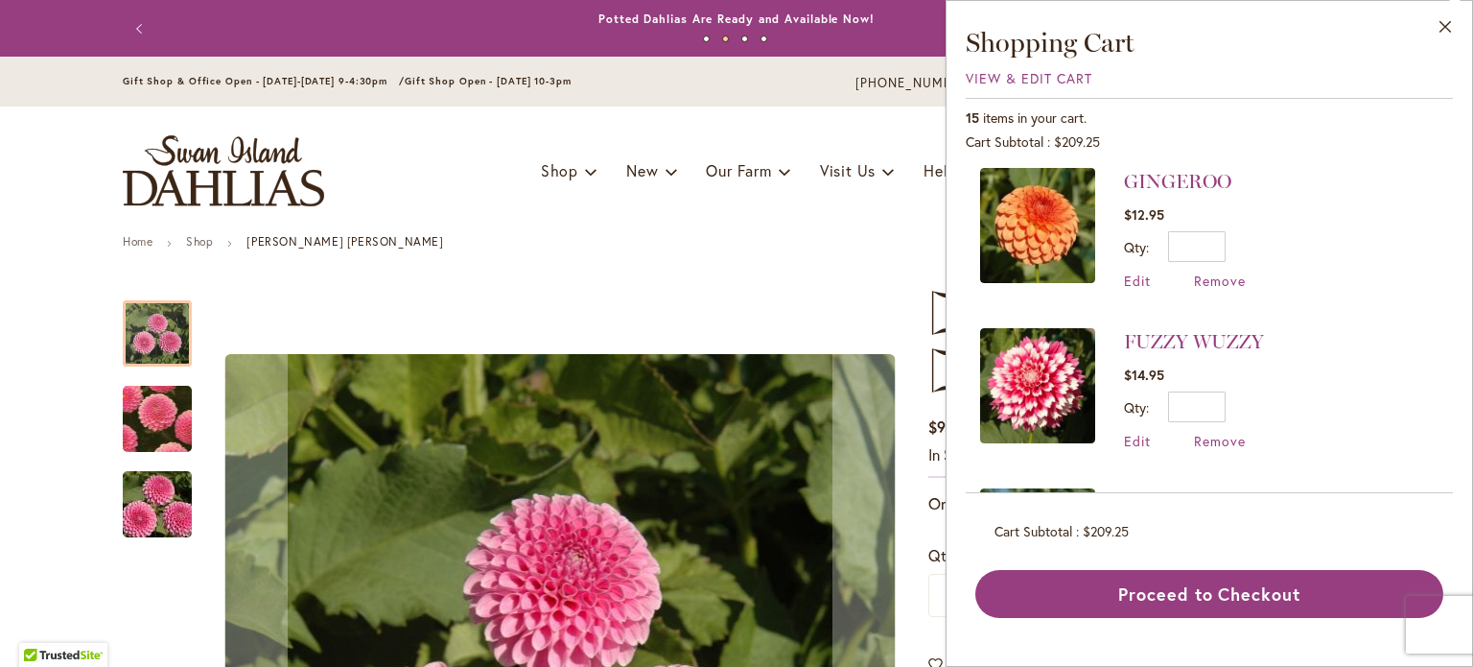
scroll to position [1281, 0]
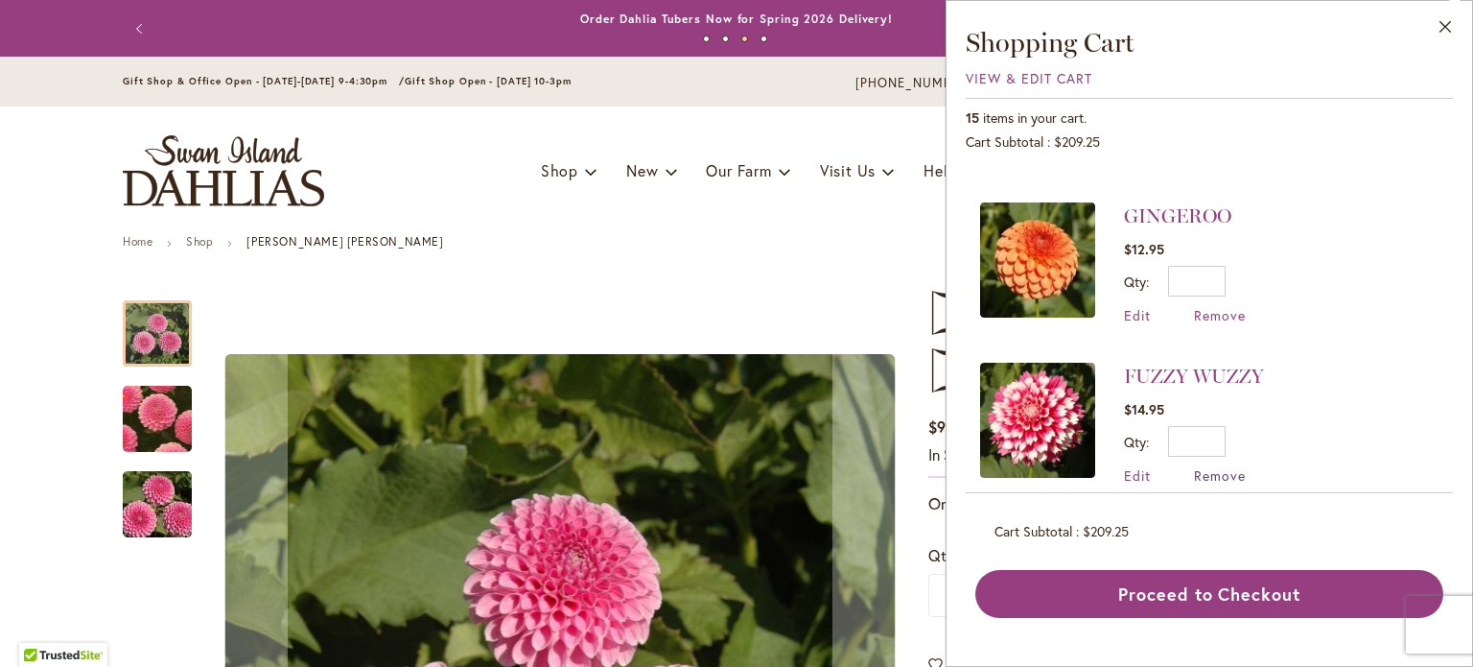
click at [1222, 466] on span "Remove" at bounding box center [1220, 475] width 52 height 18
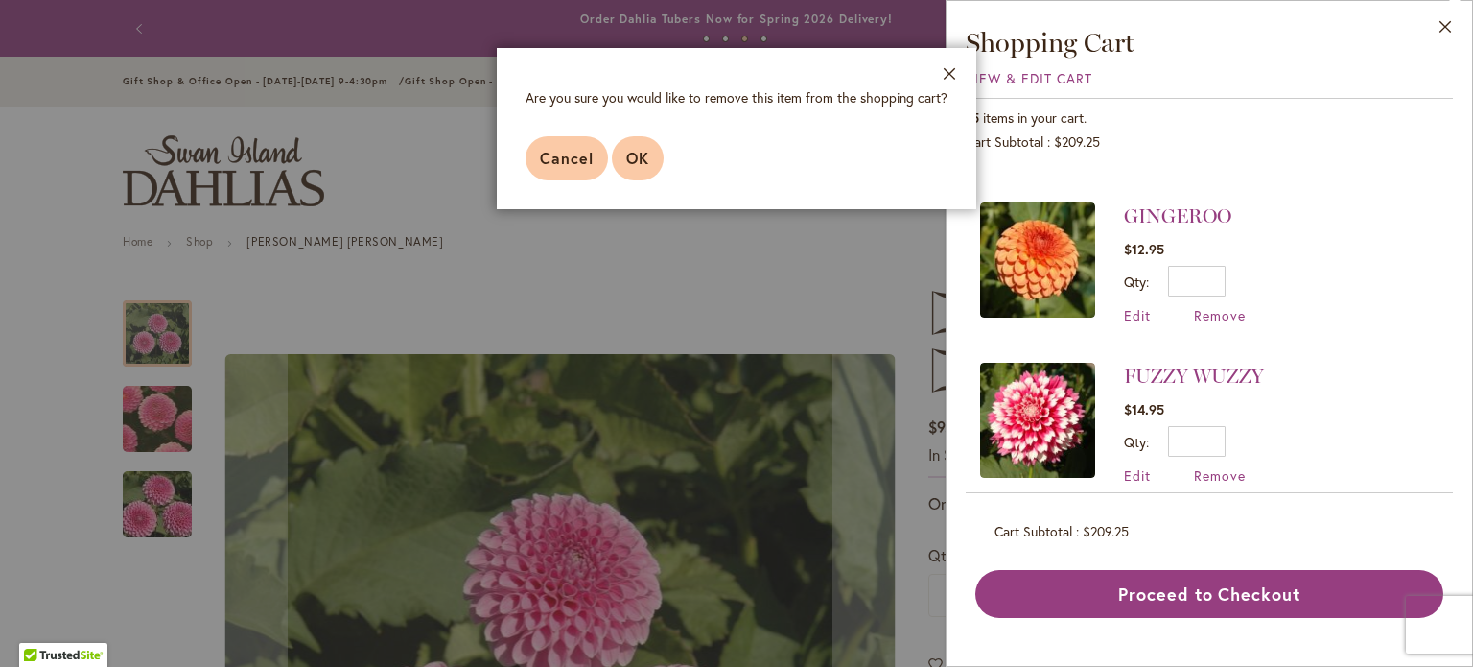
click at [627, 164] on span "OK" at bounding box center [637, 158] width 23 height 20
